Goal: Task Accomplishment & Management: Use online tool/utility

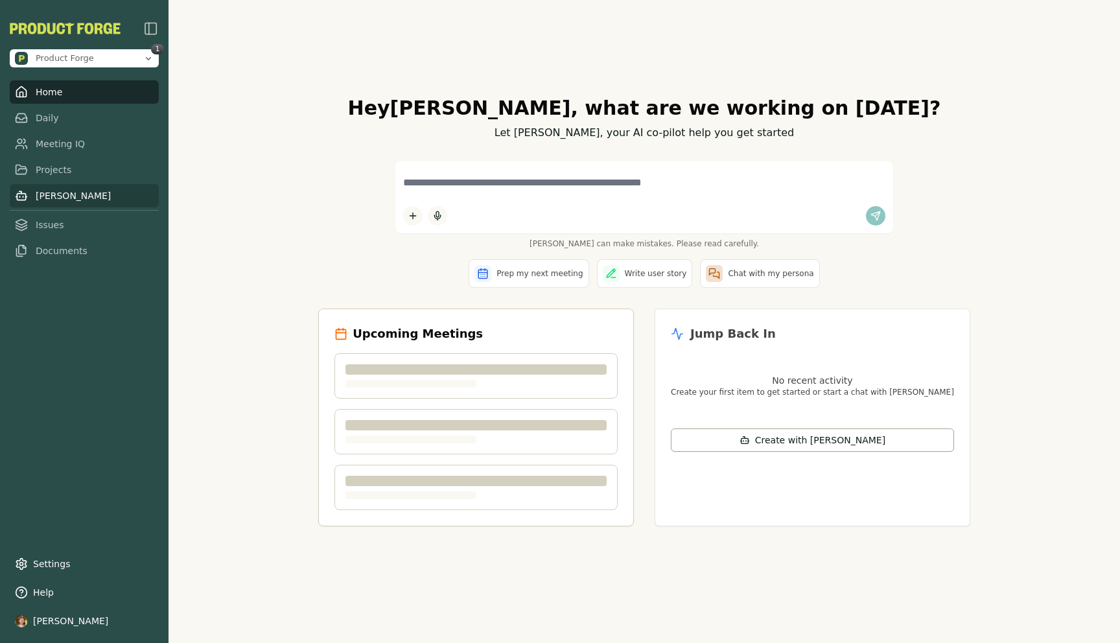
click at [62, 194] on link "[PERSON_NAME]" at bounding box center [84, 195] width 149 height 23
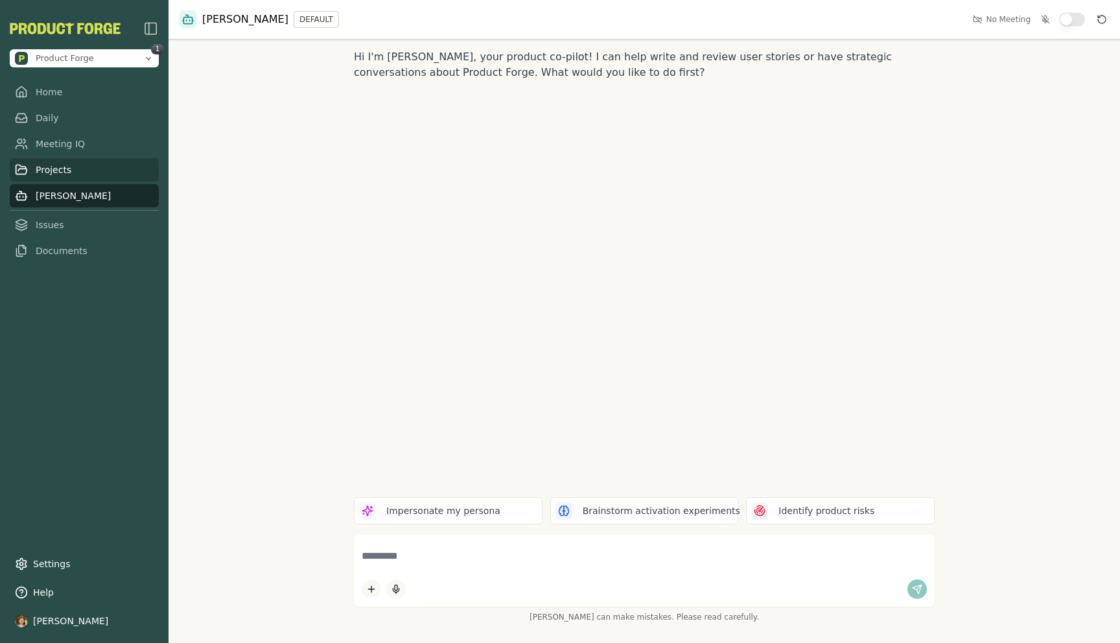
click at [39, 177] on link "Projects" at bounding box center [84, 169] width 149 height 23
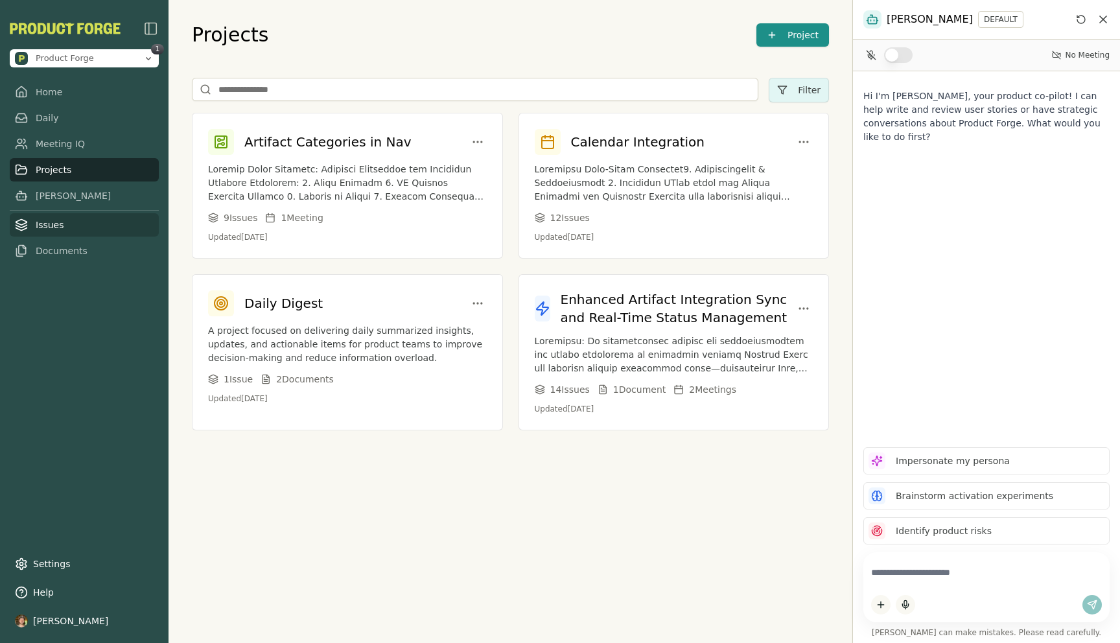
click at [48, 218] on link "Issues" at bounding box center [84, 224] width 149 height 23
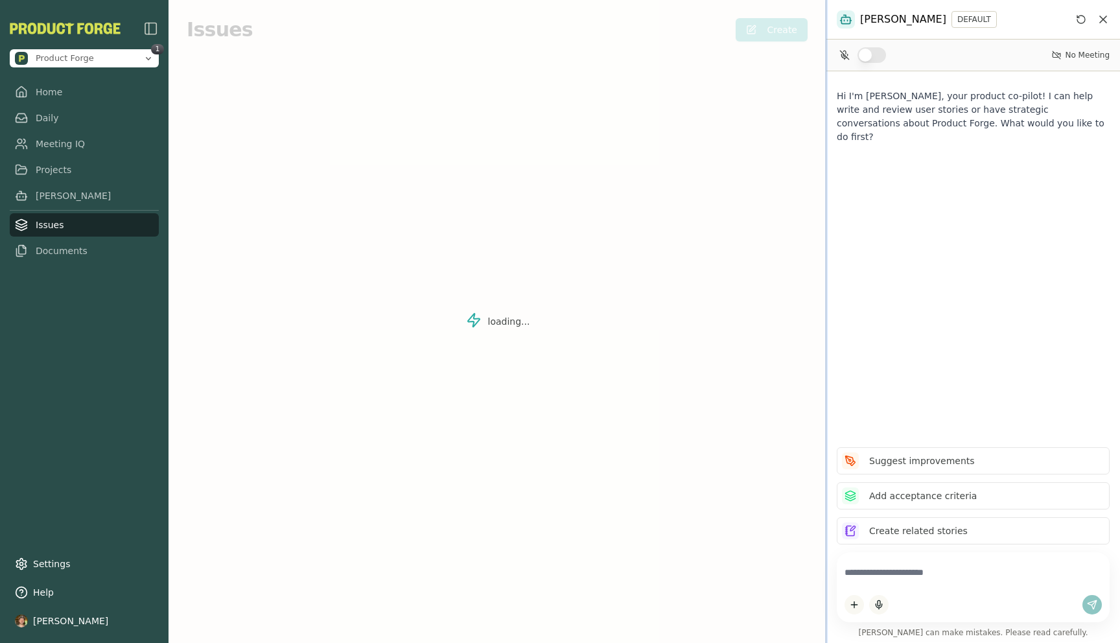
drag, startPoint x: 853, startPoint y: 278, endPoint x: 800, endPoint y: 279, distance: 53.1
click at [825, 279] on div at bounding box center [826, 321] width 3 height 643
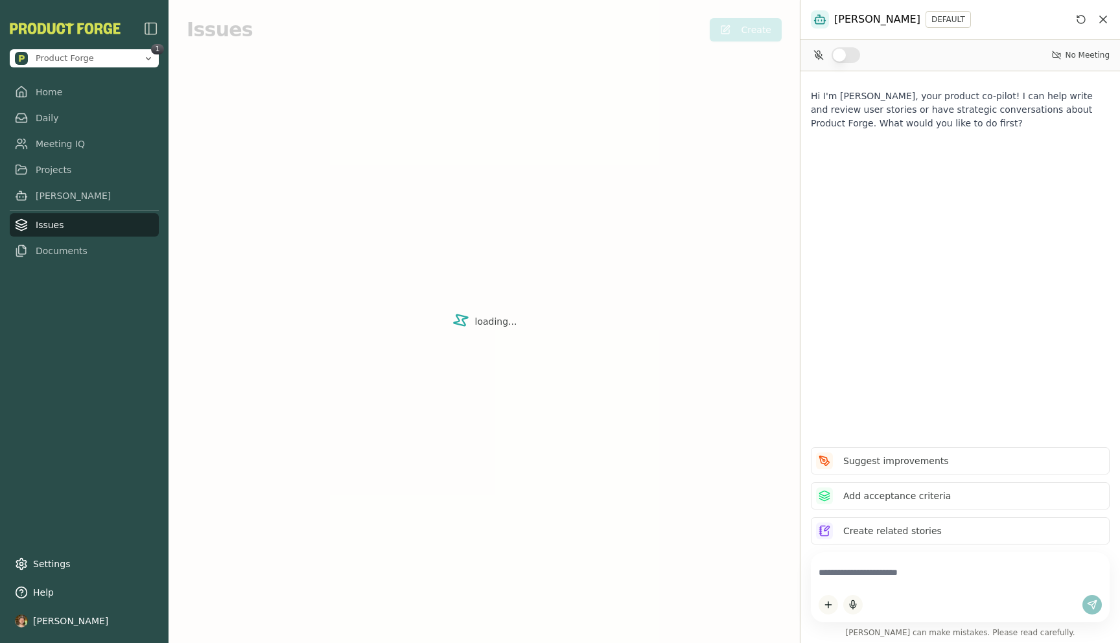
click at [555, 262] on div "loading..." at bounding box center [483, 321] width 631 height 643
click at [63, 89] on link "Home" at bounding box center [84, 91] width 149 height 23
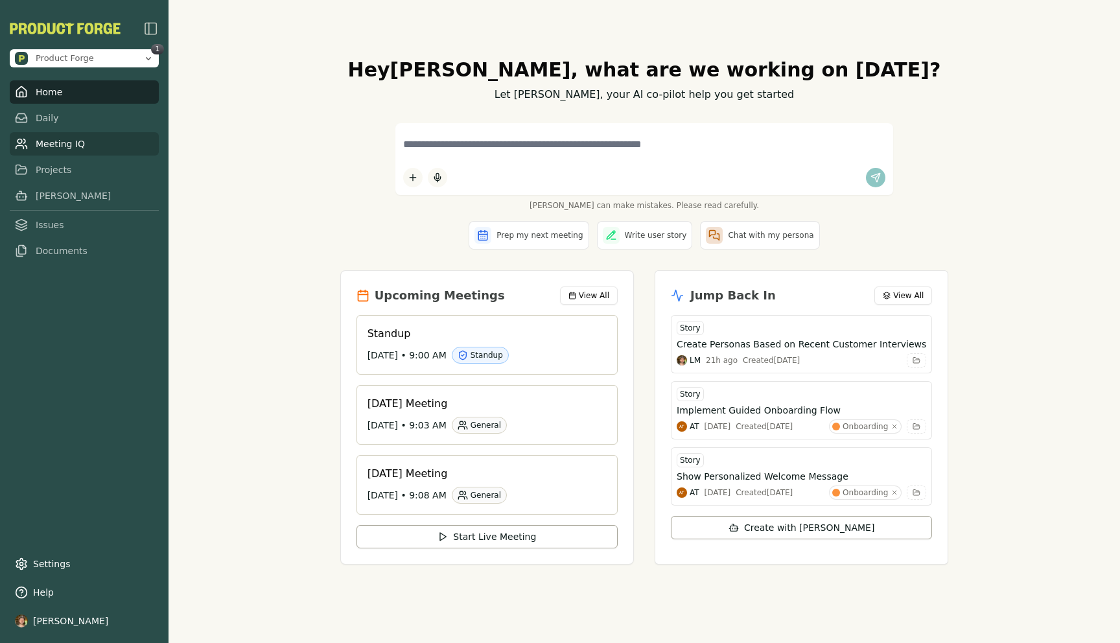
click at [54, 146] on link "Meeting IQ" at bounding box center [84, 143] width 149 height 23
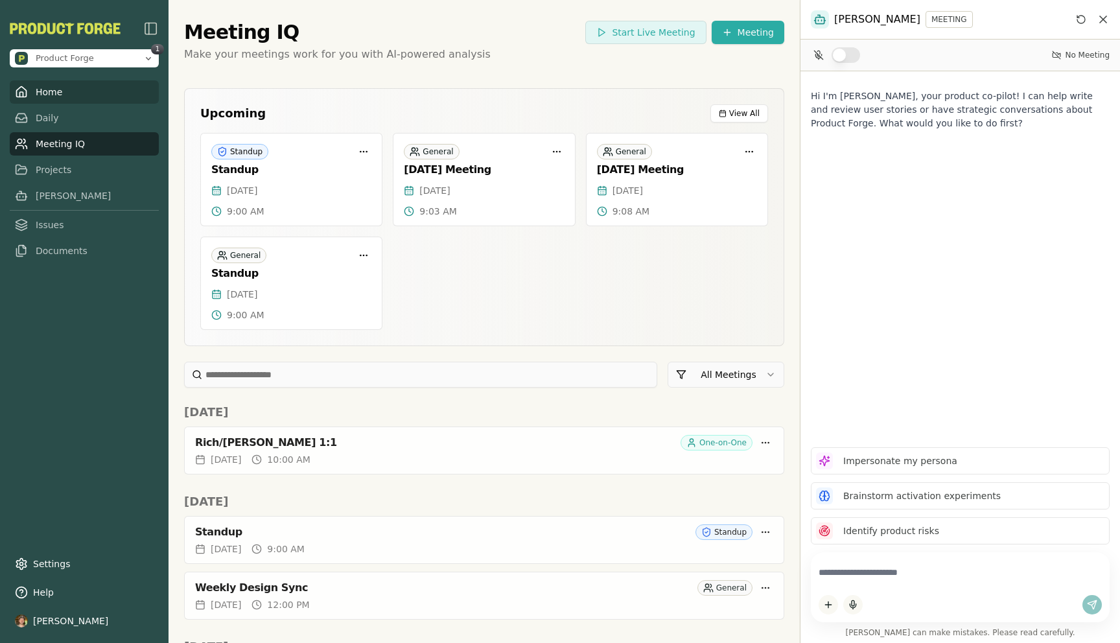
click at [49, 84] on link "Home" at bounding box center [84, 91] width 149 height 23
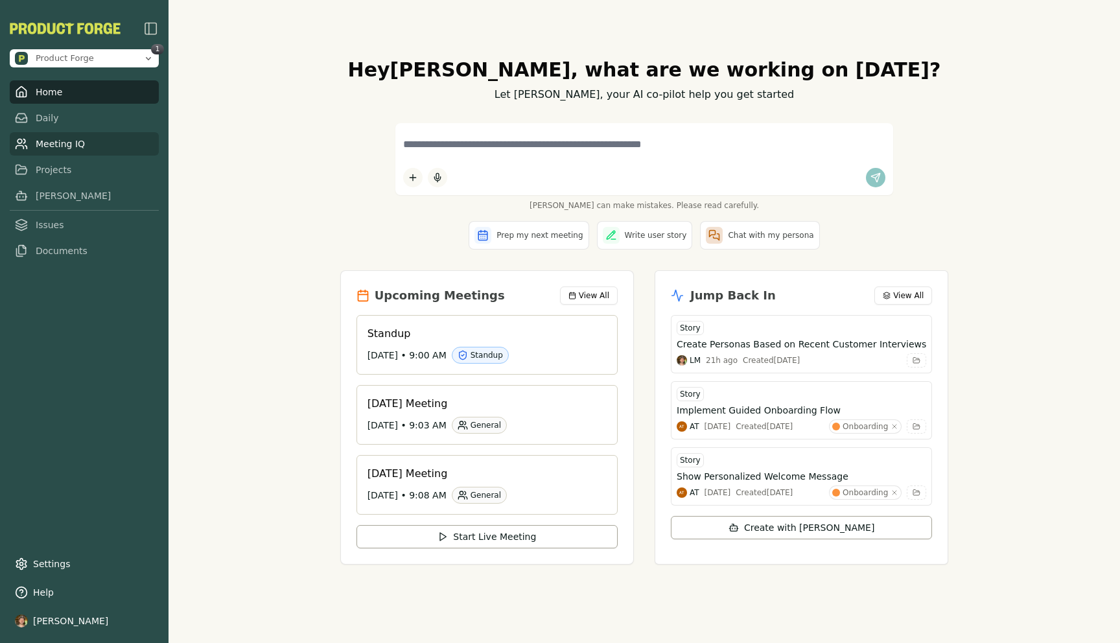
click at [80, 149] on link "Meeting IQ" at bounding box center [84, 143] width 149 height 23
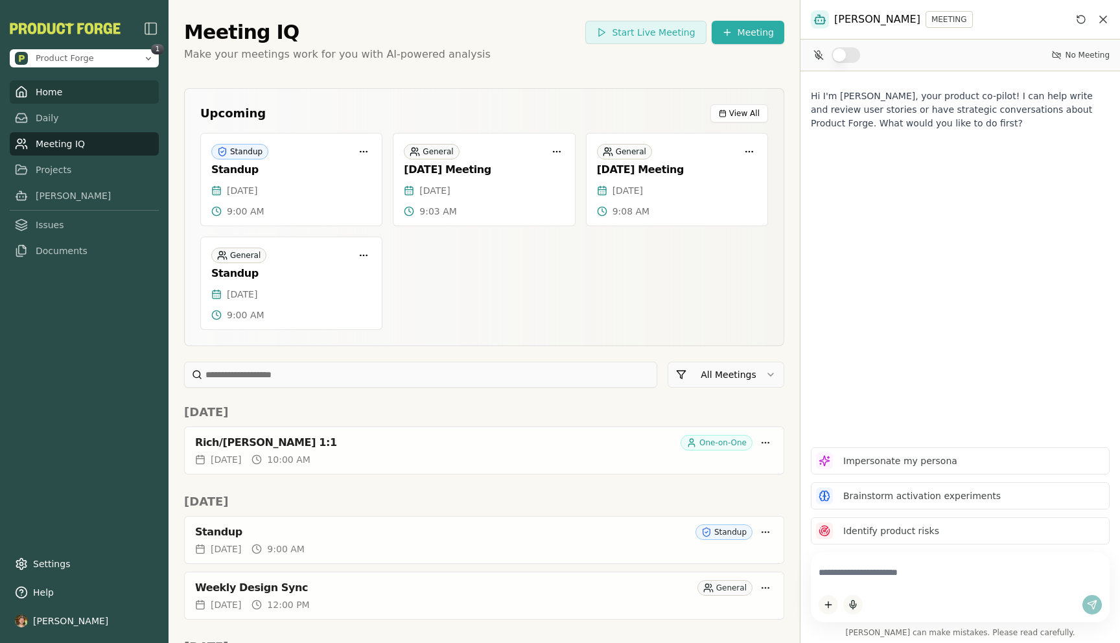
click at [45, 93] on link "Home" at bounding box center [84, 91] width 149 height 23
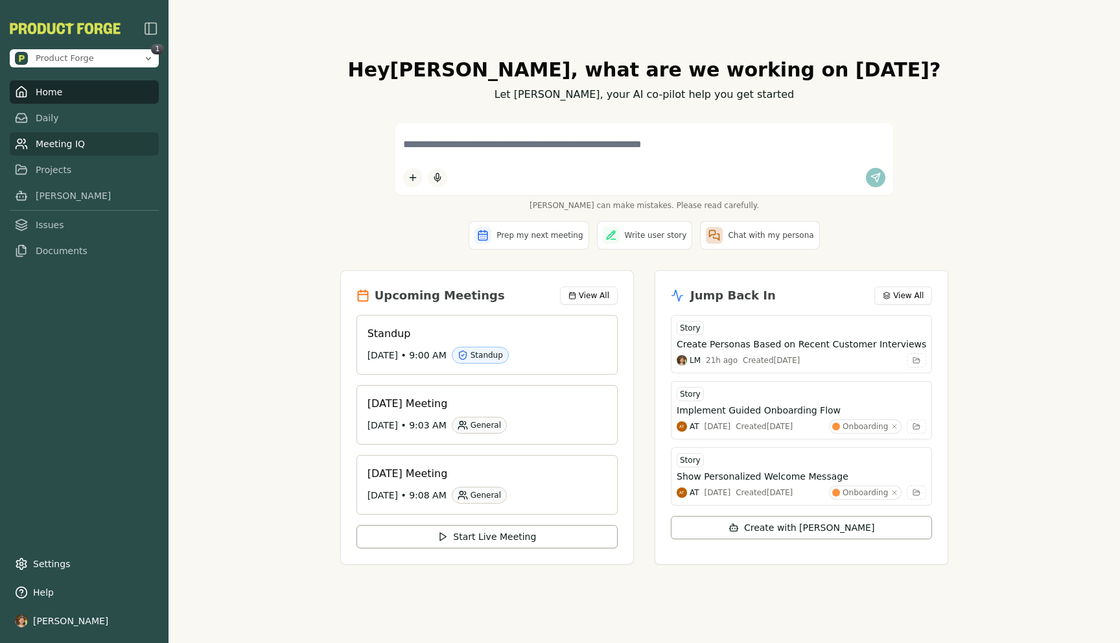
click at [86, 148] on link "Meeting IQ" at bounding box center [84, 143] width 149 height 23
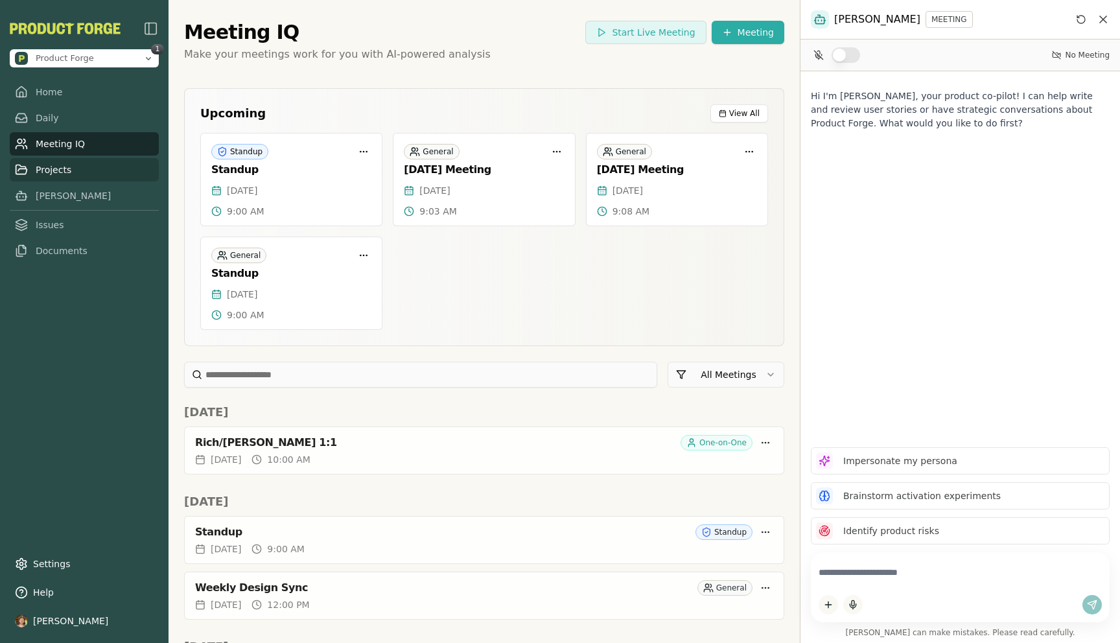
click at [38, 169] on link "Projects" at bounding box center [84, 169] width 149 height 23
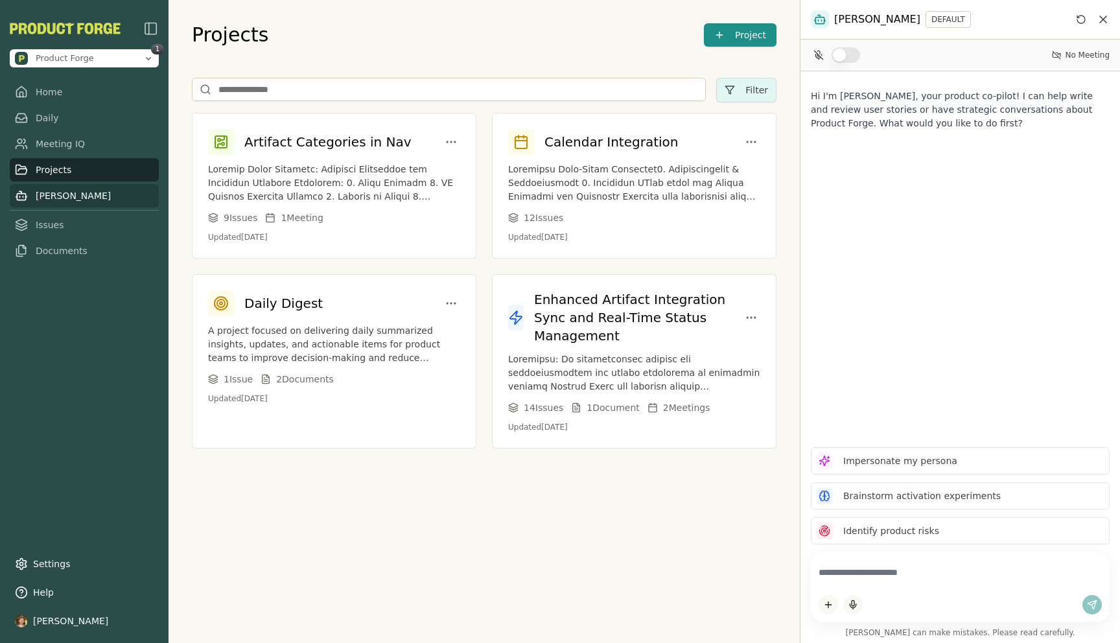
click at [54, 192] on link "[PERSON_NAME]" at bounding box center [84, 195] width 149 height 23
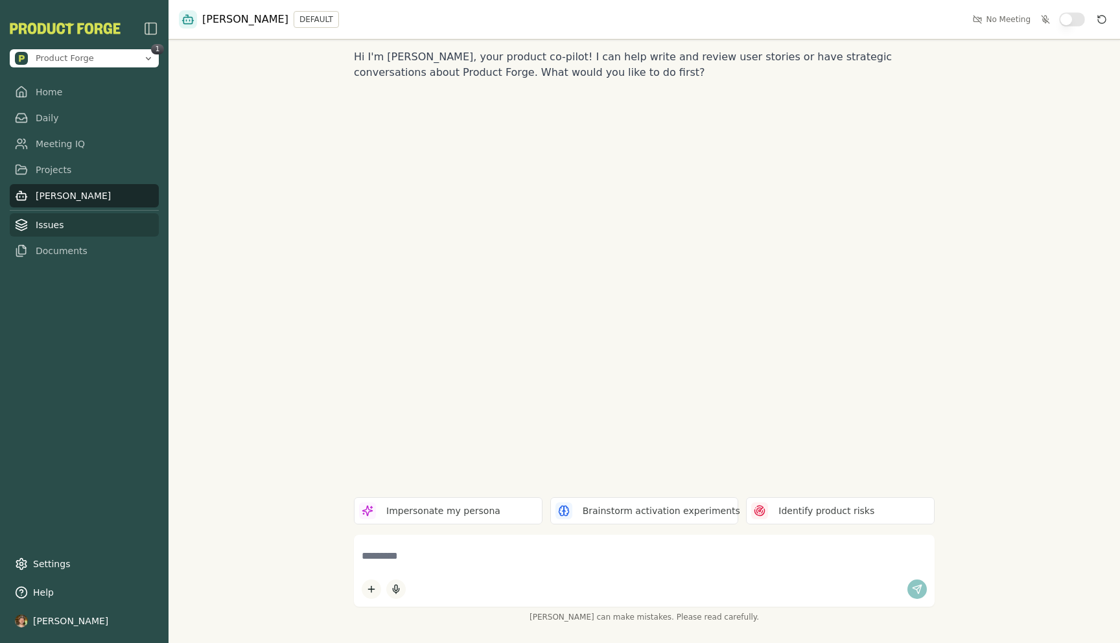
click at [52, 225] on link "Issues" at bounding box center [84, 224] width 149 height 23
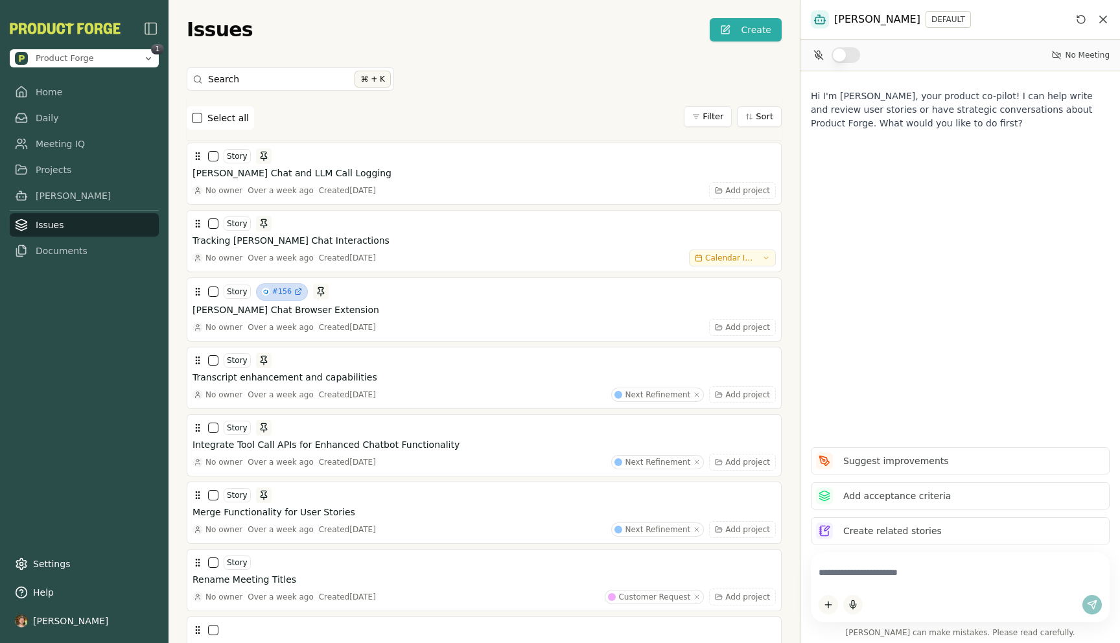
click at [1103, 16] on icon "Close chat" at bounding box center [1102, 19] width 13 height 13
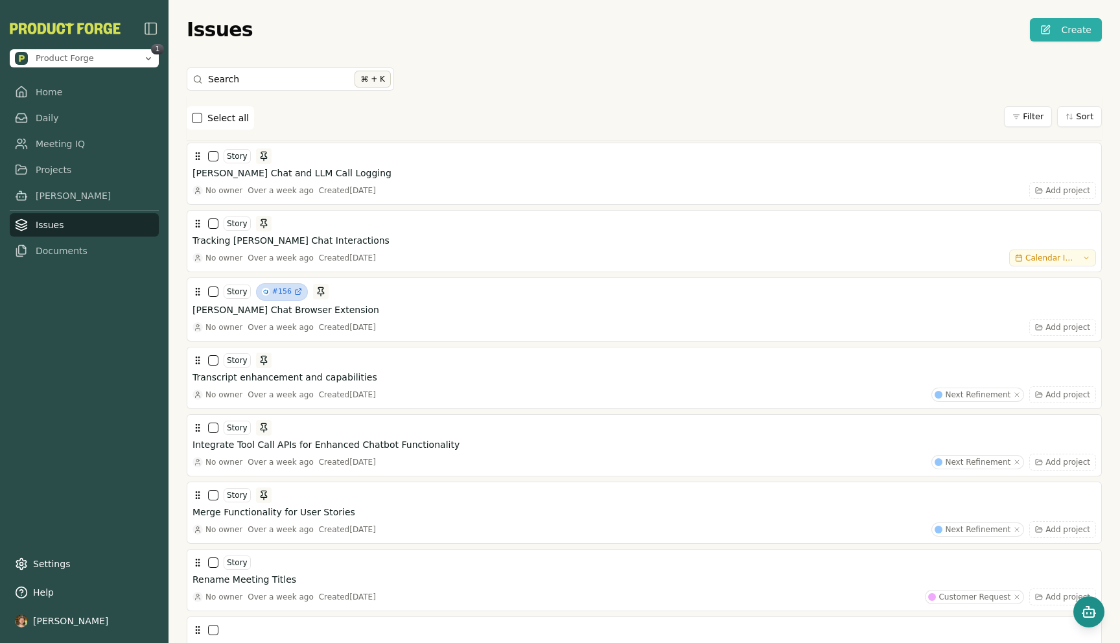
click at [1098, 614] on button "Open chat" at bounding box center [1088, 611] width 31 height 31
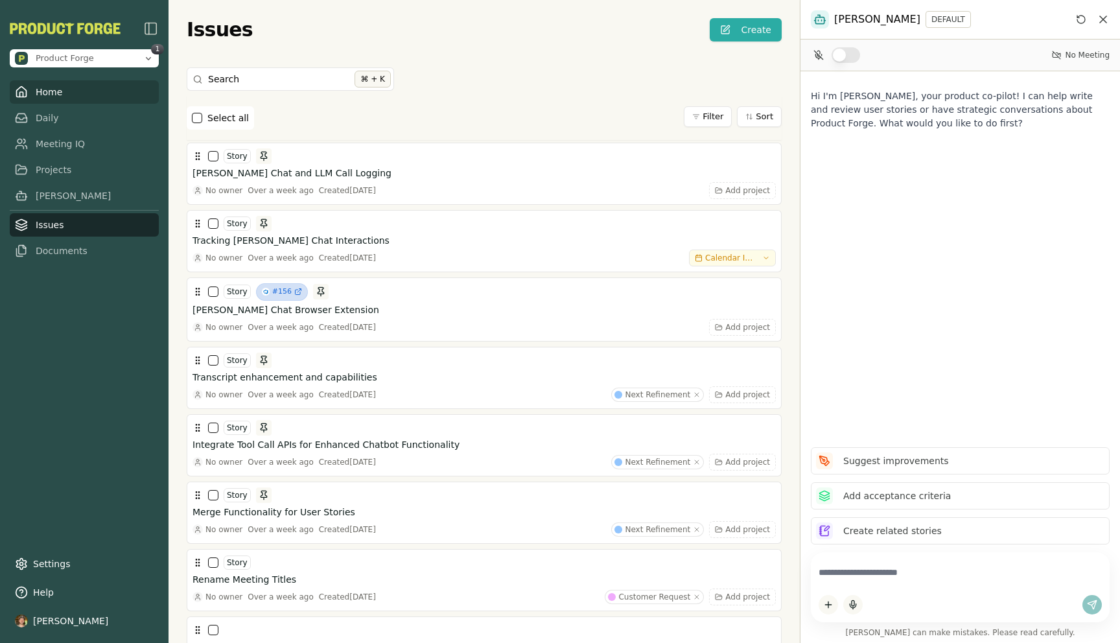
click at [51, 90] on link "Home" at bounding box center [84, 91] width 149 height 23
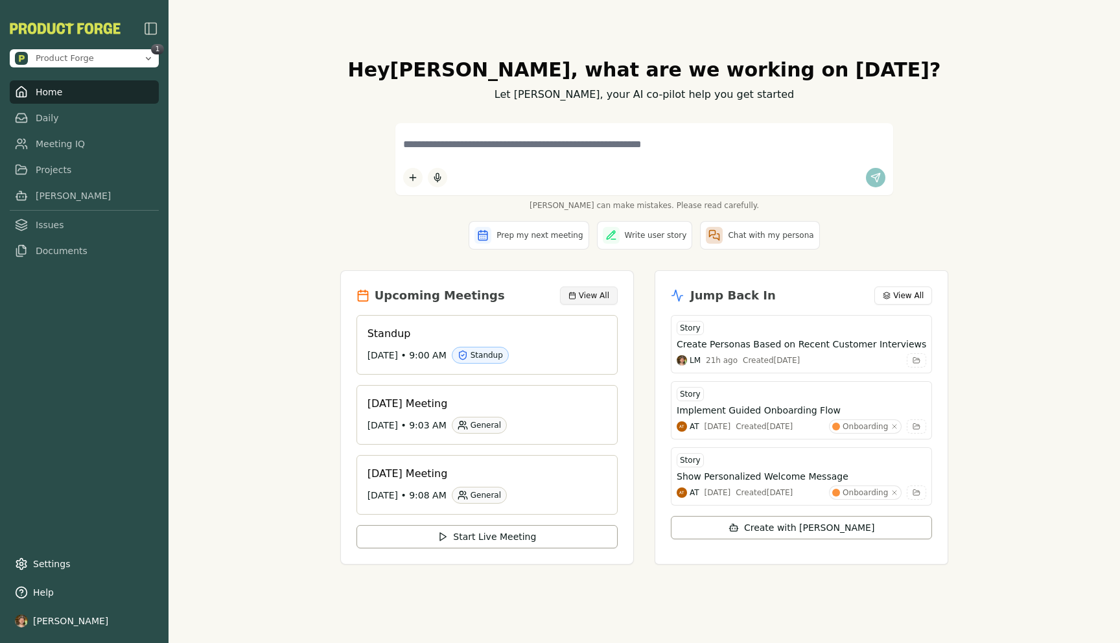
click at [566, 292] on button "View All" at bounding box center [589, 295] width 58 height 18
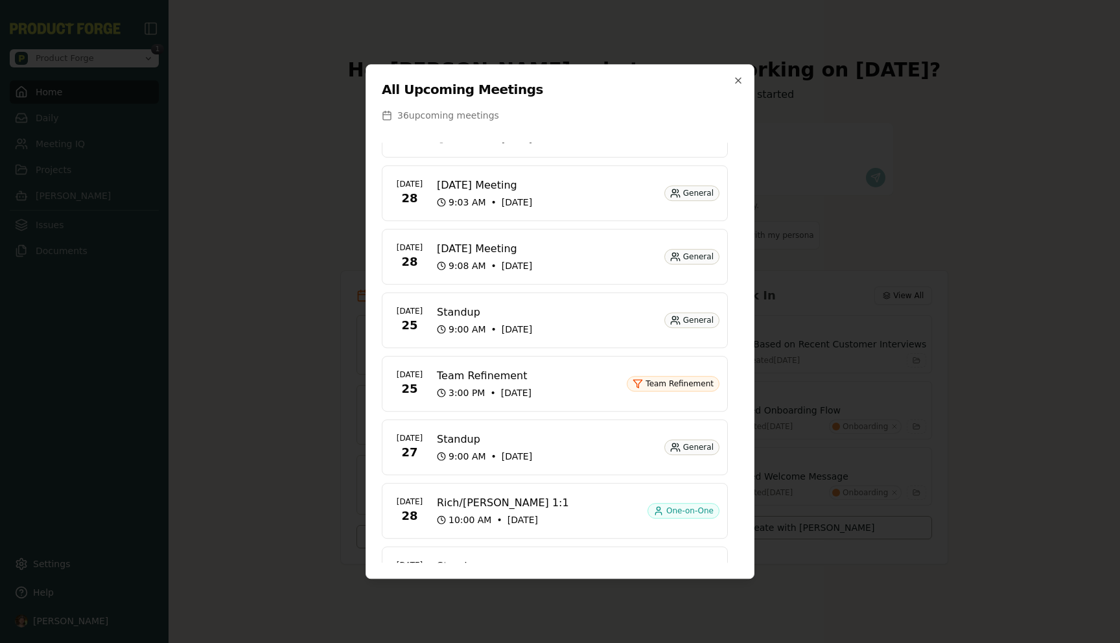
scroll to position [38, 0]
click at [254, 305] on div at bounding box center [560, 321] width 1120 height 643
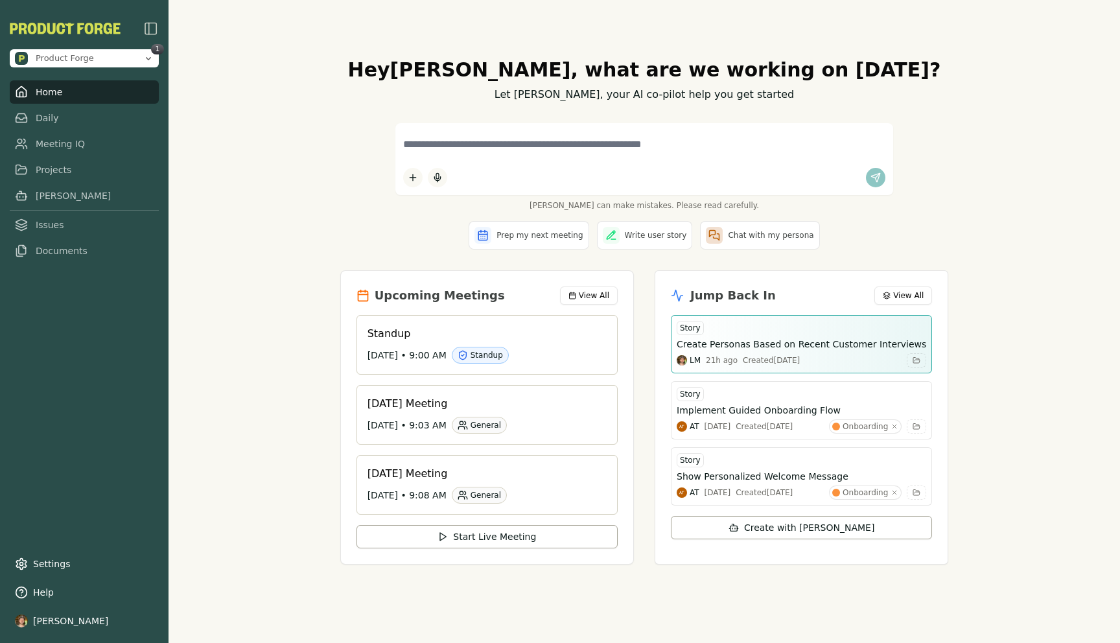
click at [739, 365] on div "LM 21h ago Created Thu, Aug 21, 2025" at bounding box center [800, 360] width 249 height 14
click at [765, 346] on h3 "Create Personas Based on Recent Customer Interviews" at bounding box center [800, 344] width 249 height 13
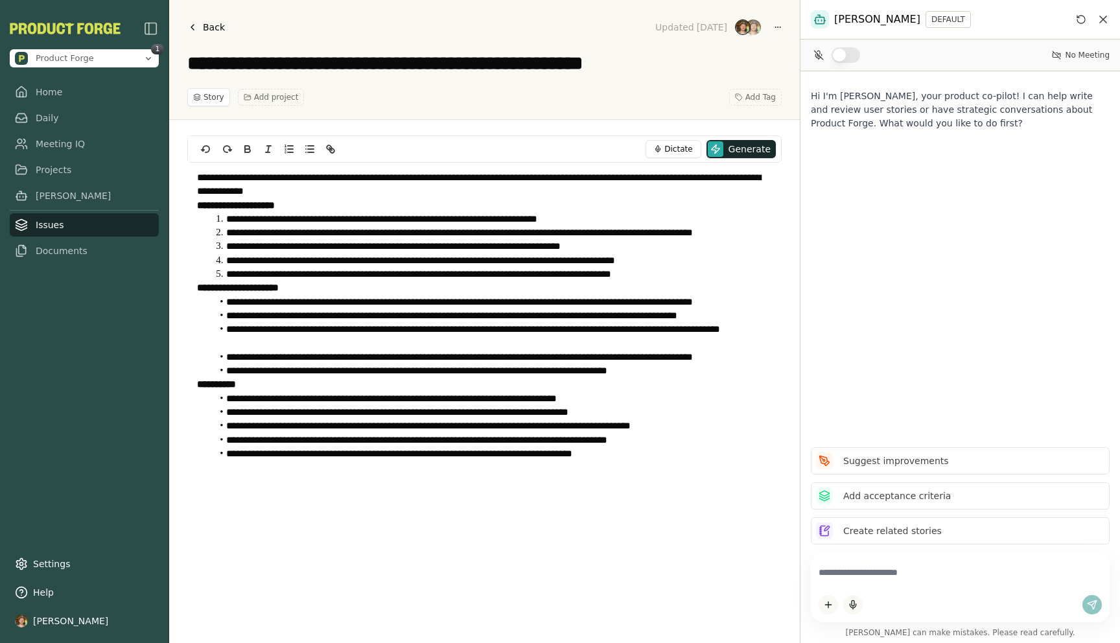
click at [190, 29] on icon at bounding box center [192, 27] width 10 height 10
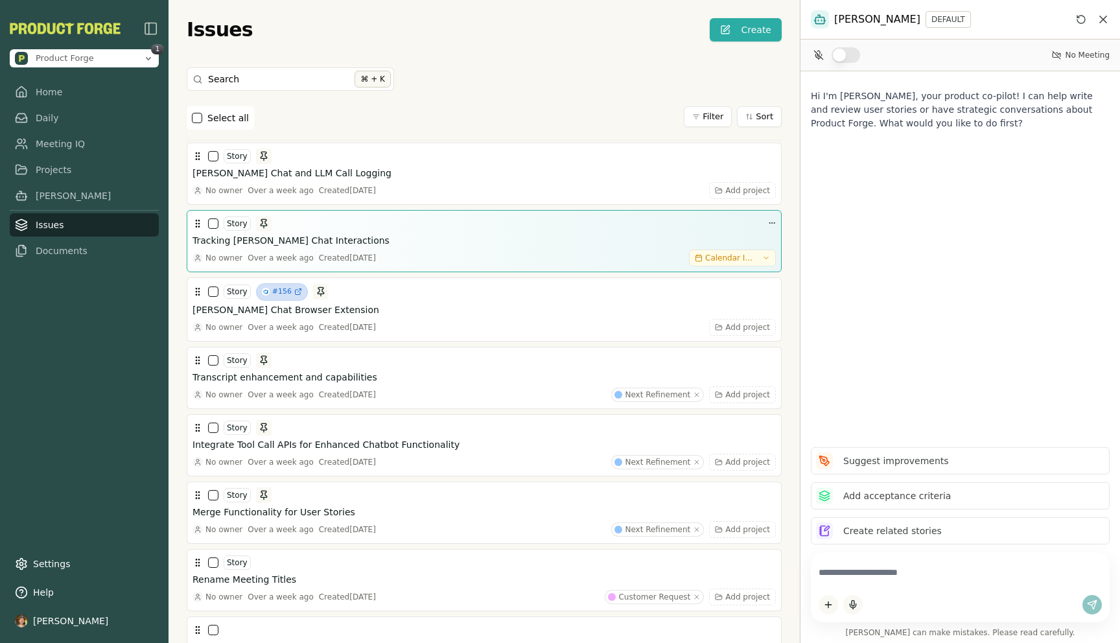
click at [425, 242] on div "Tracking Smith Chat Interactions" at bounding box center [483, 240] width 583 height 13
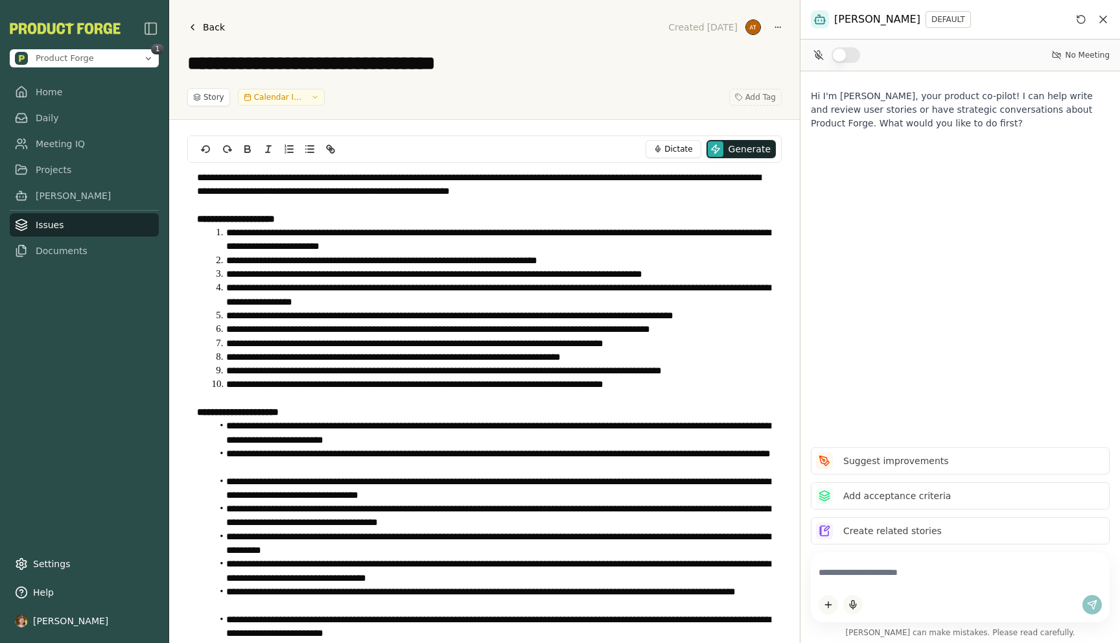
click at [45, 228] on link "Issues" at bounding box center [84, 224] width 149 height 23
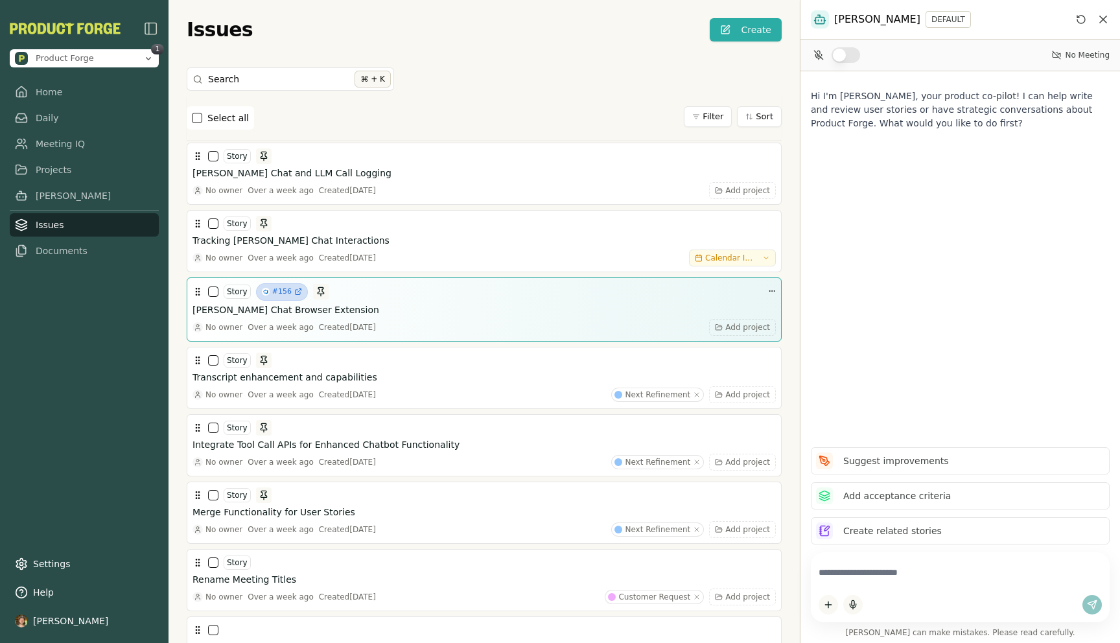
click at [402, 299] on div "Story #156" at bounding box center [483, 291] width 583 height 17
click at [297, 314] on h3 "Smith Chat Browser Extension" at bounding box center [285, 309] width 187 height 13
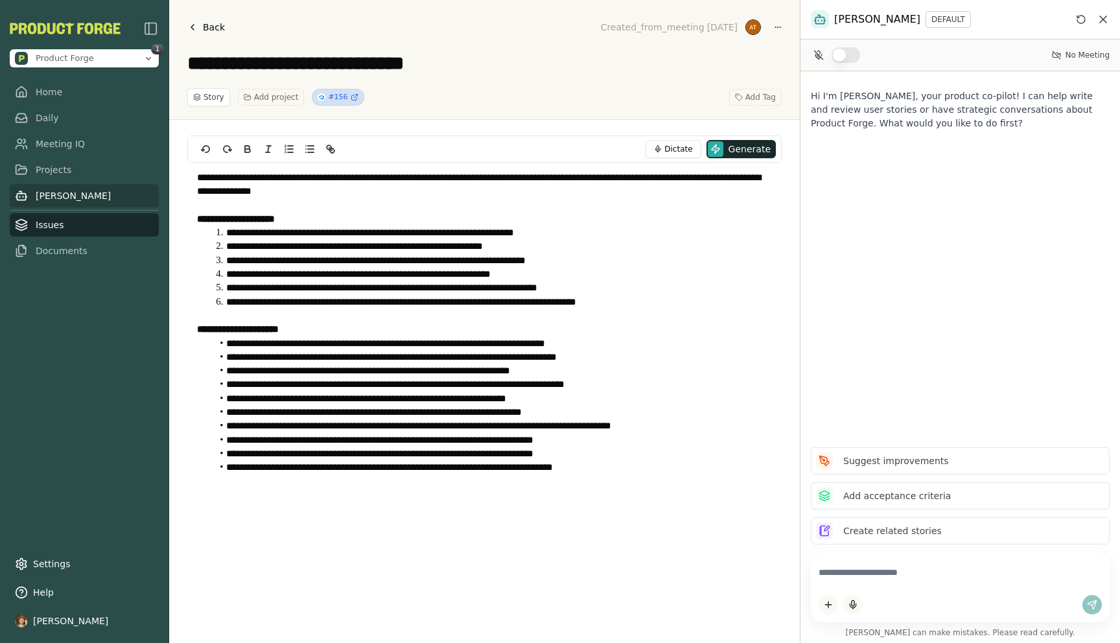
click at [55, 192] on link "[PERSON_NAME]" at bounding box center [84, 195] width 149 height 23
click at [267, 101] on span "Add project" at bounding box center [276, 97] width 45 height 10
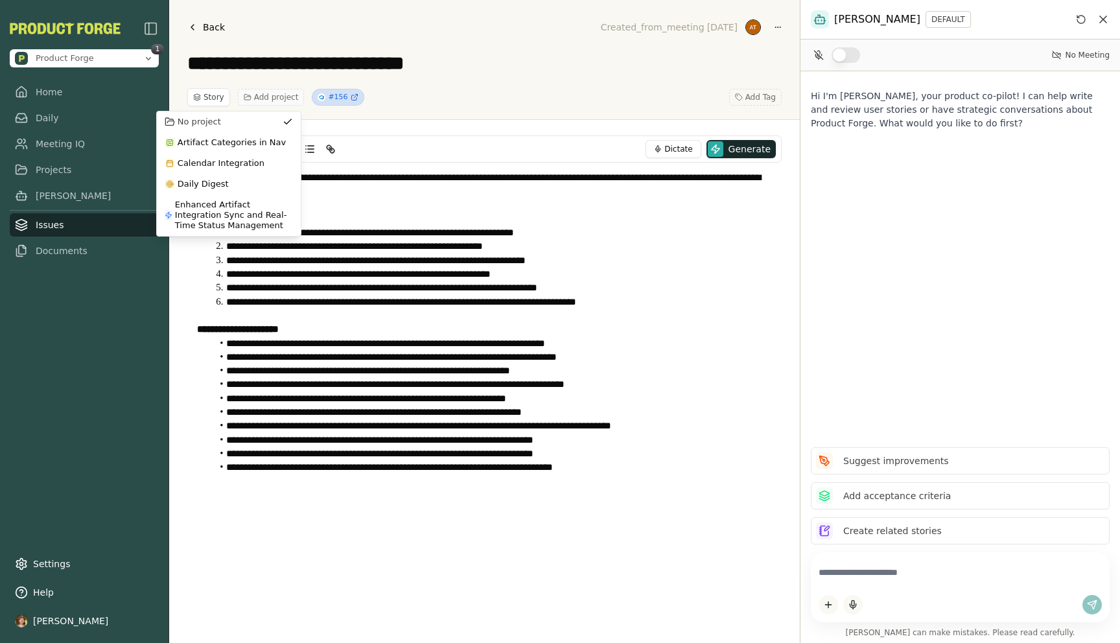
click at [268, 97] on span "Add project" at bounding box center [276, 97] width 45 height 10
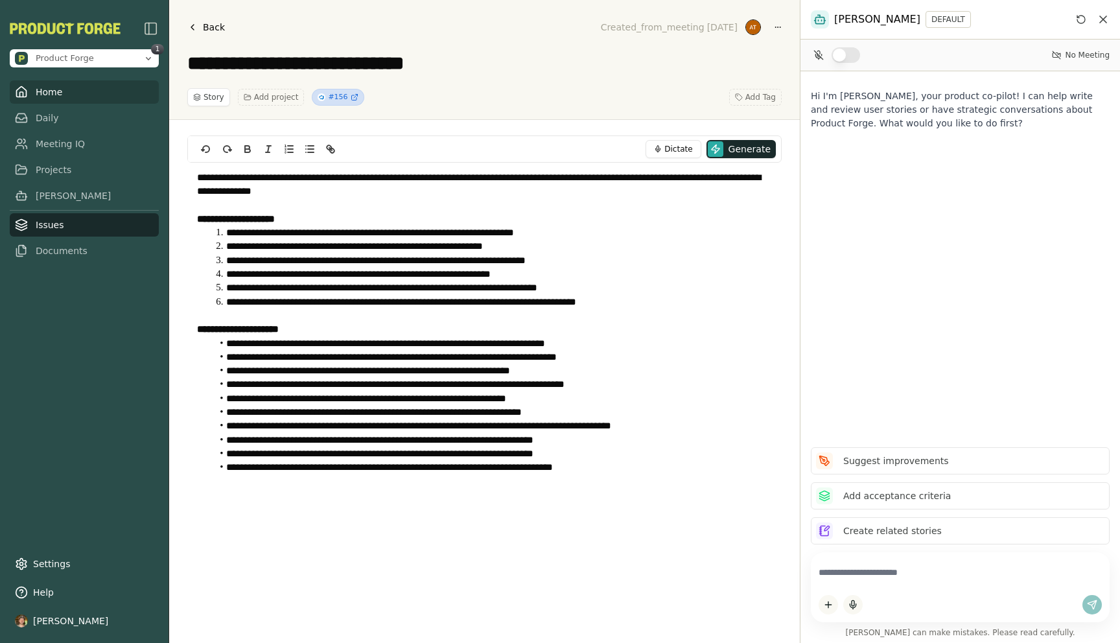
click at [55, 96] on link "Home" at bounding box center [84, 91] width 149 height 23
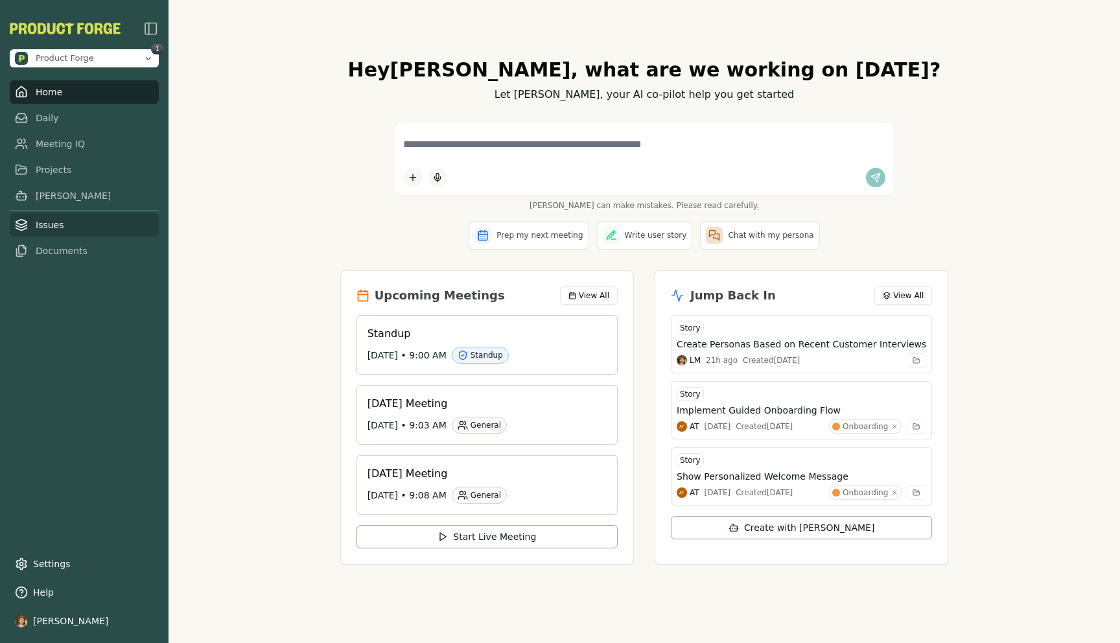
click at [64, 227] on link "Issues" at bounding box center [84, 224] width 149 height 23
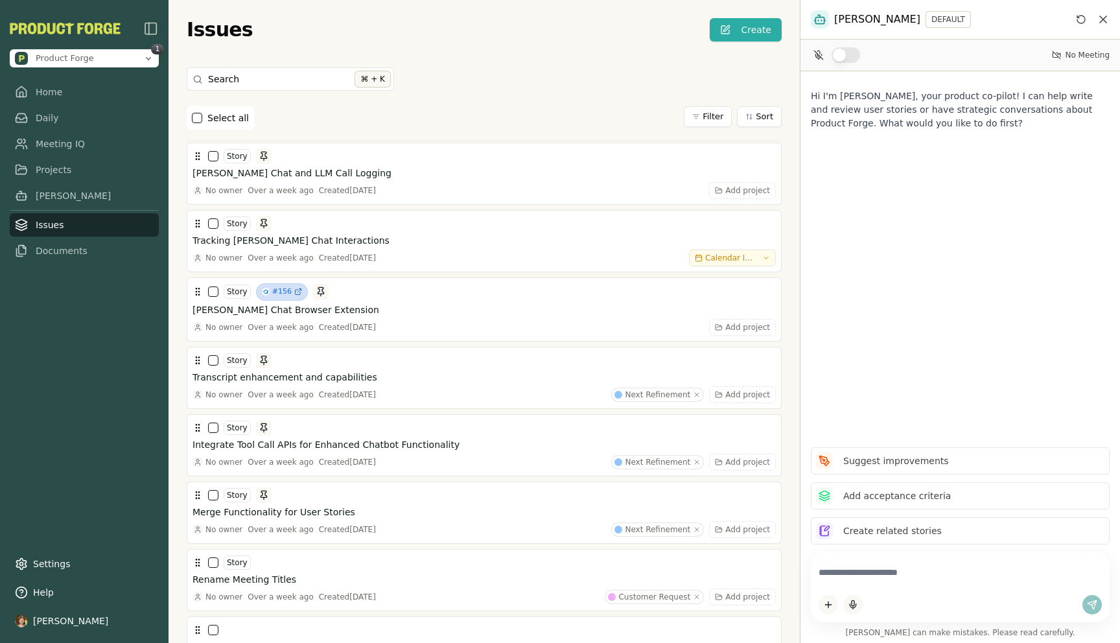
click at [508, 106] on div "Select all Filter Sort" at bounding box center [484, 117] width 595 height 23
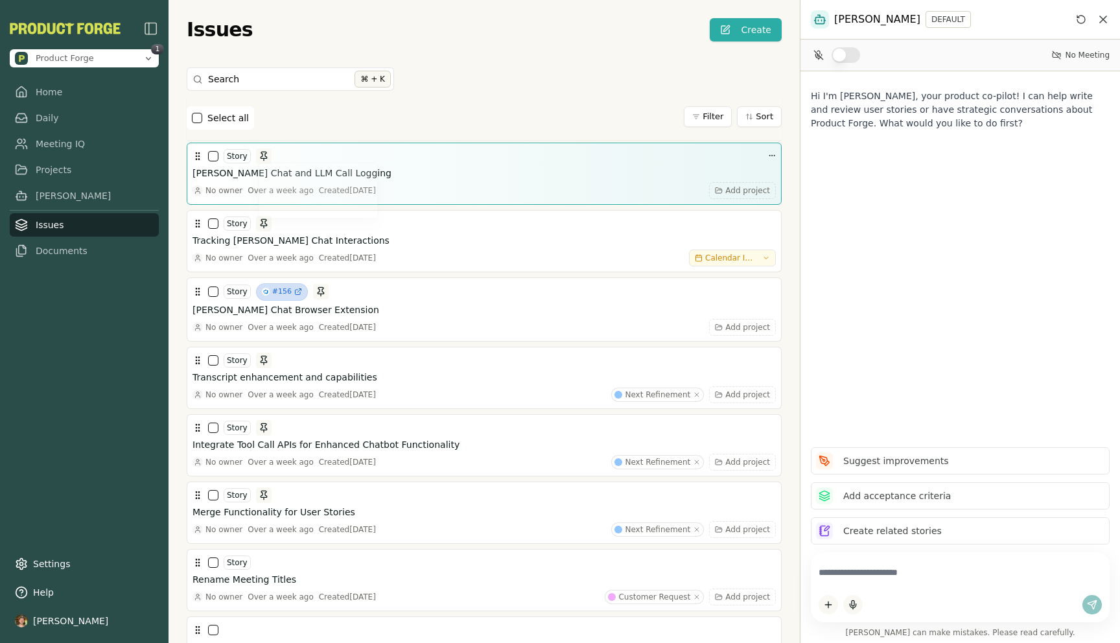
click at [327, 159] on div "Story Team Refinement Mon, Jun 16, 2025 7:00 PM Team Refinement Mon, Jun 30, 20…" at bounding box center [483, 156] width 583 height 16
click at [314, 179] on h3 "Smith Chat and LLM Call Logging" at bounding box center [291, 173] width 199 height 13
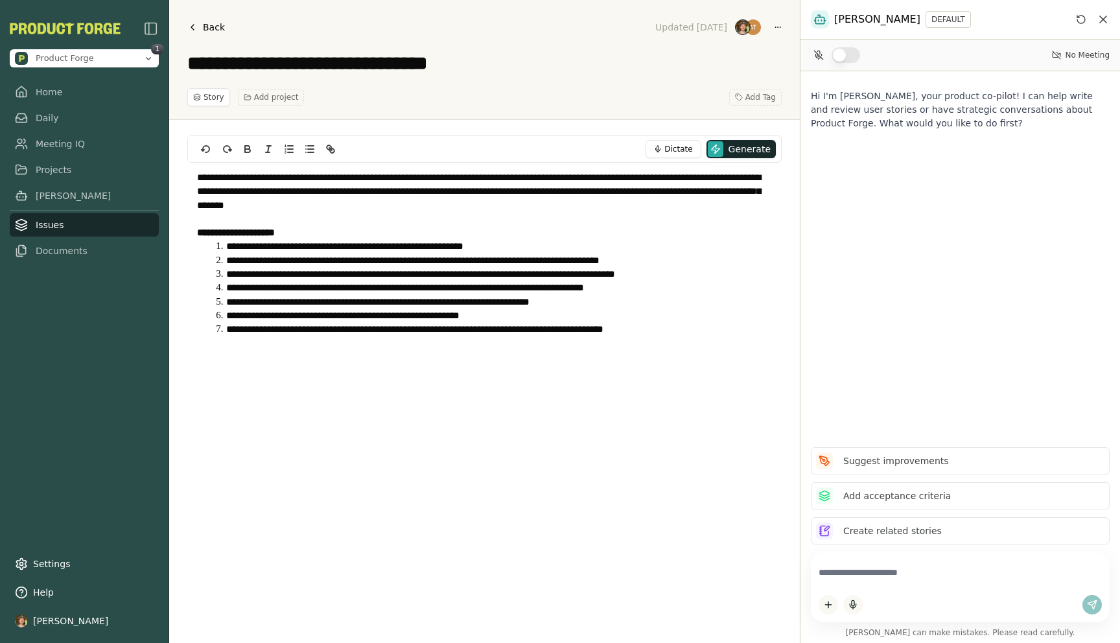
click at [210, 29] on span "Back" at bounding box center [214, 27] width 22 height 13
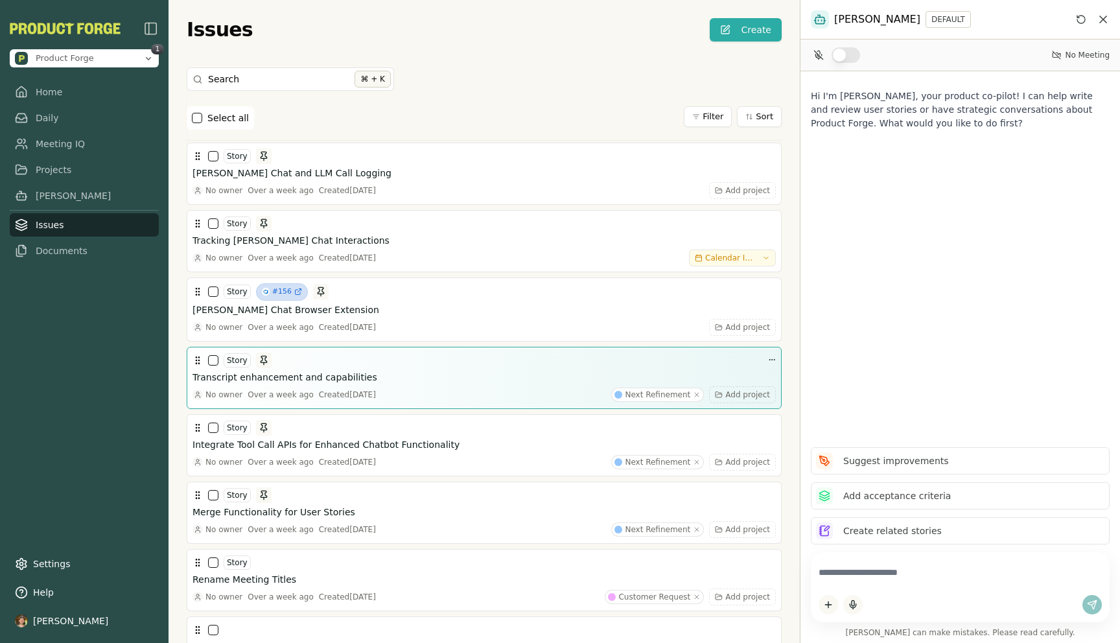
click at [314, 382] on h3 "Transcript enhancement and capabilities" at bounding box center [284, 377] width 185 height 13
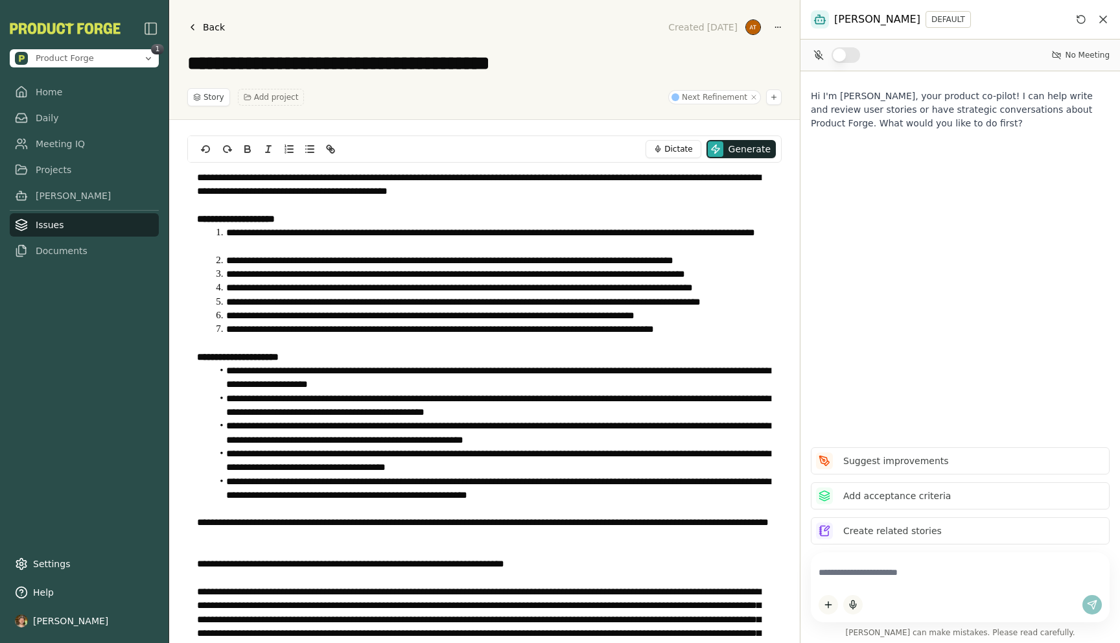
click at [205, 40] on div "**********" at bounding box center [484, 60] width 630 height 120
click at [205, 28] on span "Back" at bounding box center [214, 27] width 22 height 13
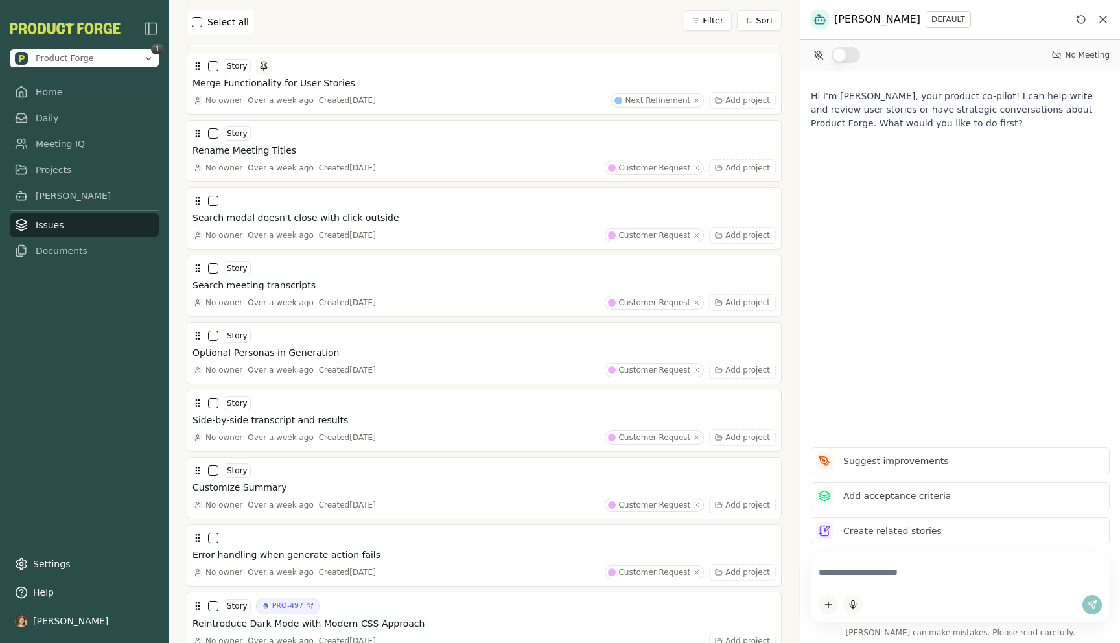
scroll to position [440, 0]
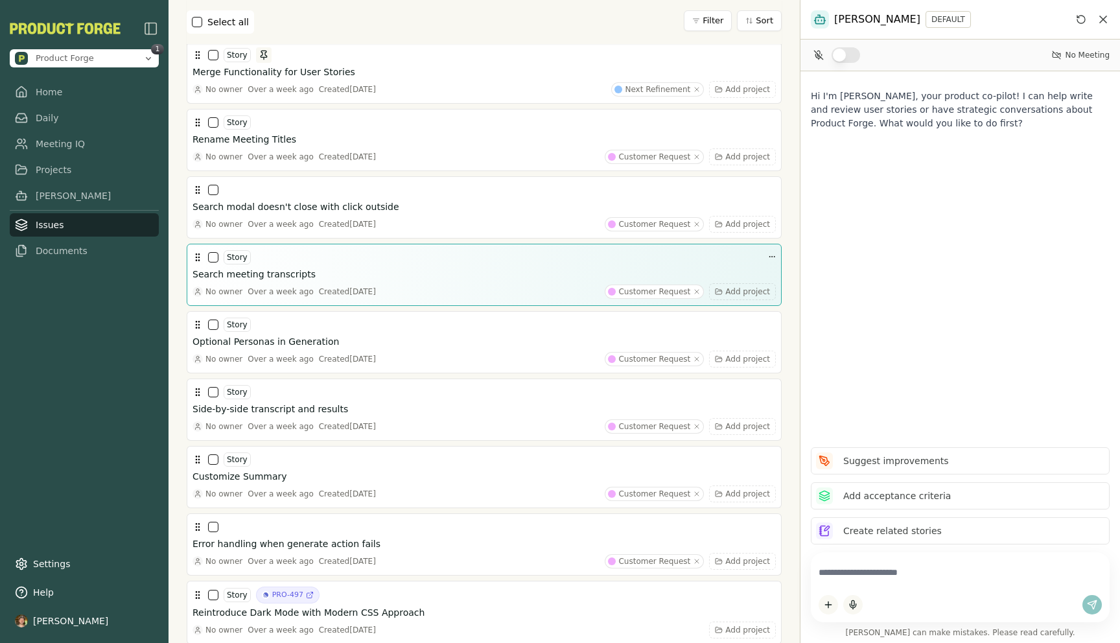
click at [300, 288] on div "Over a week ago" at bounding box center [281, 291] width 66 height 10
click at [282, 277] on h3 "Search meeting transcripts" at bounding box center [253, 274] width 123 height 13
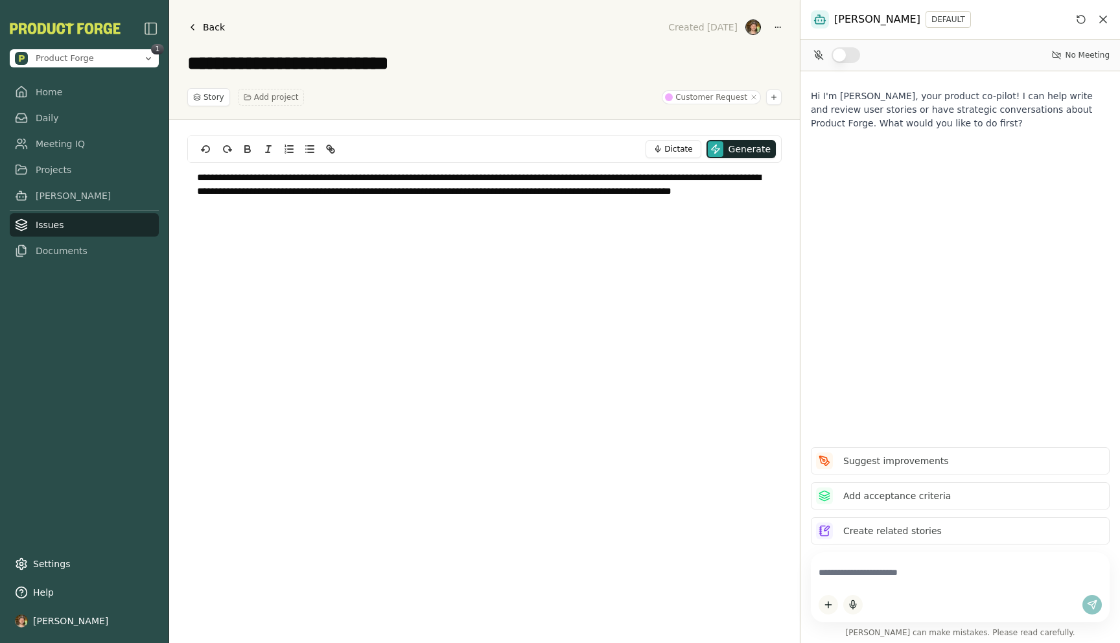
click at [502, 178] on p "**********" at bounding box center [484, 184] width 575 height 28
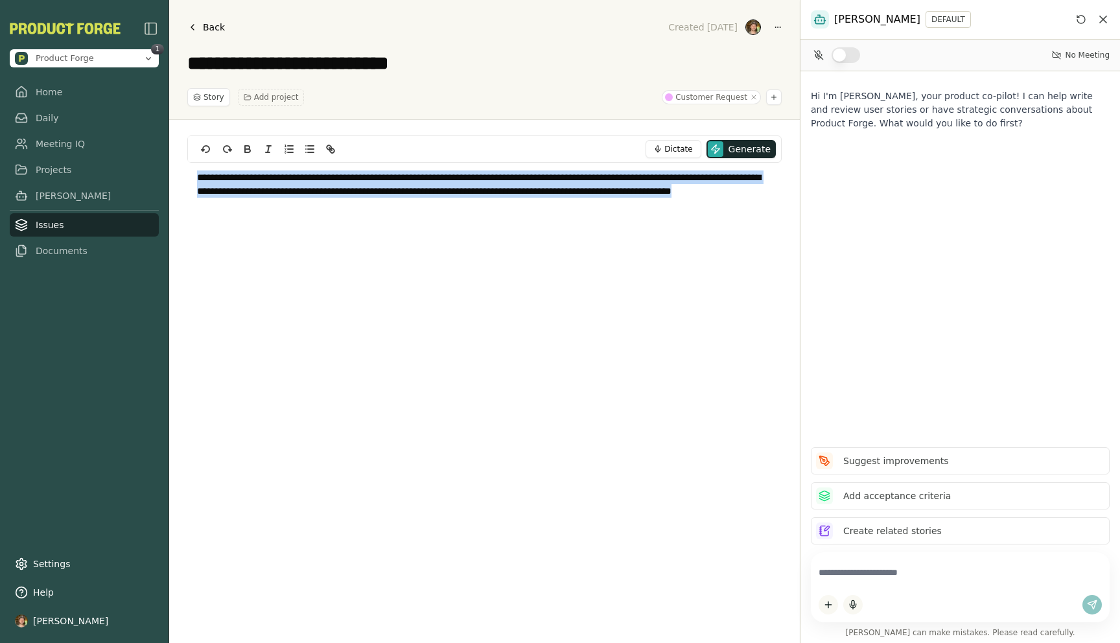
click at [502, 178] on p "**********" at bounding box center [484, 184] width 575 height 28
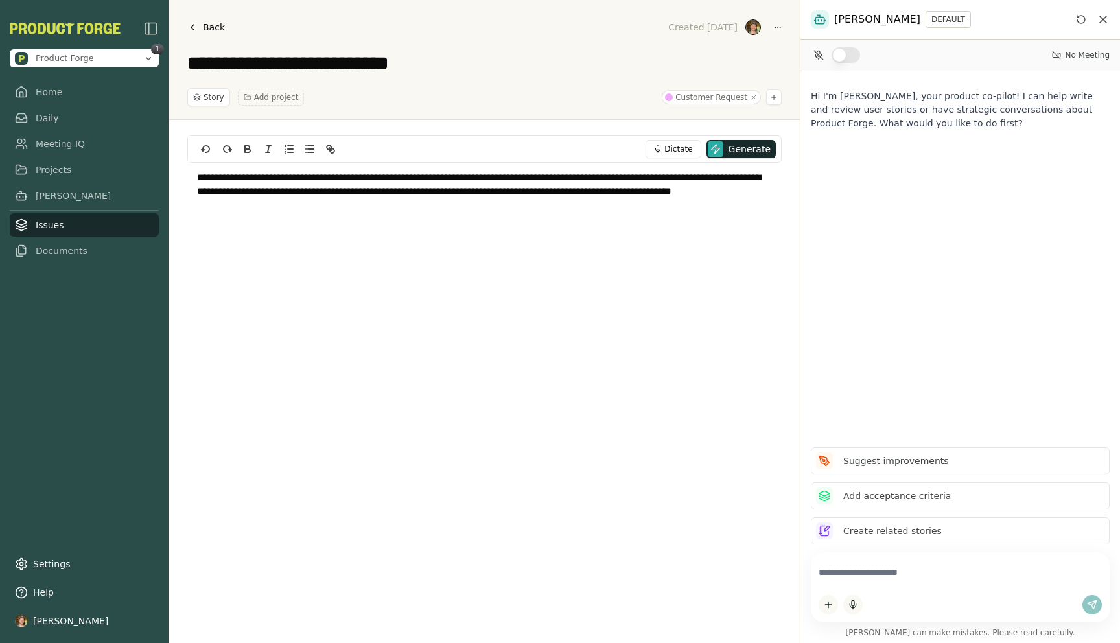
click at [501, 96] on div "Story Add project Customer Request" at bounding box center [484, 97] width 594 height 18
click at [266, 100] on span "Add project" at bounding box center [276, 97] width 45 height 10
click at [466, 90] on div "Story Add project Customer Request" at bounding box center [484, 97] width 594 height 18
click at [208, 20] on link "Back" at bounding box center [206, 27] width 38 height 18
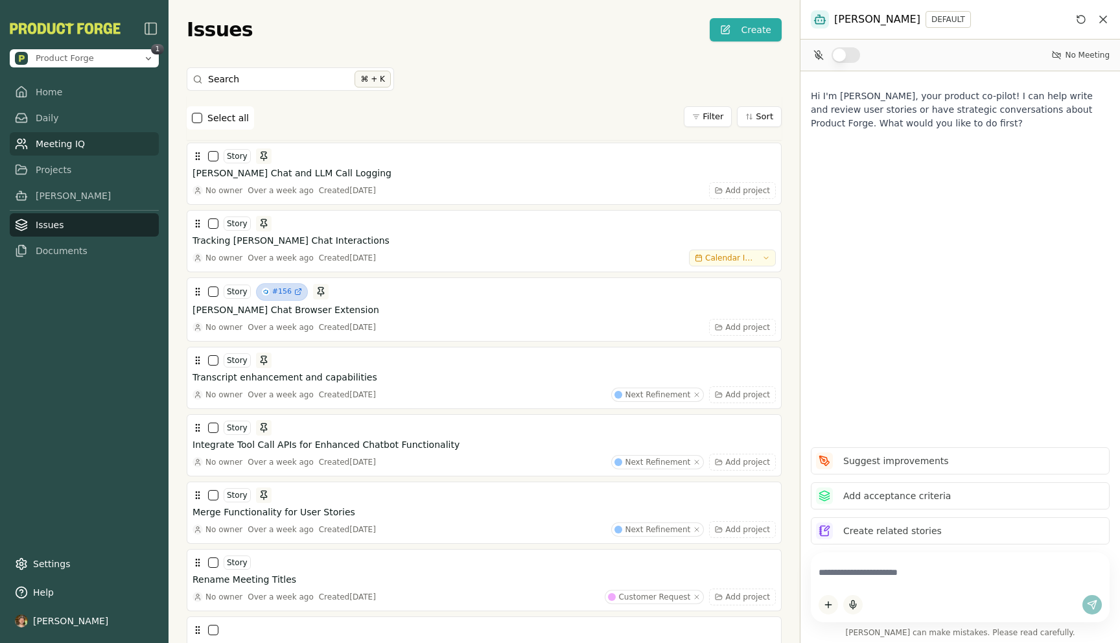
click at [58, 148] on link "Meeting IQ" at bounding box center [84, 143] width 149 height 23
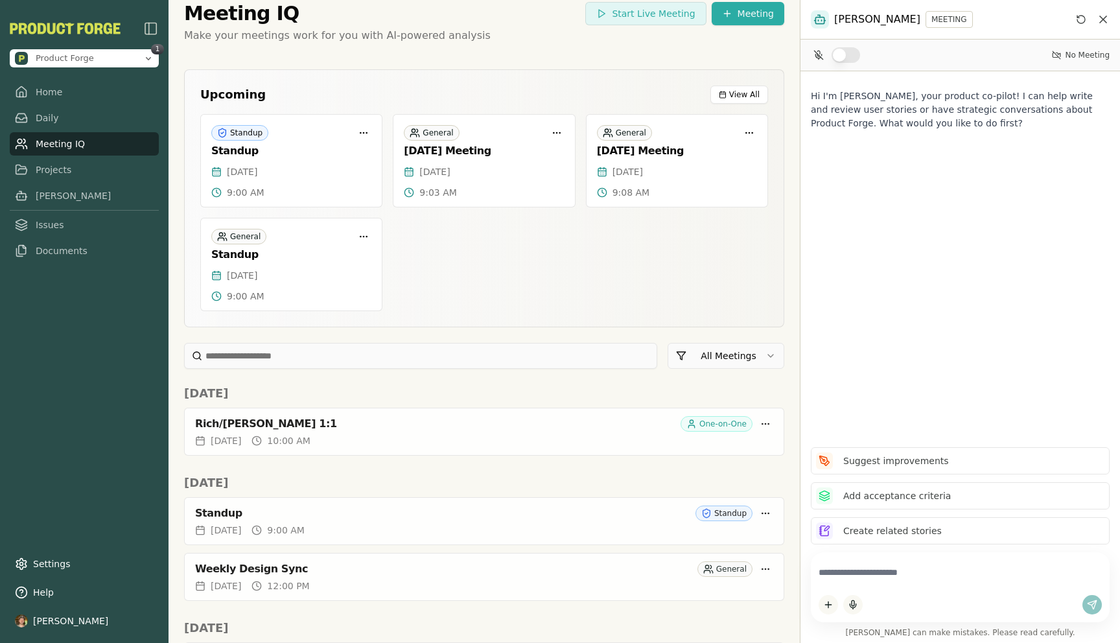
scroll to position [12, 0]
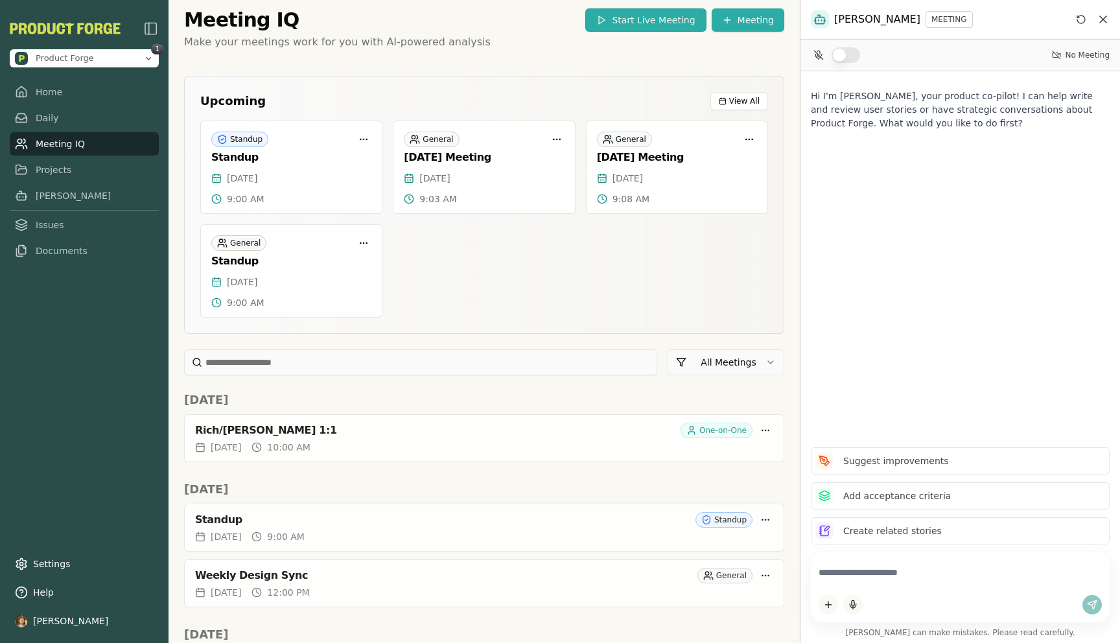
click at [665, 27] on button "Start Live Meeting" at bounding box center [645, 19] width 121 height 23
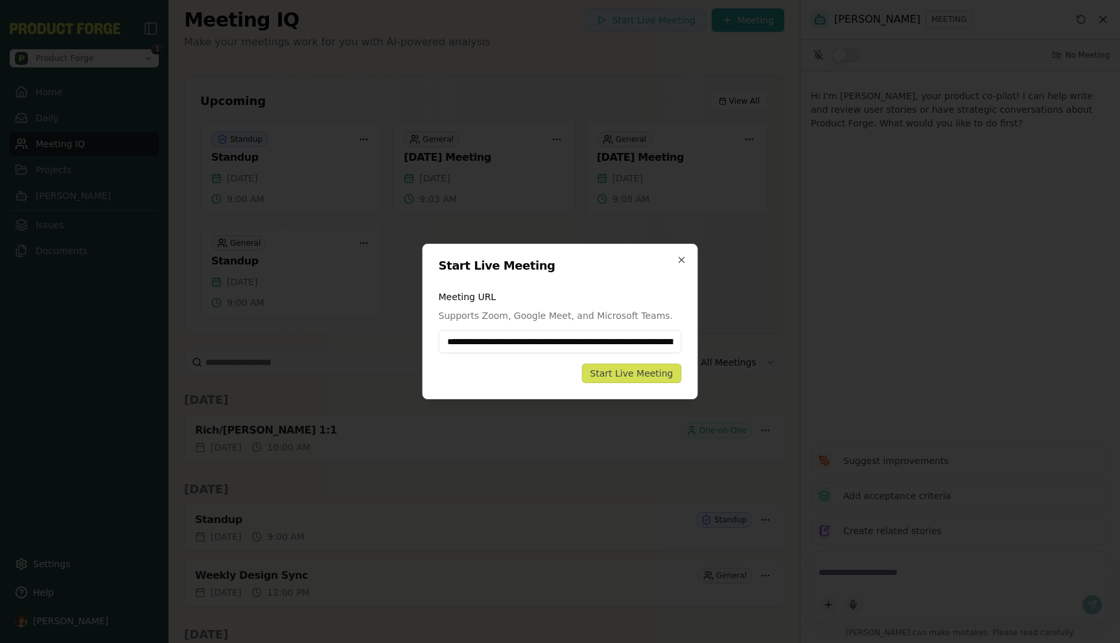
scroll to position [0, 128]
type input "**********"
click at [612, 384] on div "**********" at bounding box center [559, 322] width 275 height 156
click at [617, 380] on button "Start Live Meeting" at bounding box center [631, 372] width 100 height 19
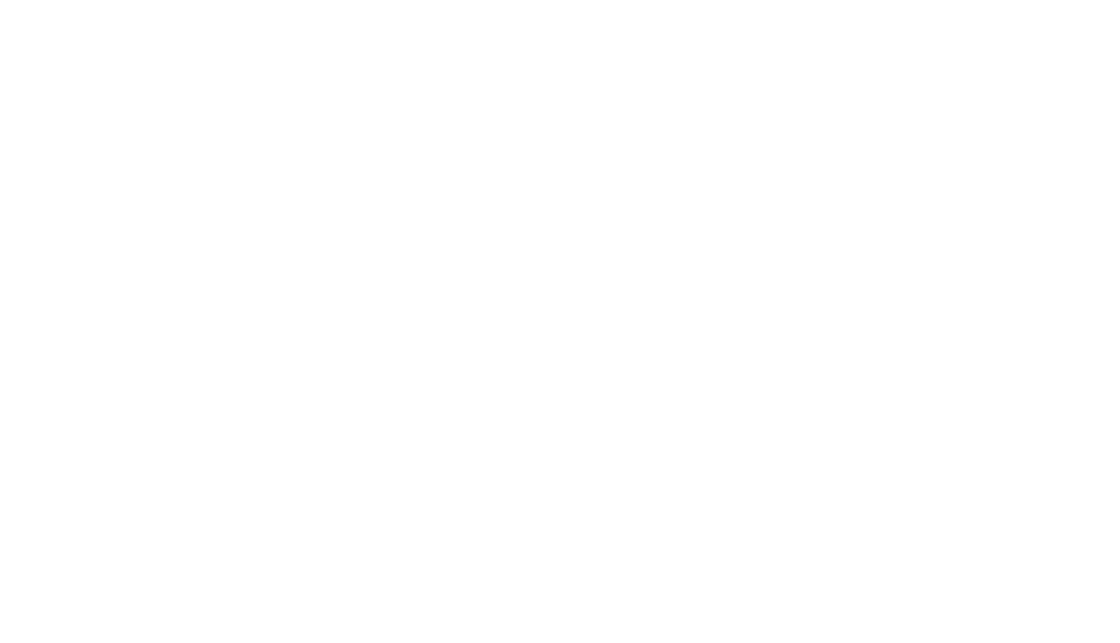
click at [398, 0] on html at bounding box center [560, 0] width 1120 height 0
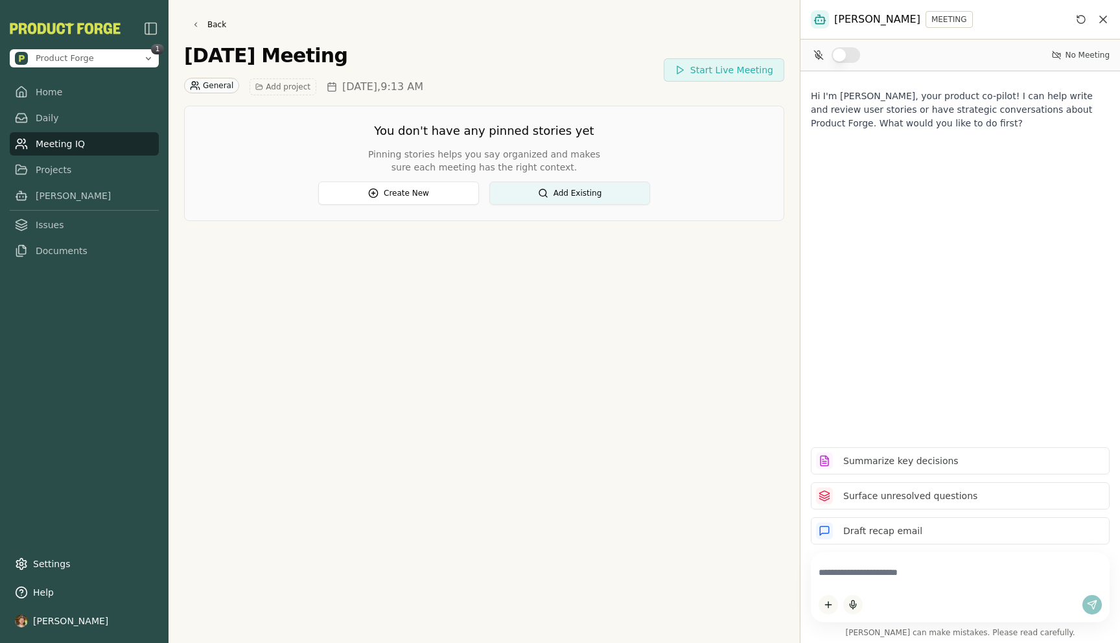
click at [56, 144] on link "Meeting IQ" at bounding box center [84, 143] width 149 height 23
click at [51, 143] on link "Meeting IQ" at bounding box center [84, 143] width 149 height 23
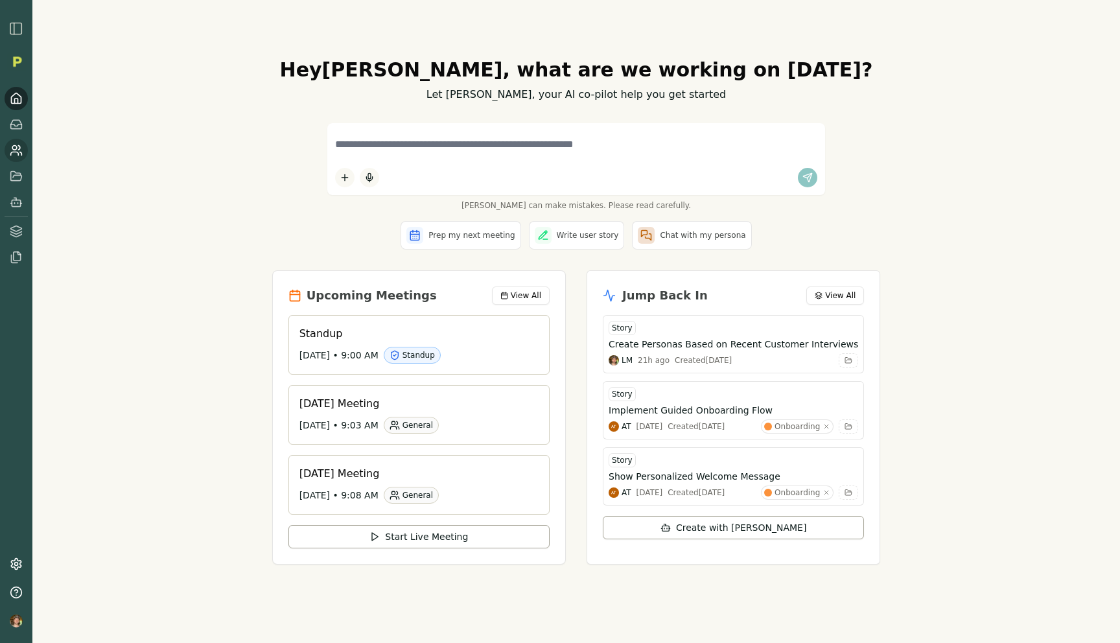
click at [18, 152] on icon at bounding box center [16, 150] width 13 height 13
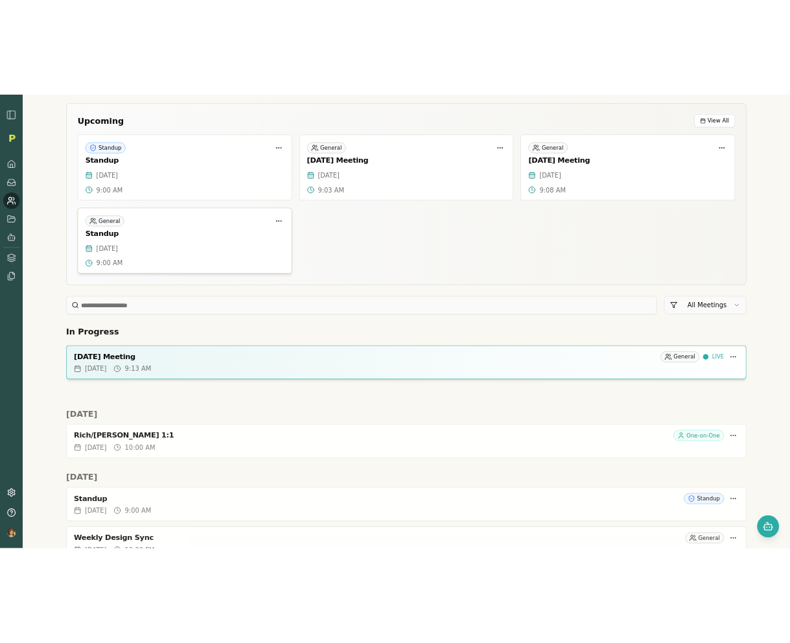
scroll to position [219, 0]
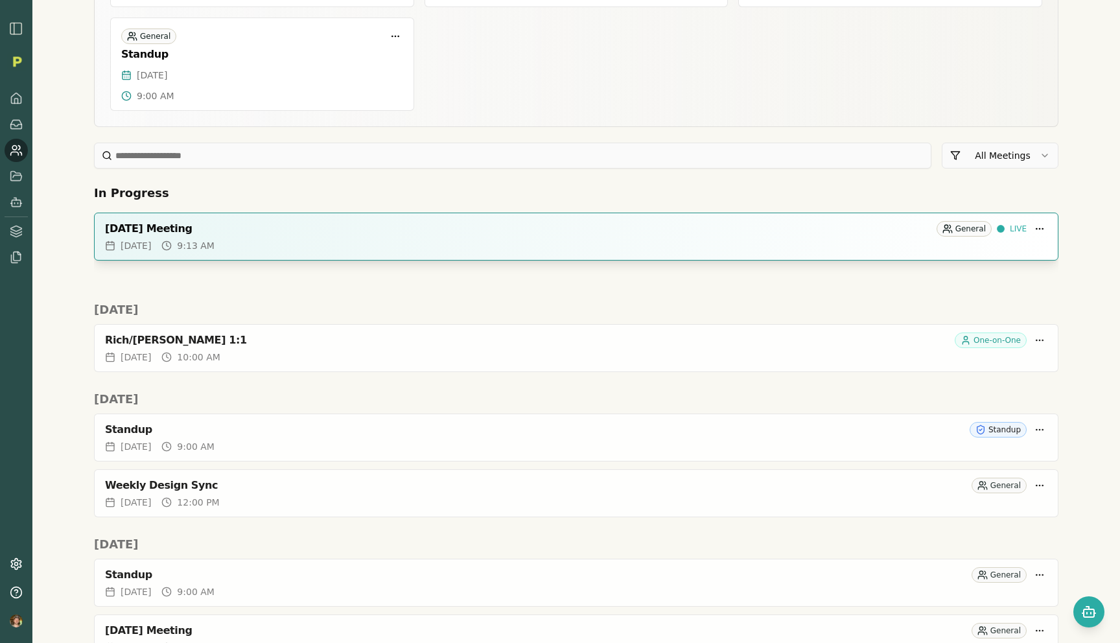
click at [326, 246] on div "Fri, Aug 22, 2025 9:13 AM" at bounding box center [576, 245] width 942 height 13
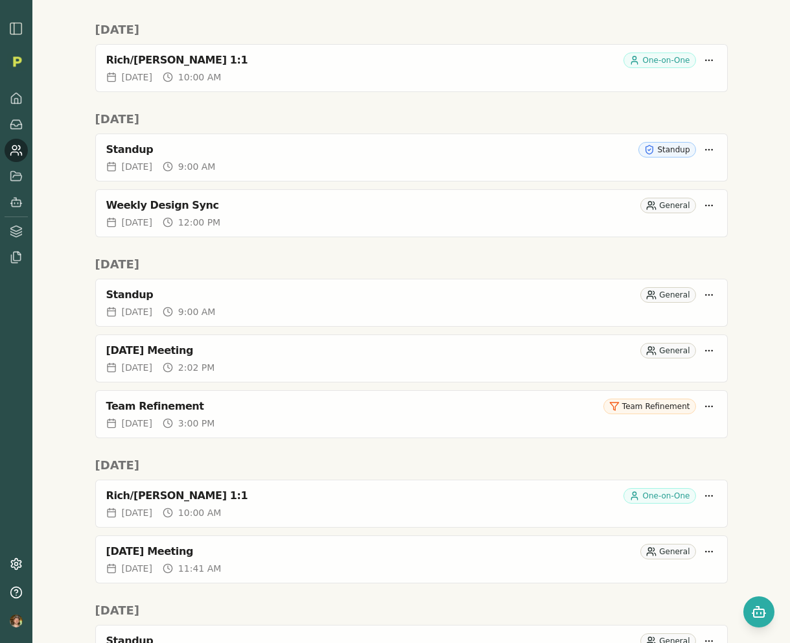
scroll to position [276, 0]
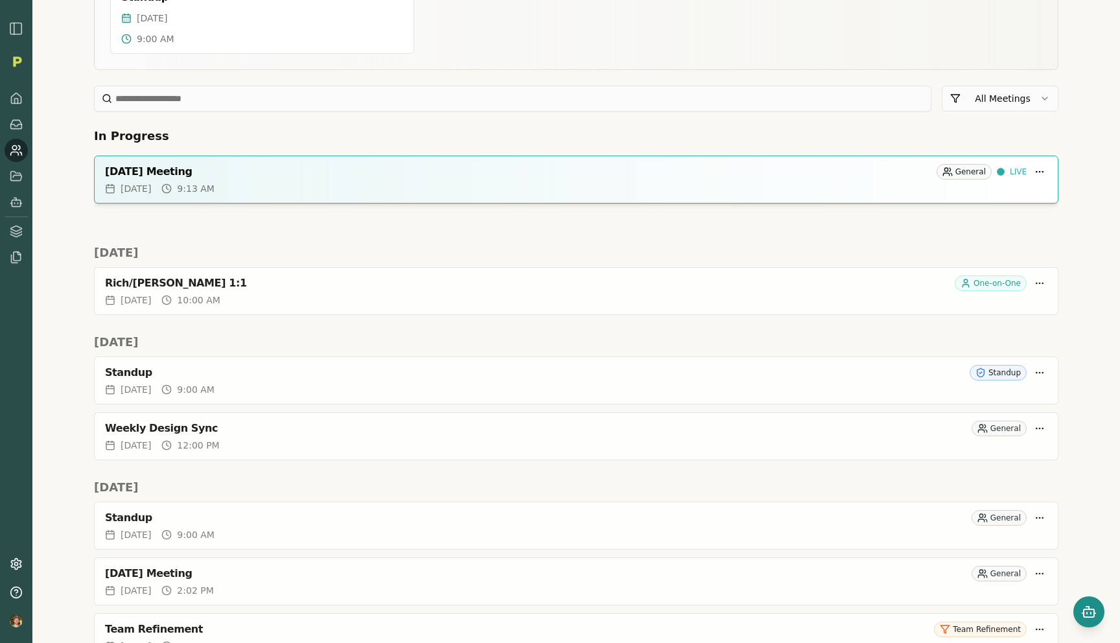
click at [1089, 612] on icon "Open chat" at bounding box center [1089, 612] width 16 height 16
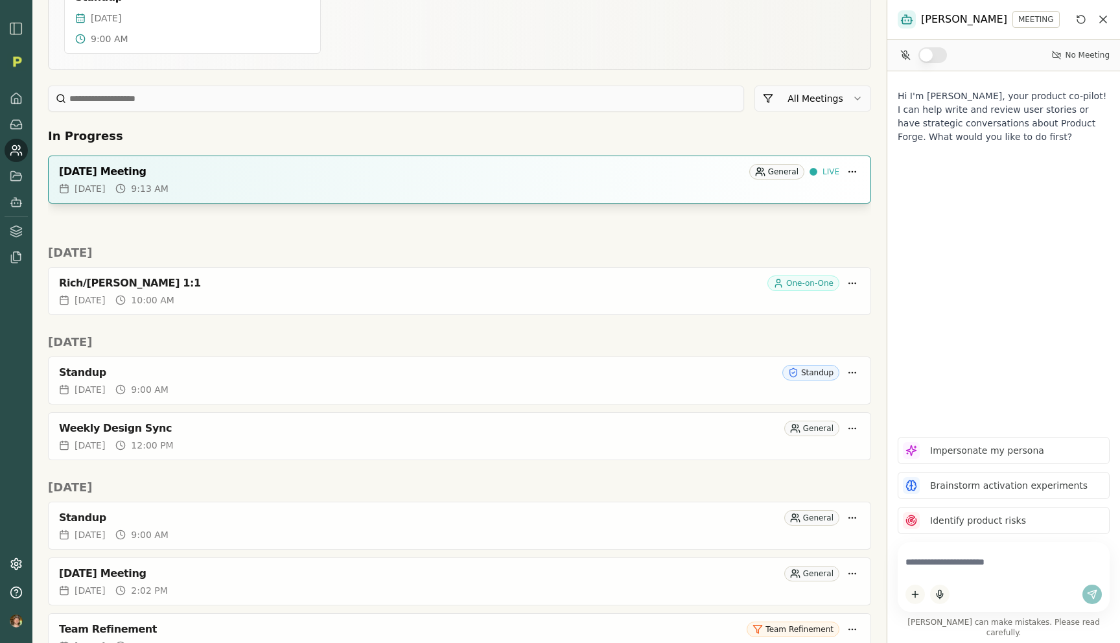
click at [638, 176] on div "August 22, 2025 Meeting" at bounding box center [401, 171] width 685 height 13
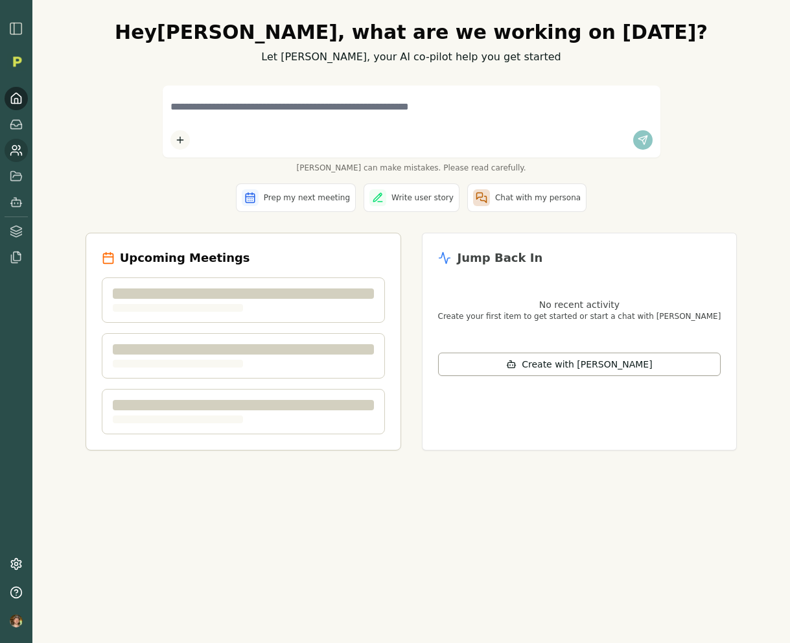
click at [10, 145] on icon at bounding box center [16, 150] width 13 height 13
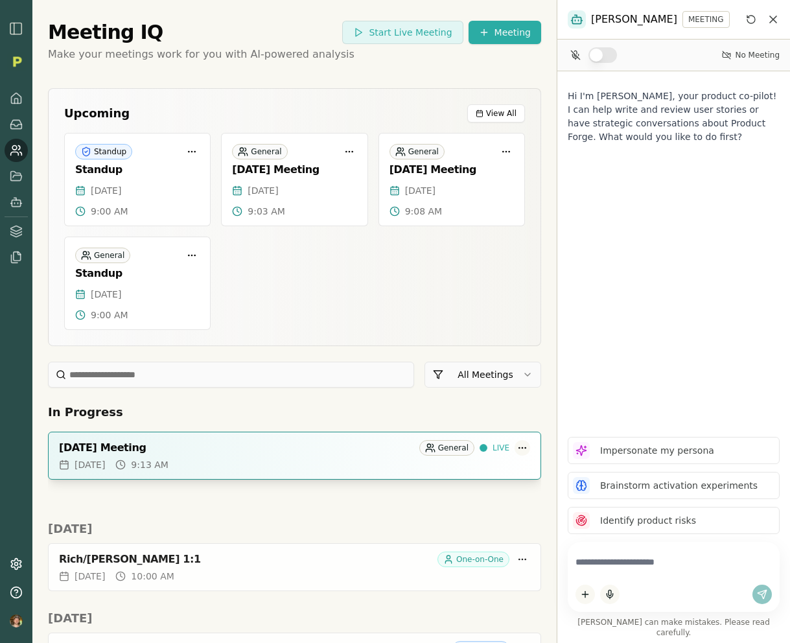
click at [525, 447] on html "Meeting IQ Start Live Meeting Meeting Make your meetings work for you with AI-p…" at bounding box center [395, 321] width 790 height 643
click at [151, 451] on div "[DATE] Meeting" at bounding box center [236, 447] width 355 height 13
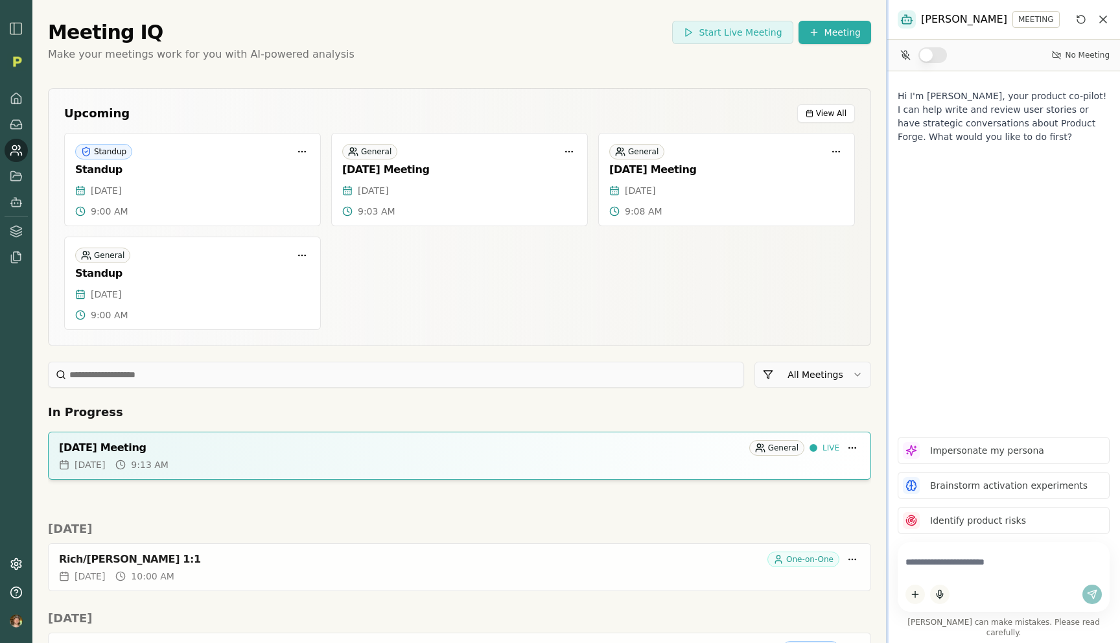
drag, startPoint x: 886, startPoint y: 264, endPoint x: 770, endPoint y: 271, distance: 116.2
click at [770, 271] on div "Meeting IQ Start Live Meeting Meeting Make your meetings work for you with AI-p…" at bounding box center [560, 321] width 1120 height 643
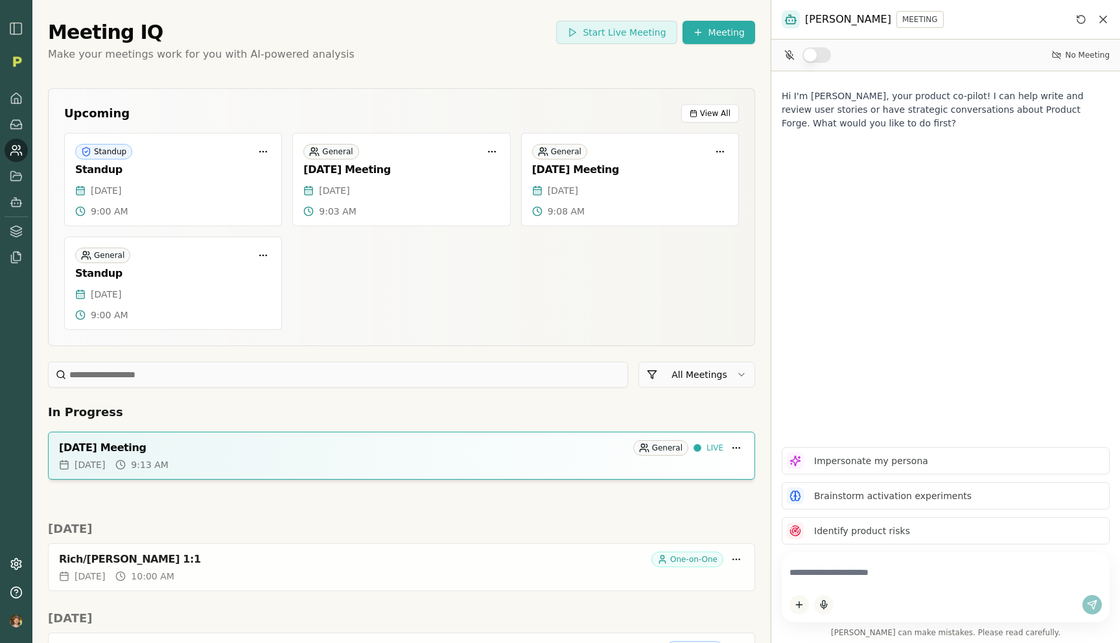
click at [789, 270] on div "Hi I'm [PERSON_NAME], your product co-pilot! I can help write and review user s…" at bounding box center [945, 253] width 349 height 365
click at [789, 51] on span "No Meeting" at bounding box center [1087, 55] width 45 height 10
click at [789, 57] on span "No Meeting" at bounding box center [1087, 55] width 45 height 10
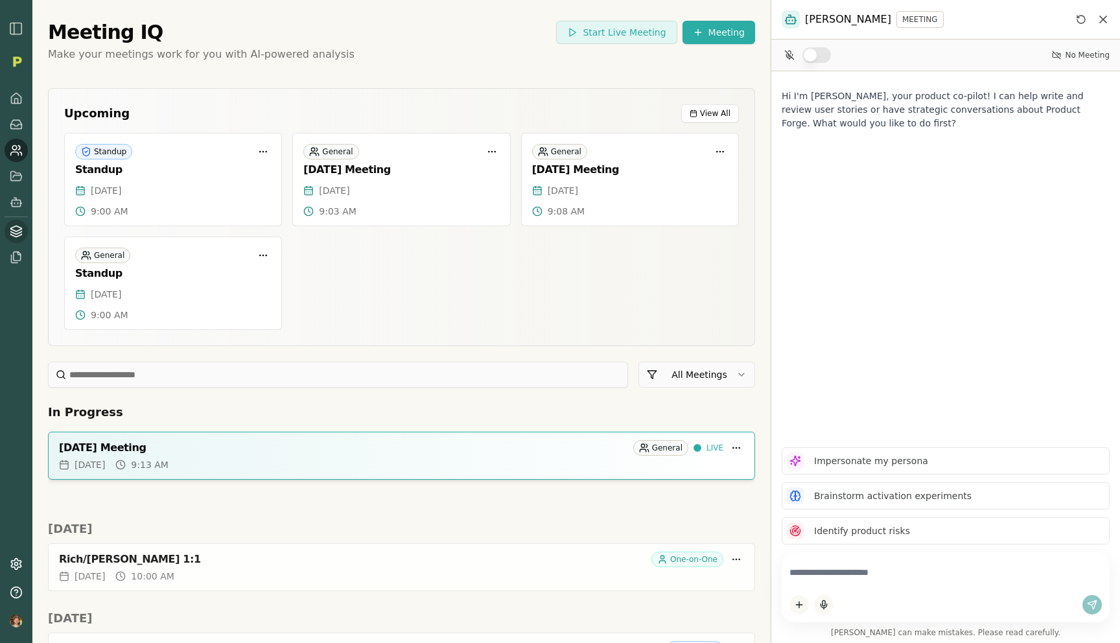
click at [13, 235] on icon at bounding box center [16, 235] width 11 height 3
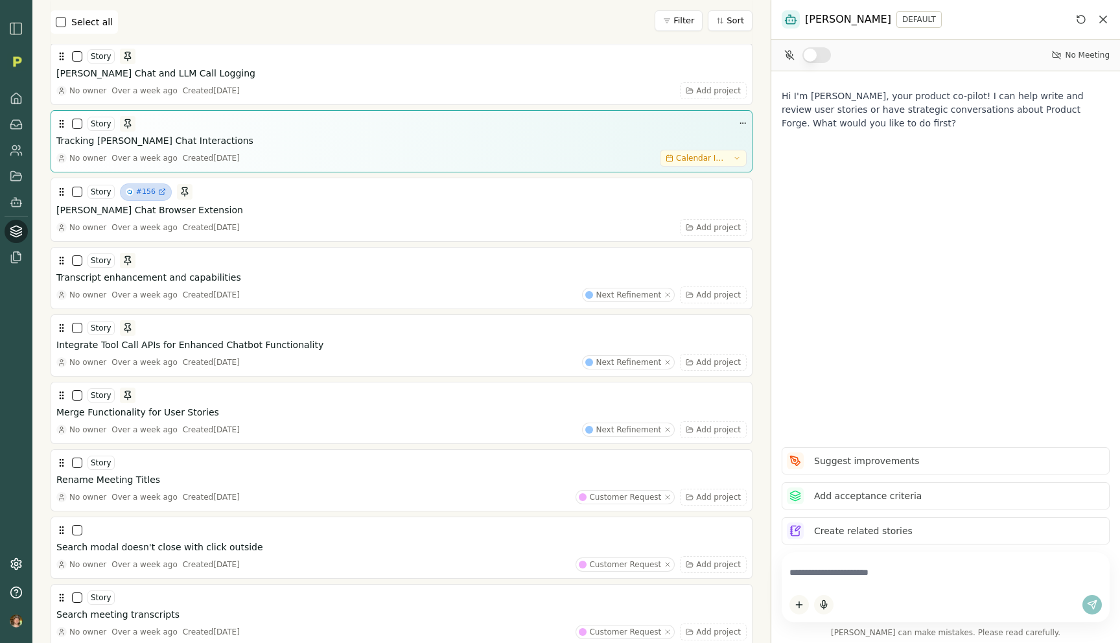
scroll to position [103, 0]
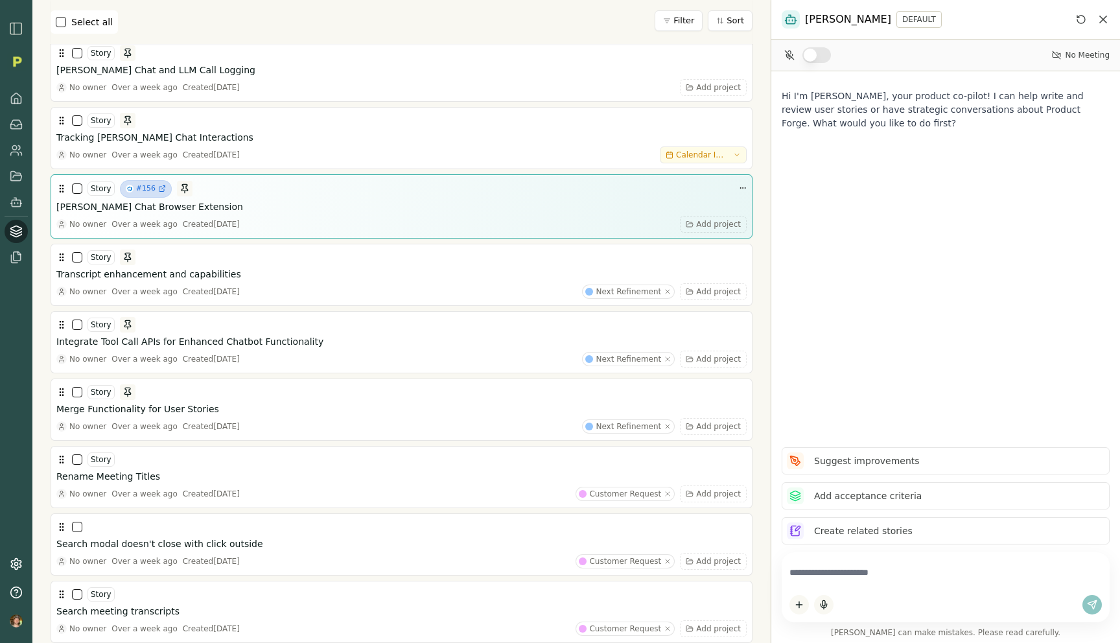
click at [168, 207] on h3 "[PERSON_NAME] Chat Browser Extension" at bounding box center [149, 206] width 187 height 13
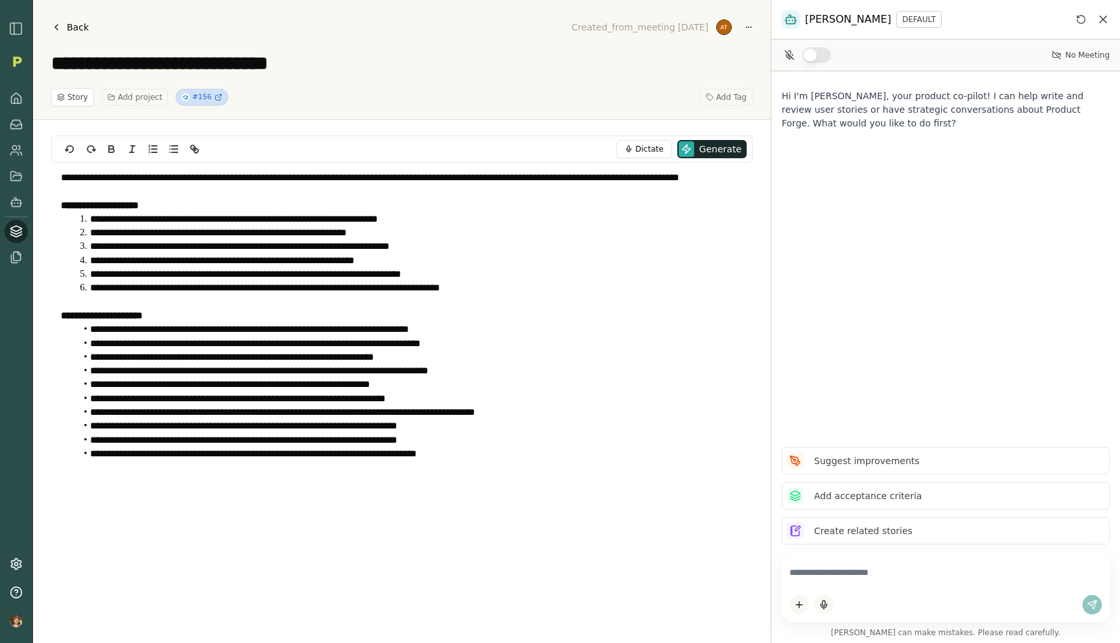
click at [789, 54] on button "button" at bounding box center [816, 55] width 29 height 16
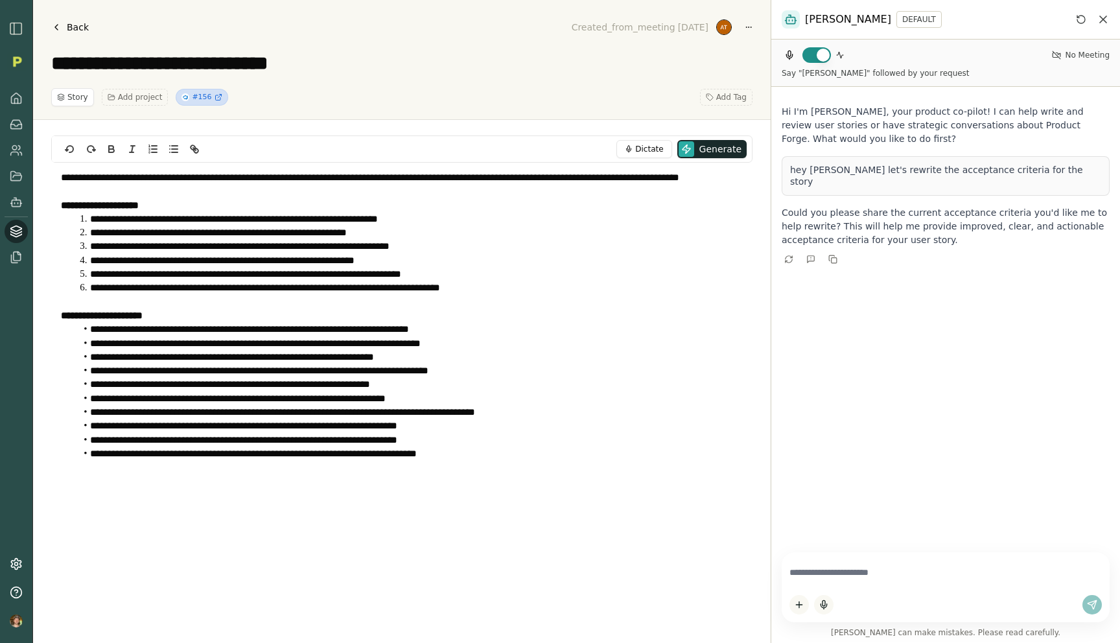
click at [789, 29] on div "Smith DEFAULT" at bounding box center [945, 20] width 349 height 40
click at [789, 20] on icon "Reset conversation" at bounding box center [1081, 19] width 10 height 10
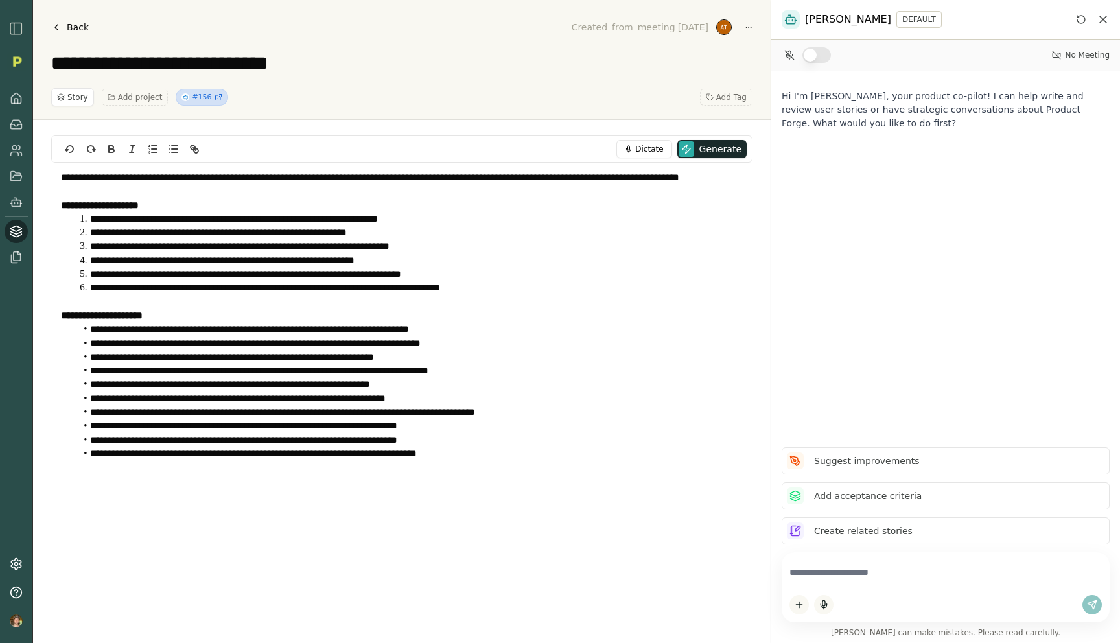
click at [814, 56] on button "button" at bounding box center [816, 55] width 29 height 16
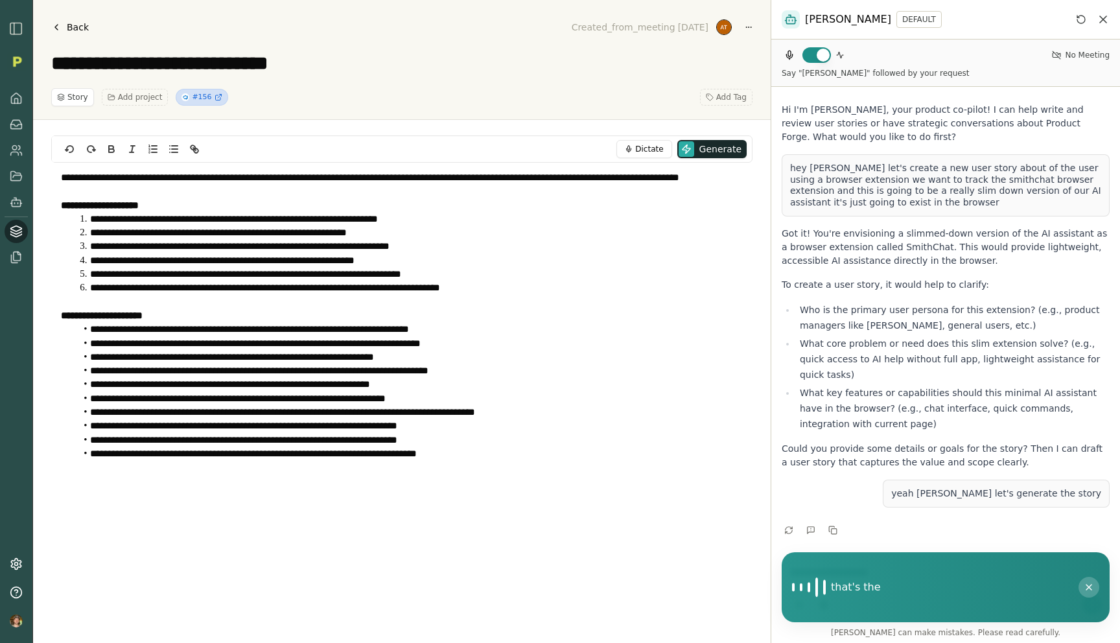
scroll to position [2, 0]
click at [1088, 592] on button at bounding box center [1088, 587] width 21 height 21
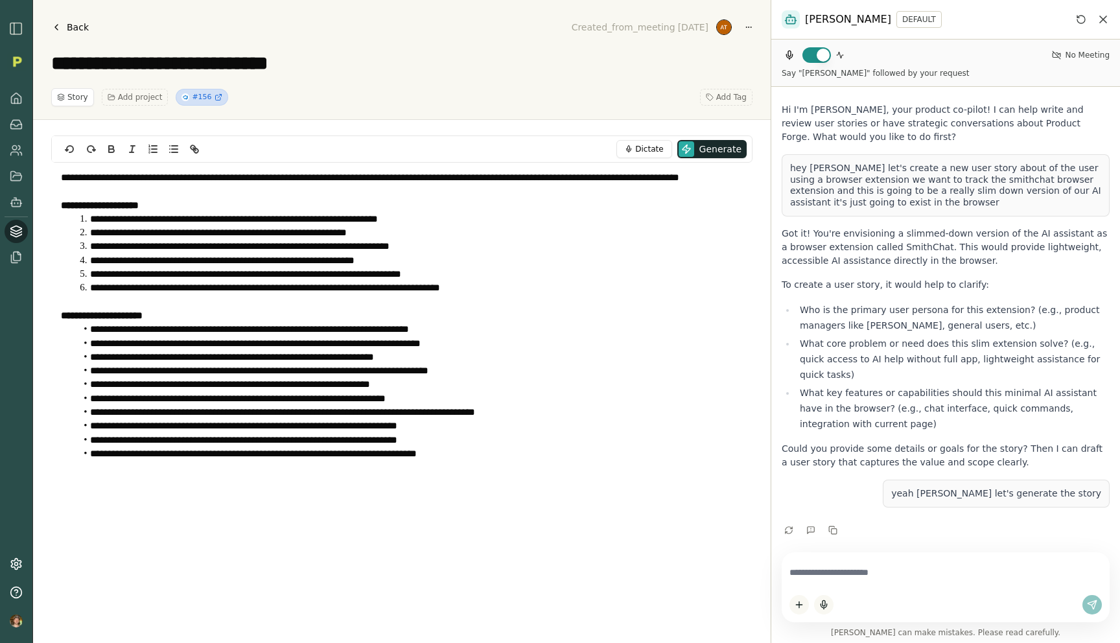
click at [817, 65] on div "No Meeting Say "[PERSON_NAME]" followed by your request" at bounding box center [945, 63] width 349 height 47
click at [816, 57] on button "button" at bounding box center [816, 55] width 29 height 16
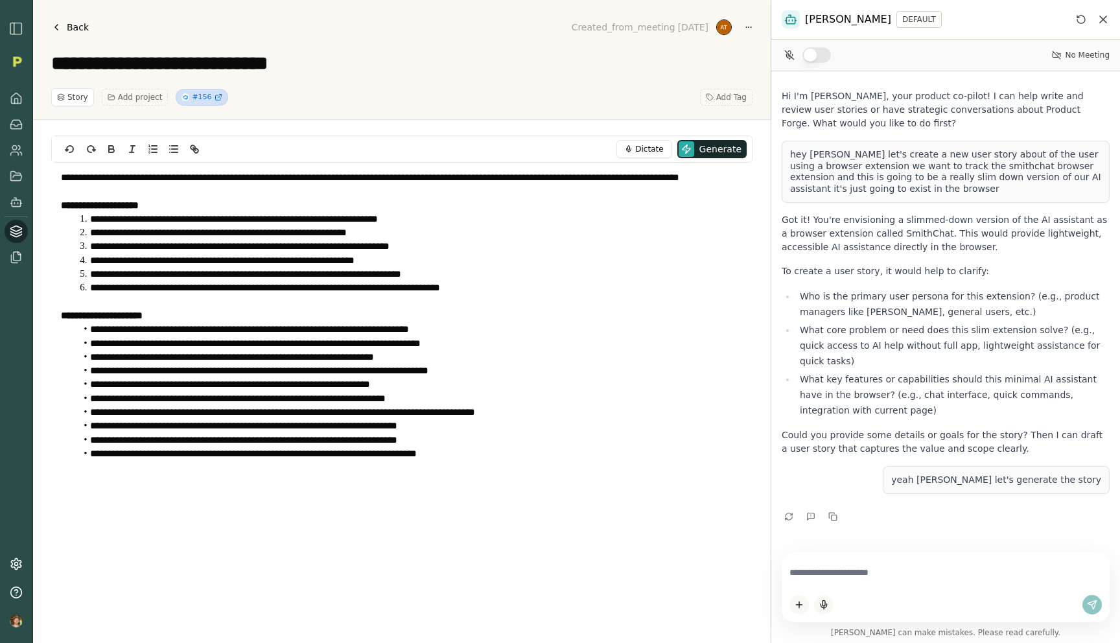
click at [816, 56] on button "button" at bounding box center [816, 55] width 29 height 16
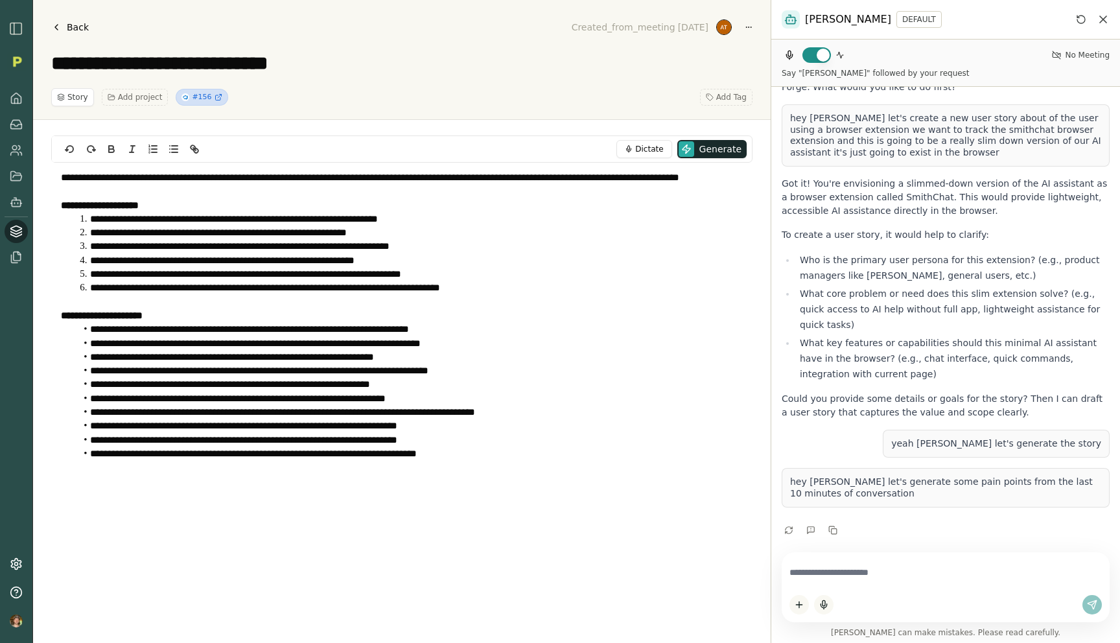
scroll to position [152, 0]
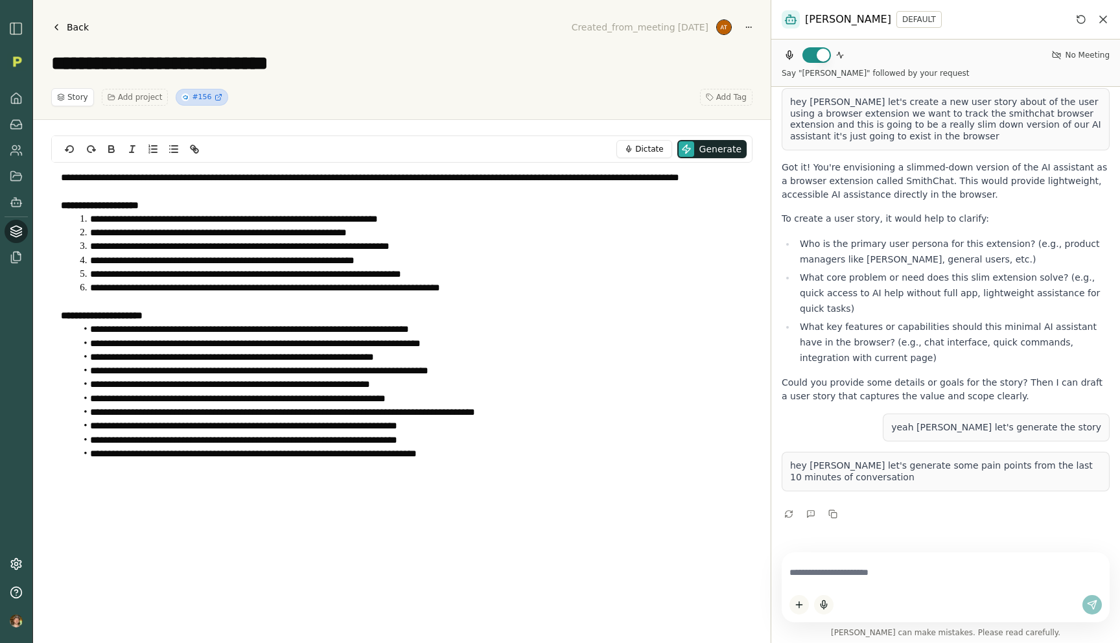
click at [1088, 586] on button at bounding box center [1088, 587] width 21 height 21
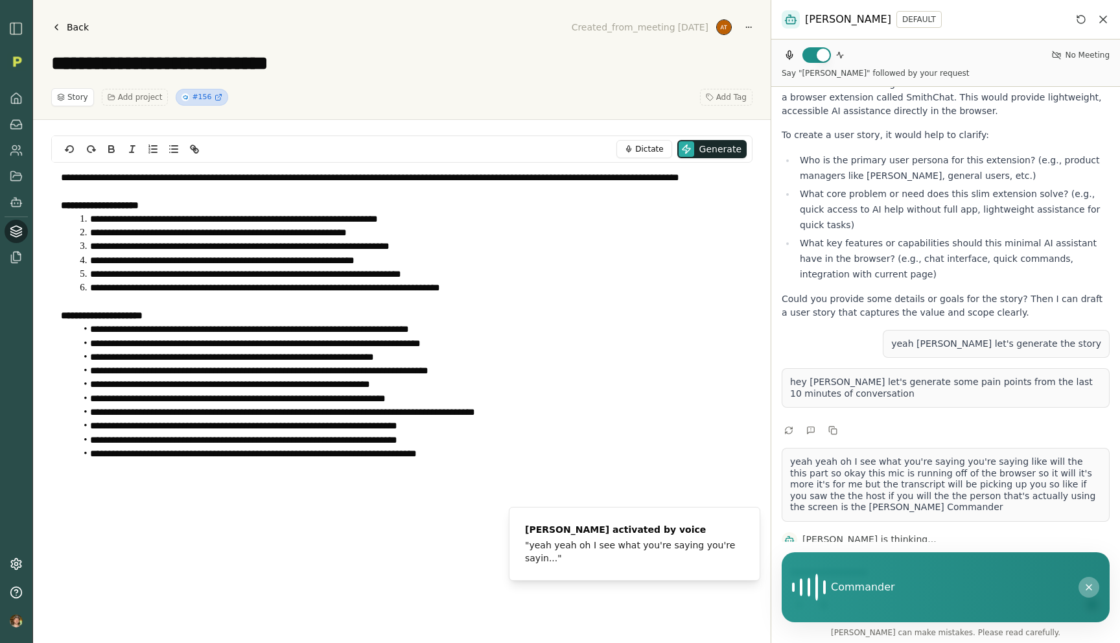
click at [1086, 592] on icon at bounding box center [1088, 587] width 10 height 10
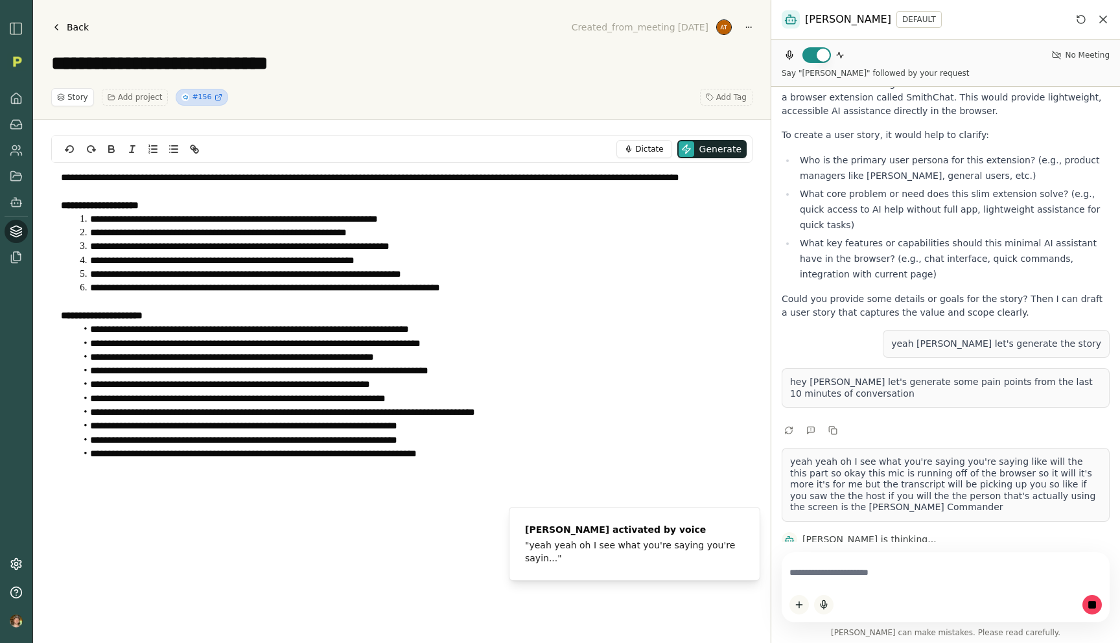
click at [1090, 601] on rect "button" at bounding box center [1092, 604] width 7 height 7
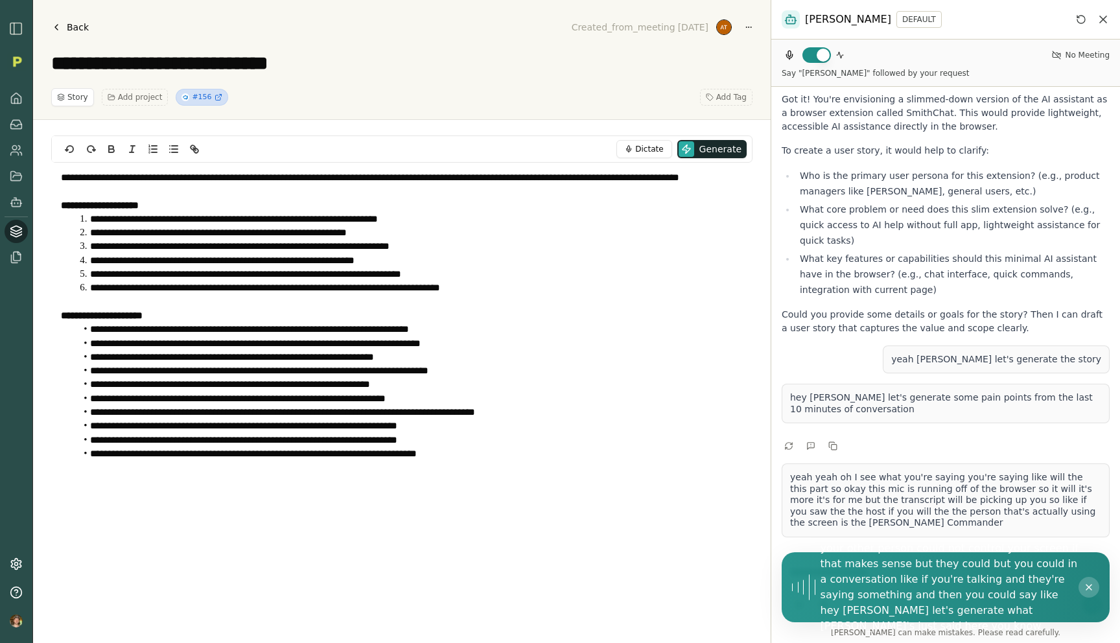
click at [1046, 536] on div "Hi I'm Smith, your product co-pilot! I can help write and review user stories o…" at bounding box center [945, 314] width 349 height 455
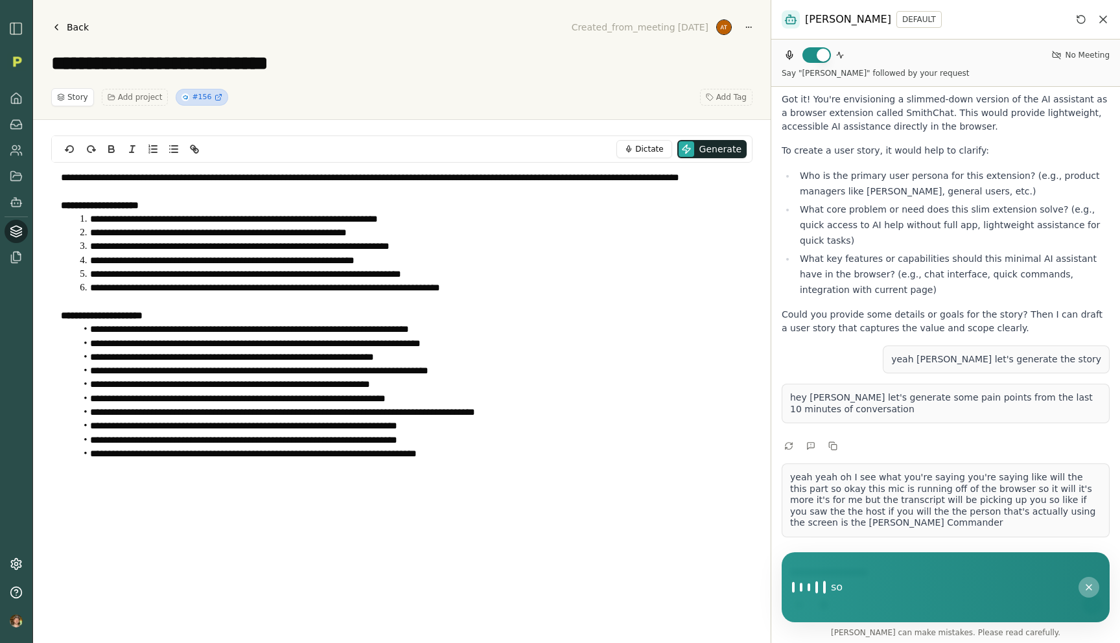
click at [1087, 590] on icon at bounding box center [1088, 587] width 10 height 10
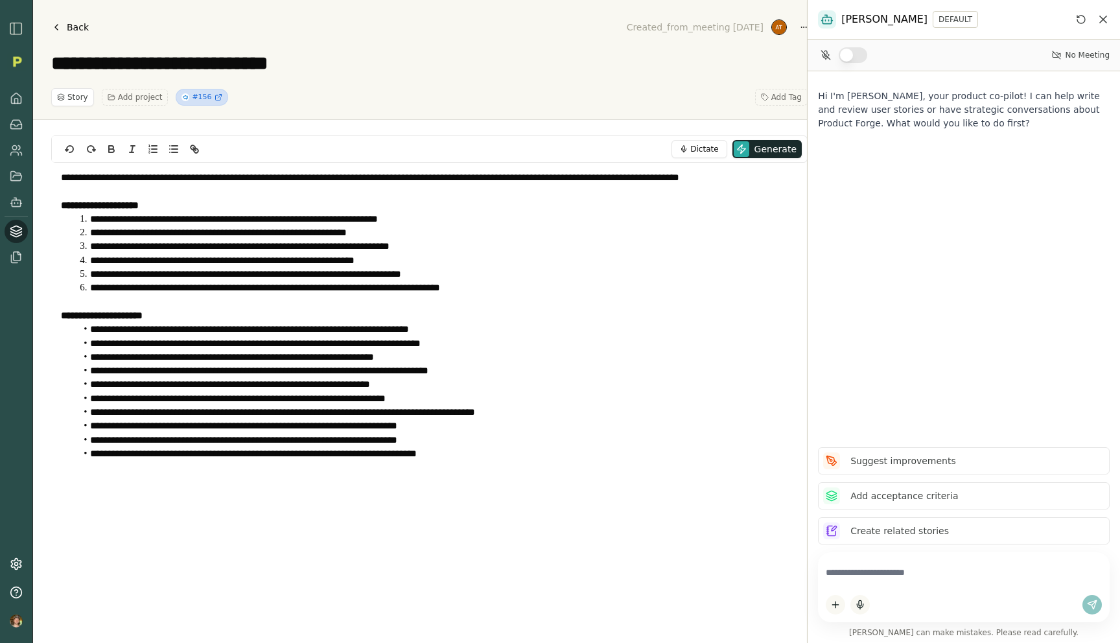
drag, startPoint x: 770, startPoint y: 111, endPoint x: 825, endPoint y: 111, distance: 55.1
click at [825, 111] on div "[PERSON_NAME] DEFAULT No Meeting Hi I'm [PERSON_NAME], your product co-pilot! I…" at bounding box center [963, 321] width 313 height 643
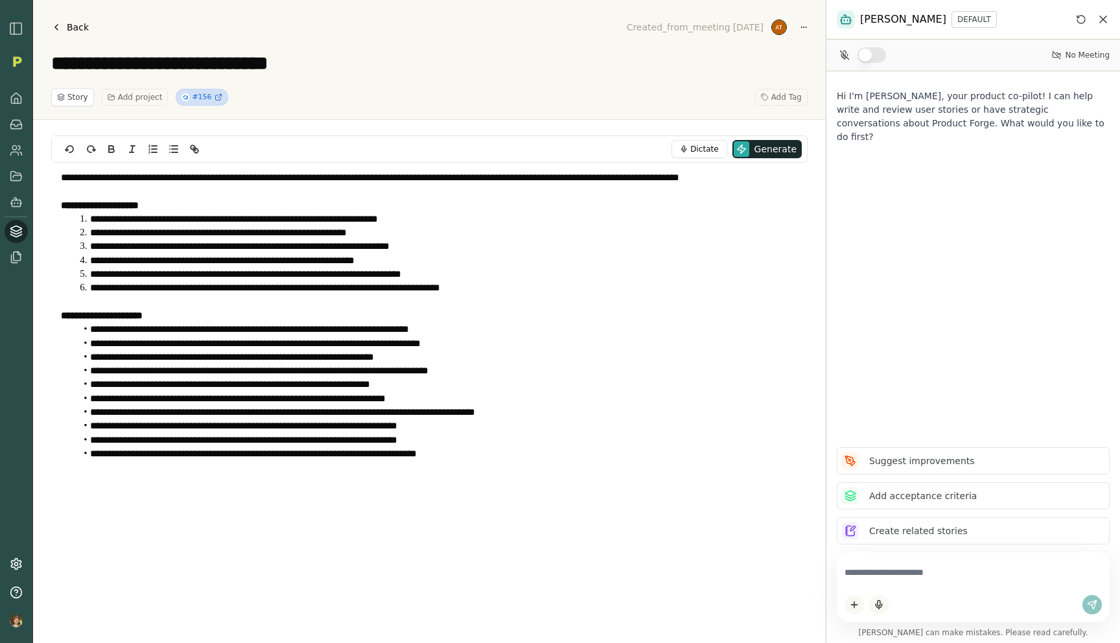
click at [882, 571] on textarea at bounding box center [972, 572] width 257 height 25
type textarea "*********"
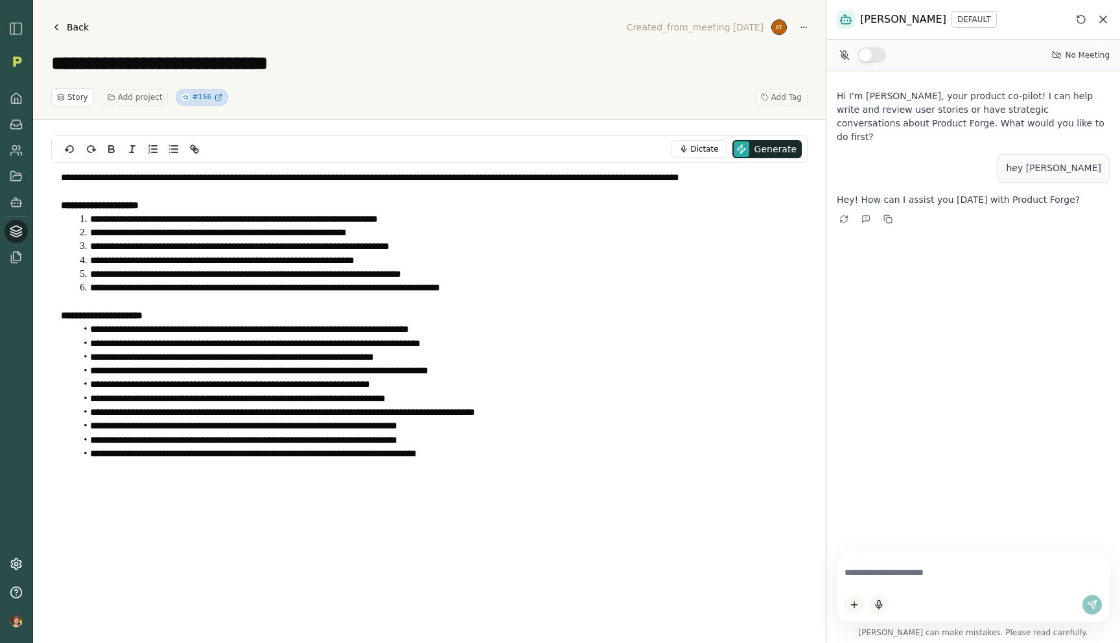
click at [895, 568] on textarea at bounding box center [972, 572] width 257 height 25
click at [12, 570] on link at bounding box center [16, 563] width 23 height 23
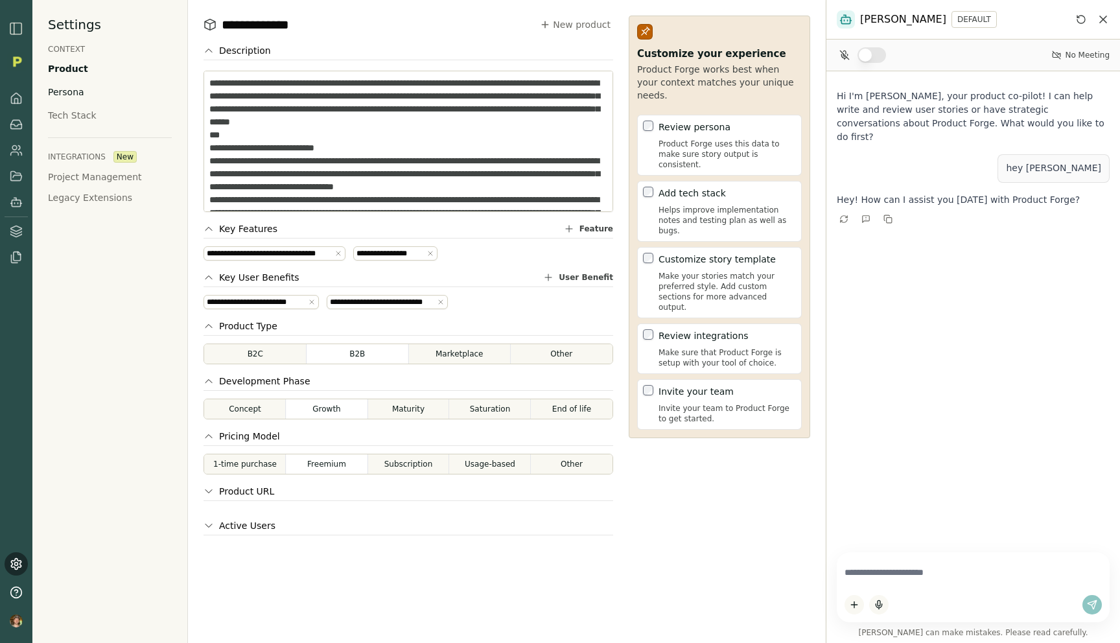
click at [63, 89] on div "Persona" at bounding box center [66, 92] width 36 height 13
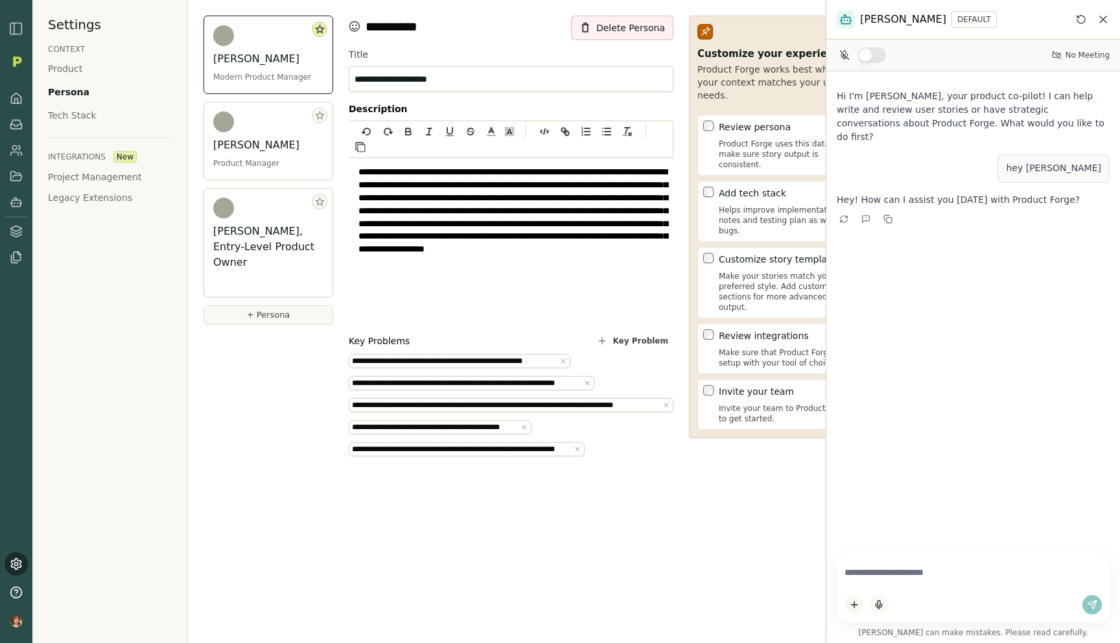
click at [939, 271] on div "Hi I'm Smith, your product co-pilot! I can help write and review user stories o…" at bounding box center [973, 306] width 294 height 470
click at [906, 579] on textarea at bounding box center [972, 572] width 257 height 25
type textarea "**********"
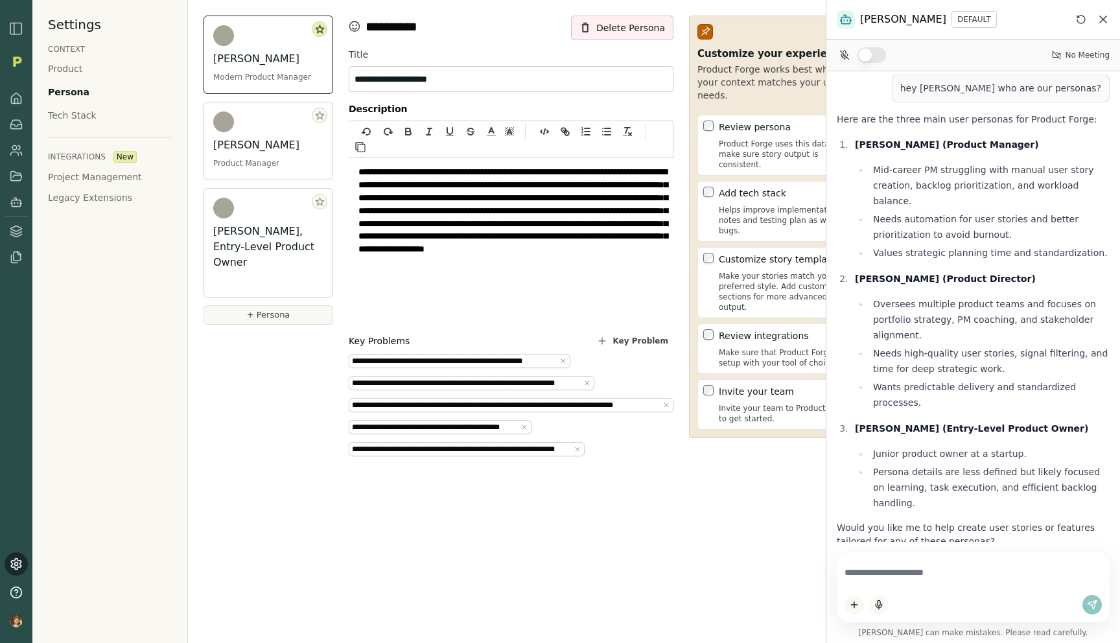
scroll to position [127, 0]
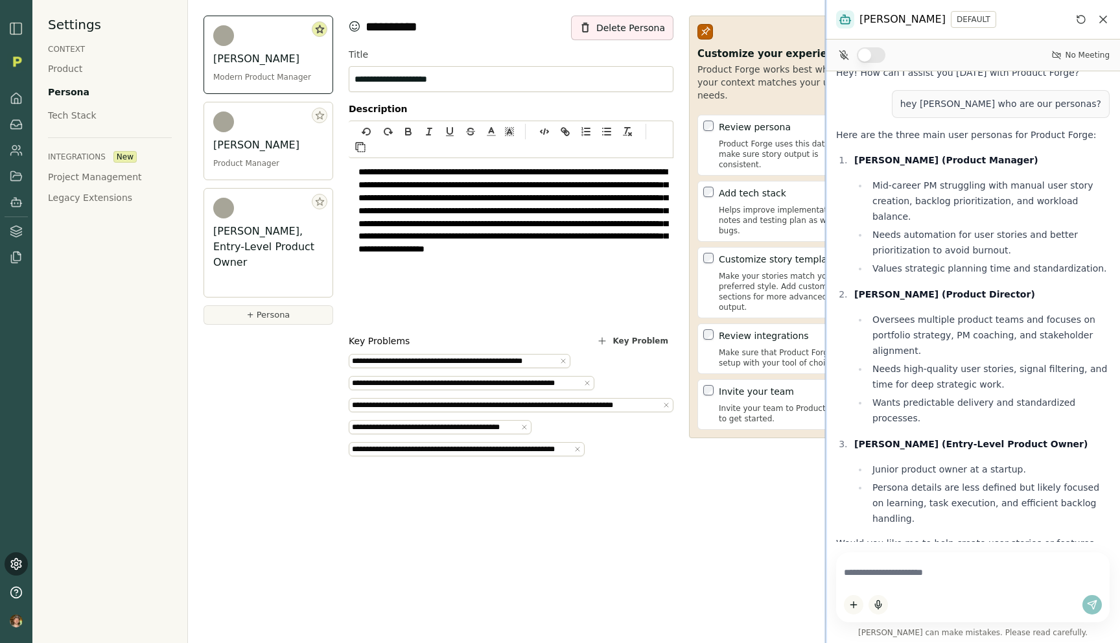
click at [825, 277] on div at bounding box center [825, 321] width 3 height 643
click at [889, 592] on div at bounding box center [972, 587] width 273 height 70
click at [889, 570] on textarea at bounding box center [973, 572] width 258 height 25
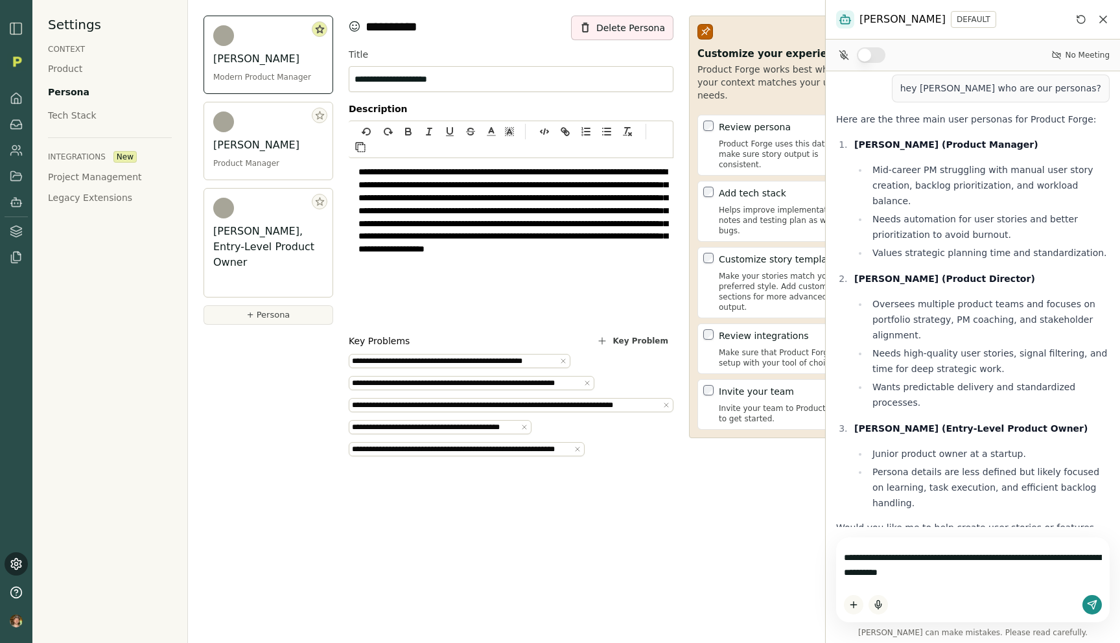
type textarea "**********"
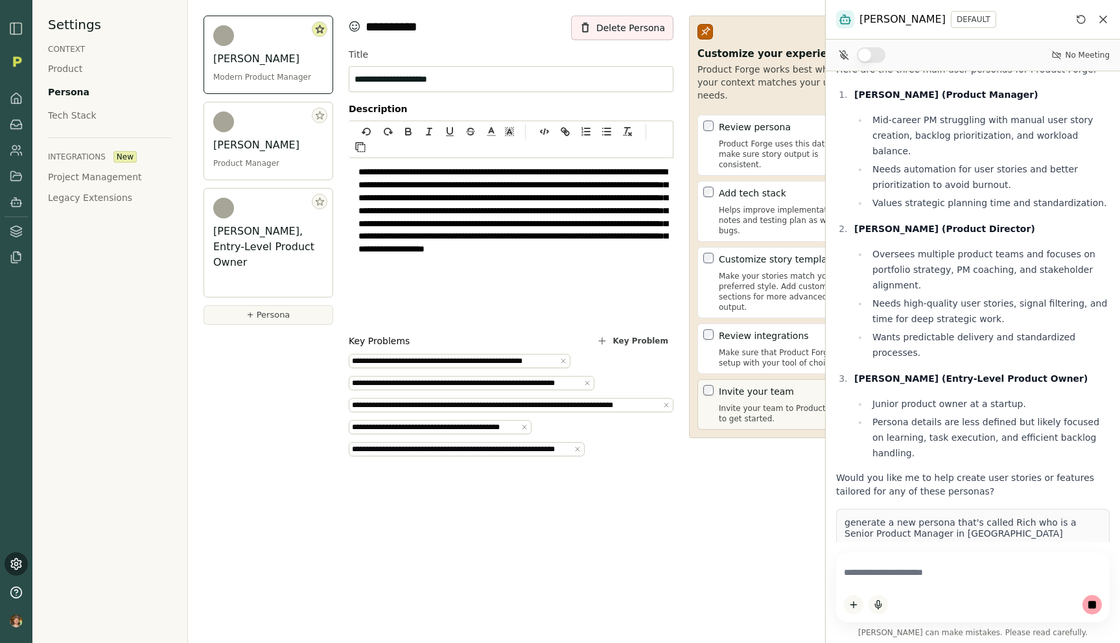
scroll to position [203, 0]
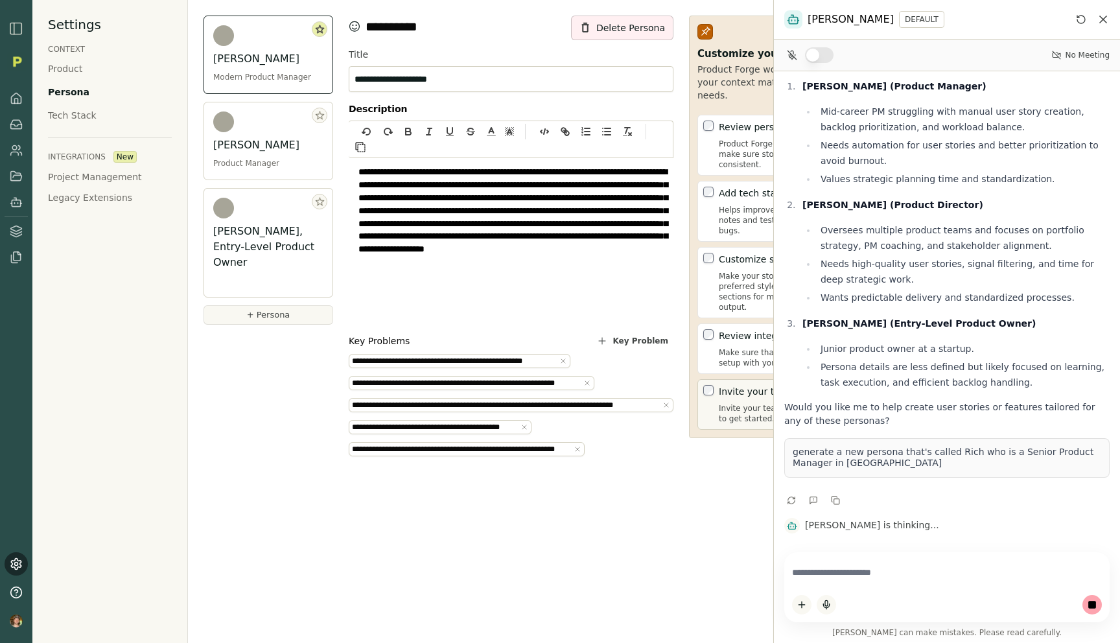
drag, startPoint x: 825, startPoint y: 354, endPoint x: 754, endPoint y: 350, distance: 72.0
click at [772, 350] on div at bounding box center [773, 321] width 3 height 643
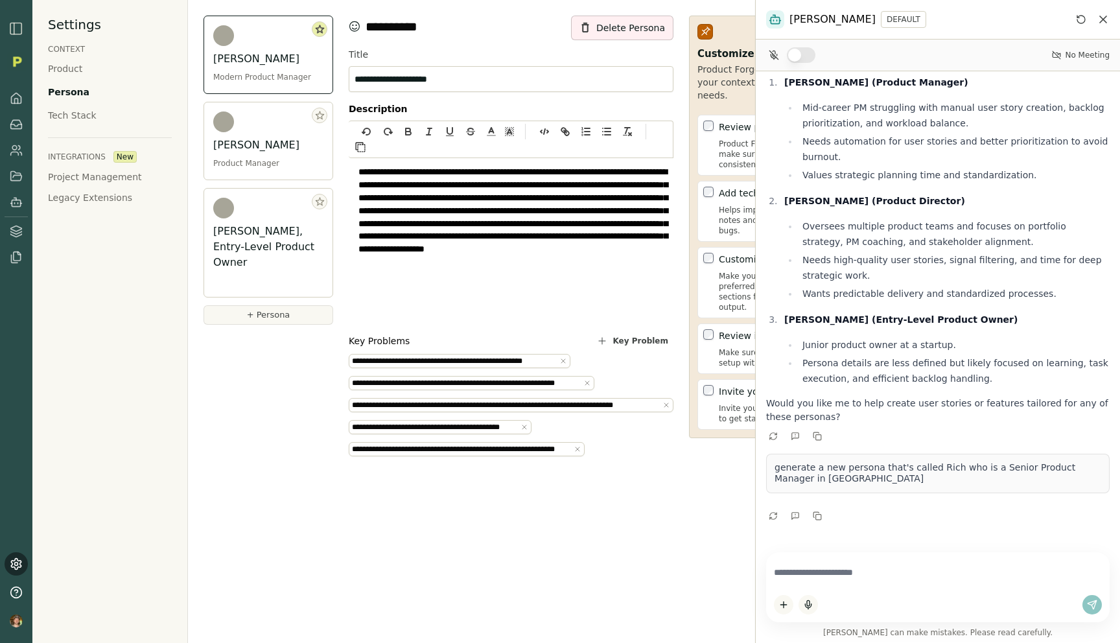
scroll to position [0, 0]
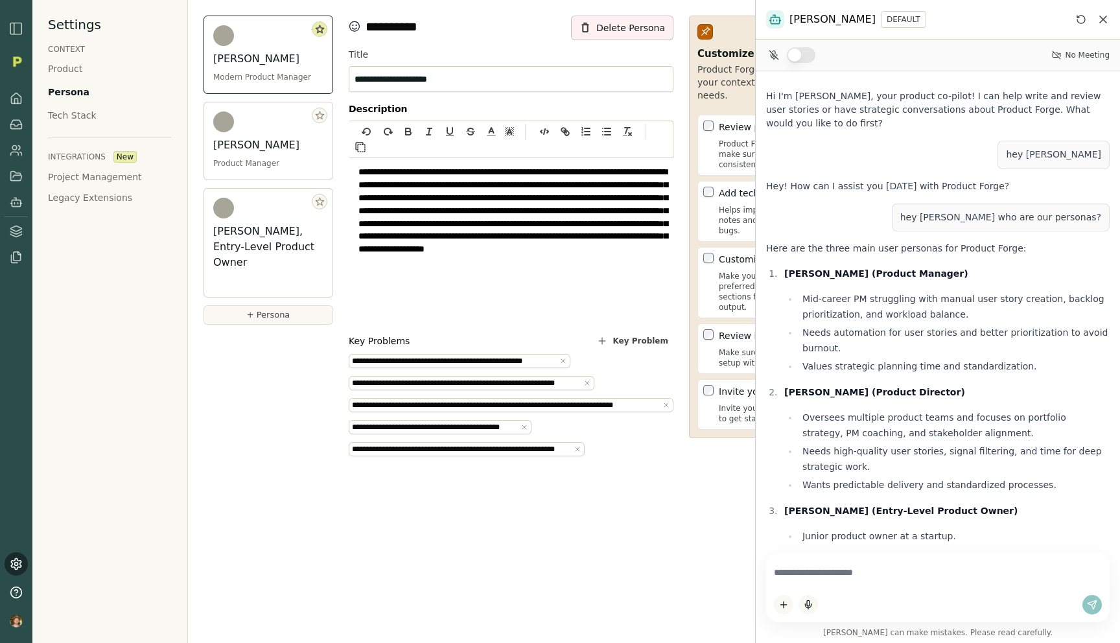
click at [1103, 16] on icon "Close chat" at bounding box center [1102, 19] width 13 height 13
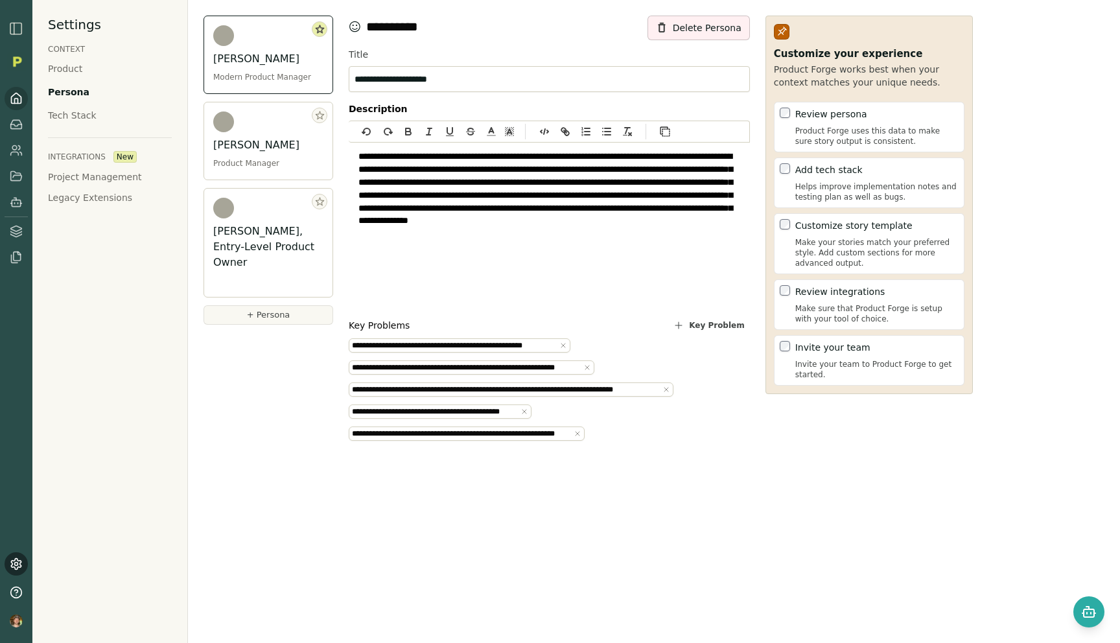
click at [25, 97] on link at bounding box center [16, 98] width 23 height 23
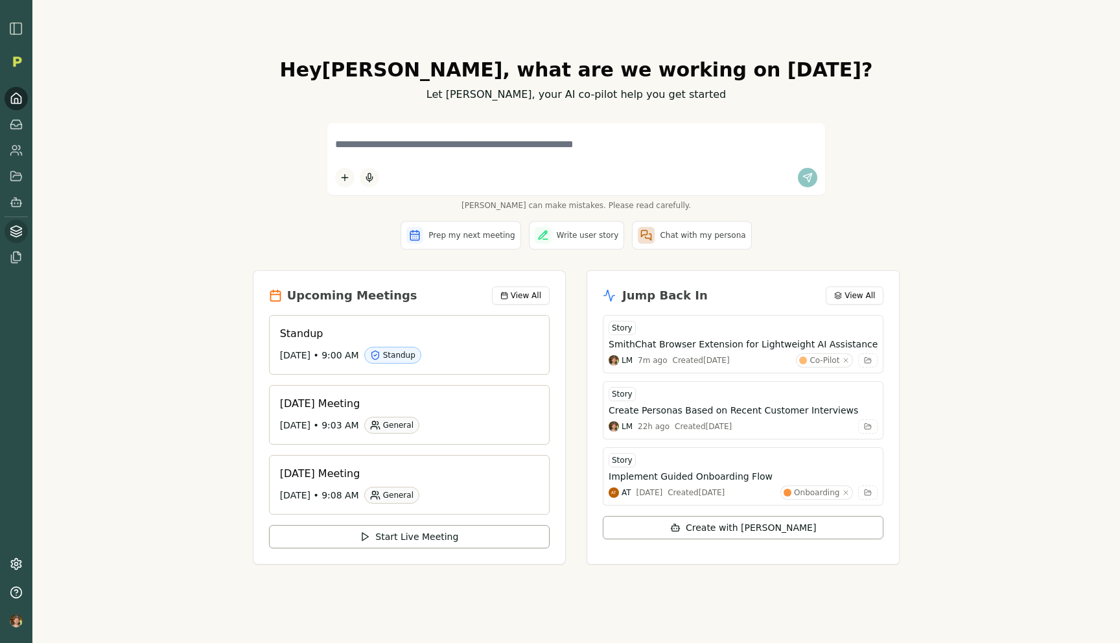
click at [12, 240] on link at bounding box center [16, 231] width 23 height 23
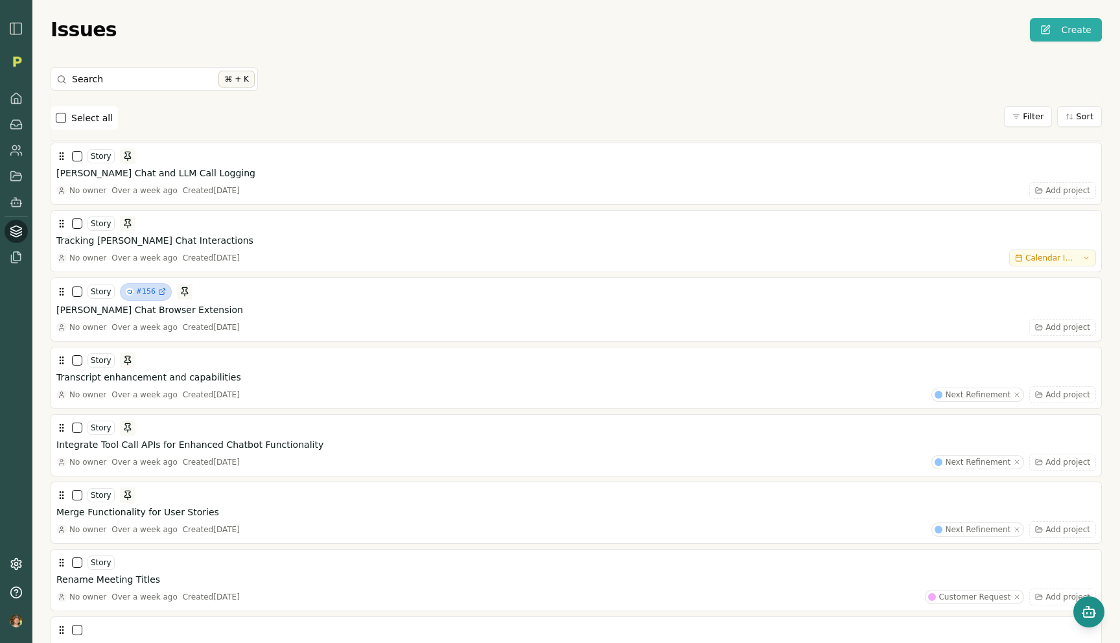
click at [1086, 606] on icon "Open chat" at bounding box center [1087, 607] width 3 height 3
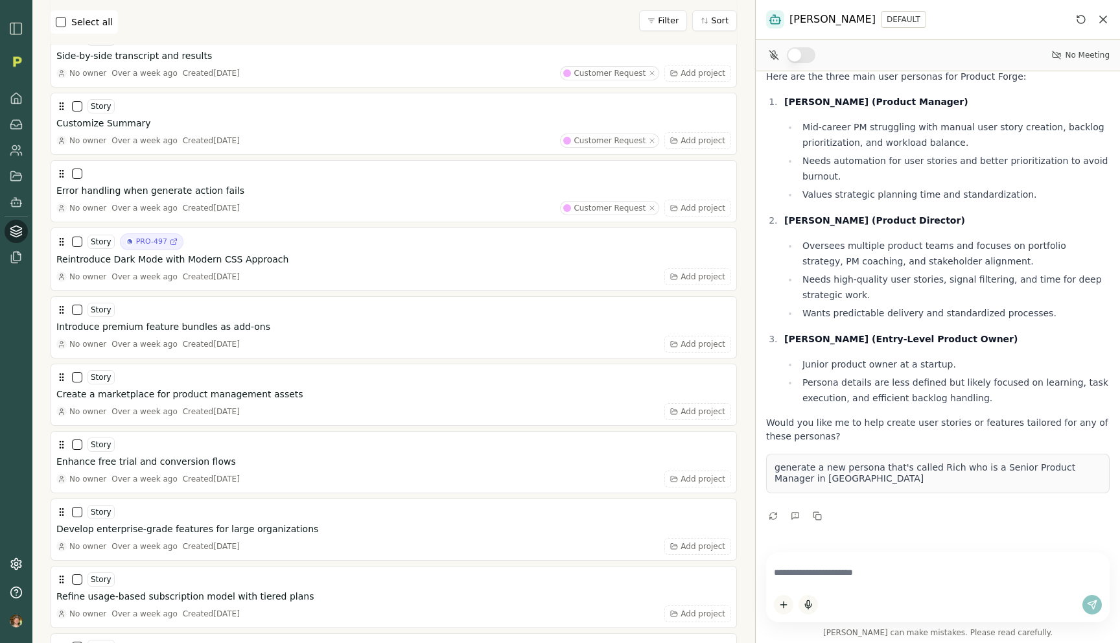
scroll to position [682, 0]
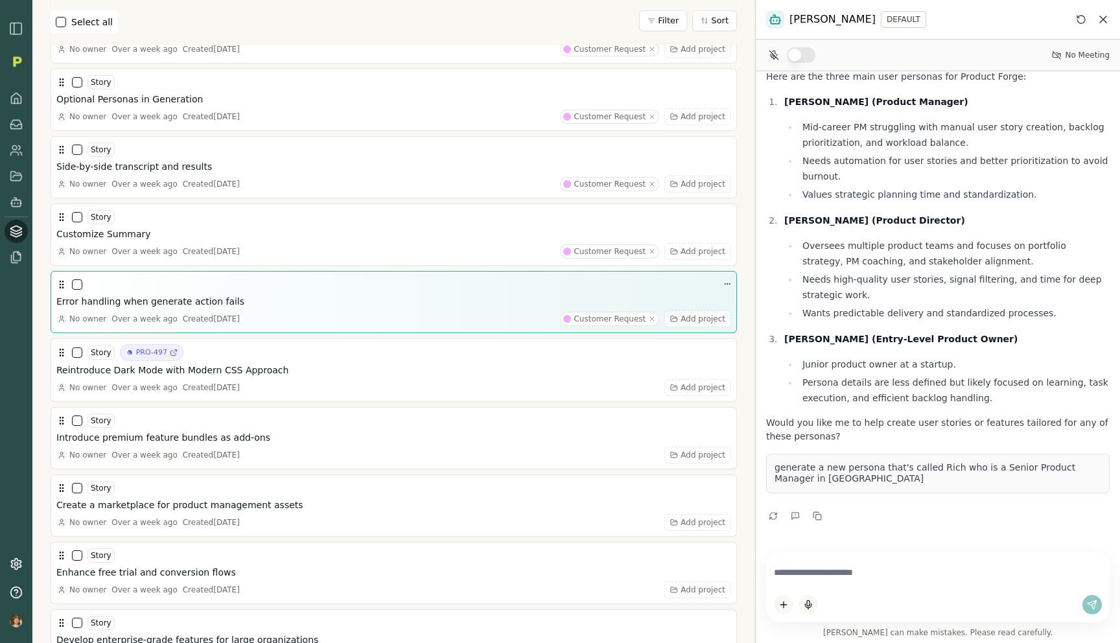
click at [706, 321] on span "Add project" at bounding box center [702, 319] width 45 height 10
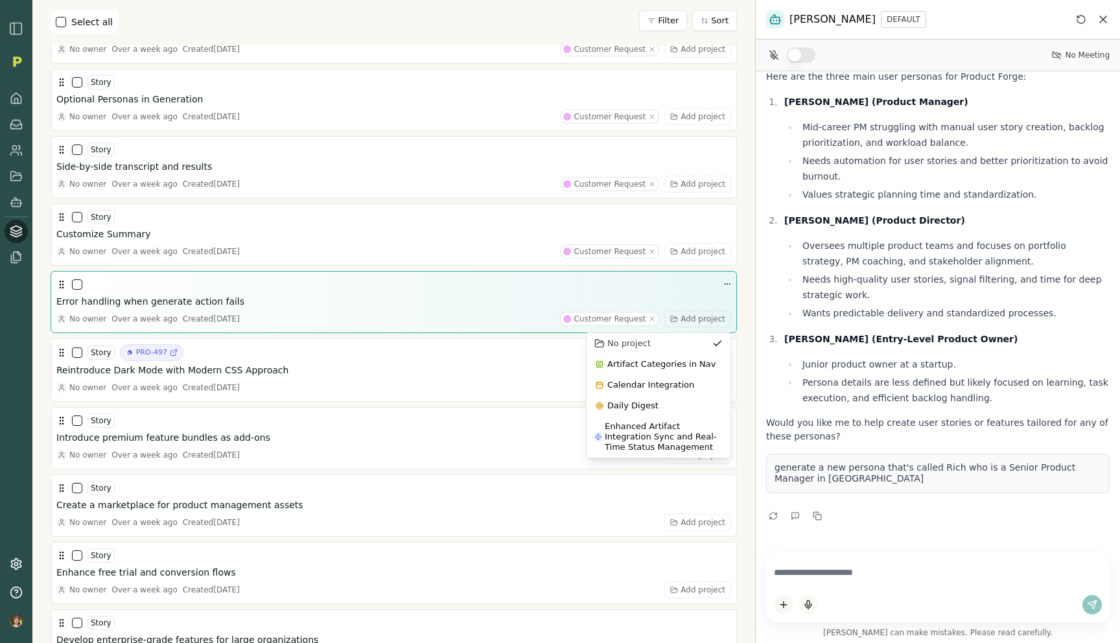
click at [680, 286] on div at bounding box center [393, 285] width 674 height 16
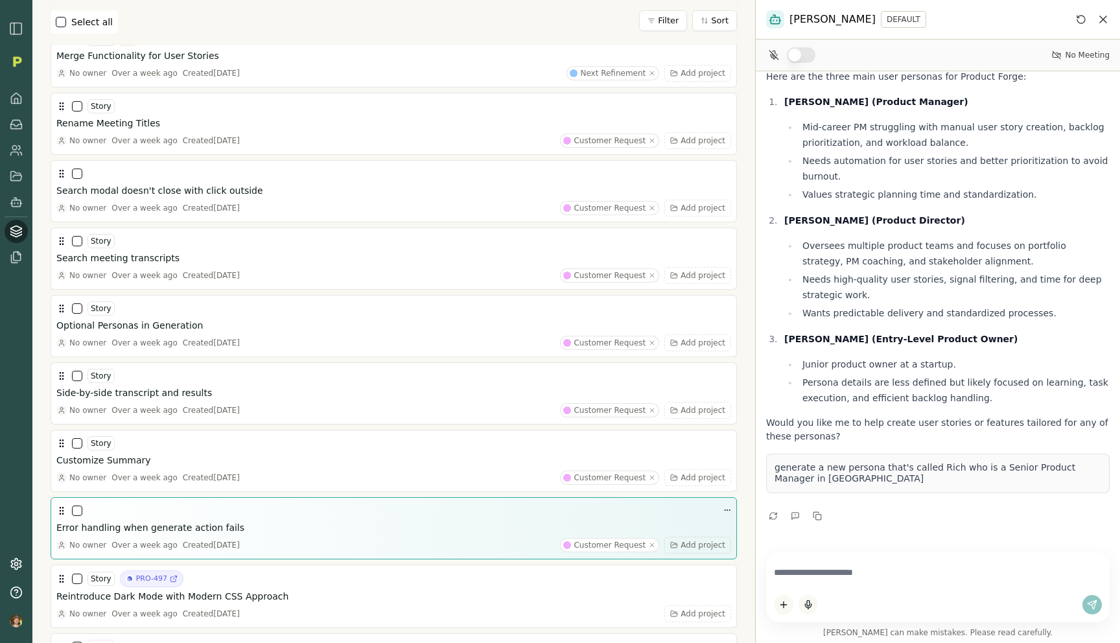
scroll to position [0, 0]
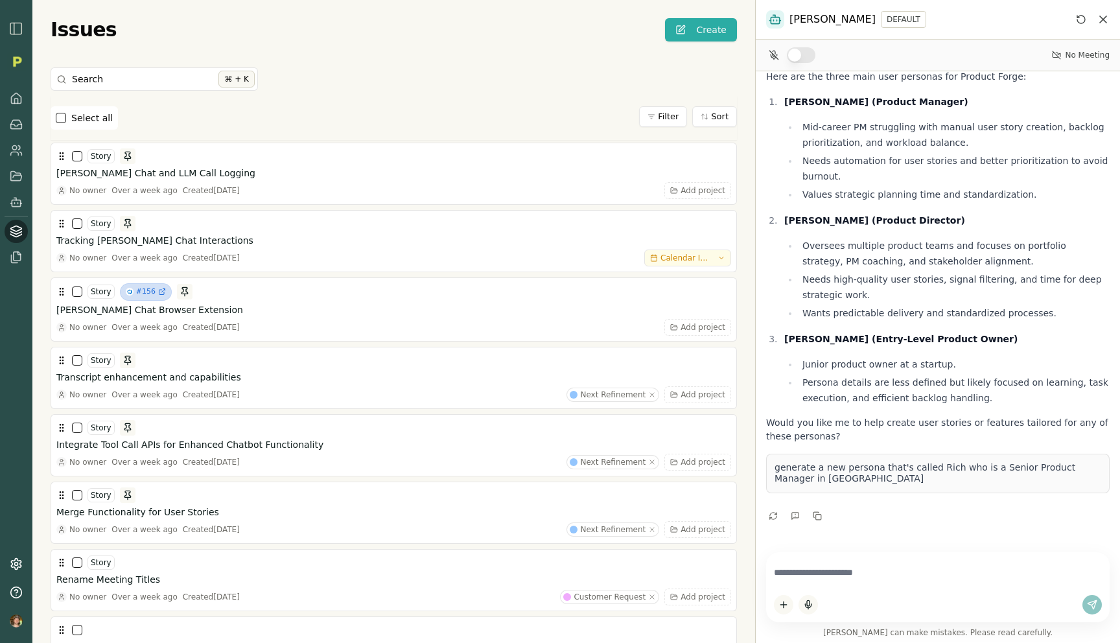
click at [16, 131] on link at bounding box center [16, 124] width 23 height 23
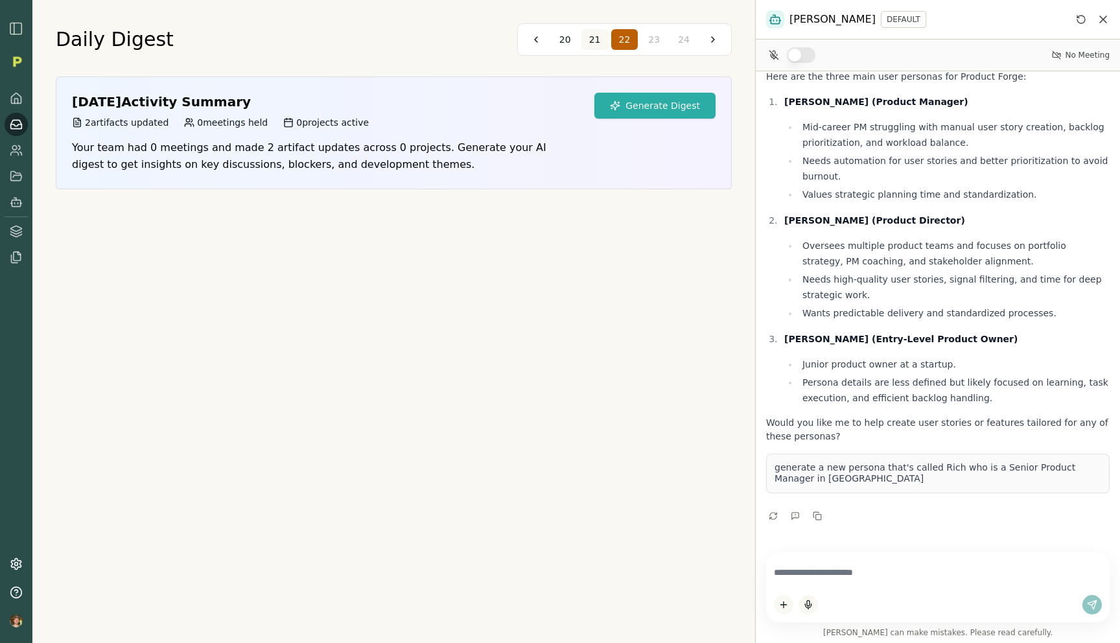
click at [599, 42] on span "21" at bounding box center [595, 39] width 12 height 13
click at [594, 40] on span "20" at bounding box center [595, 39] width 12 height 13
click at [638, 99] on button "Generate Digest" at bounding box center [654, 106] width 121 height 26
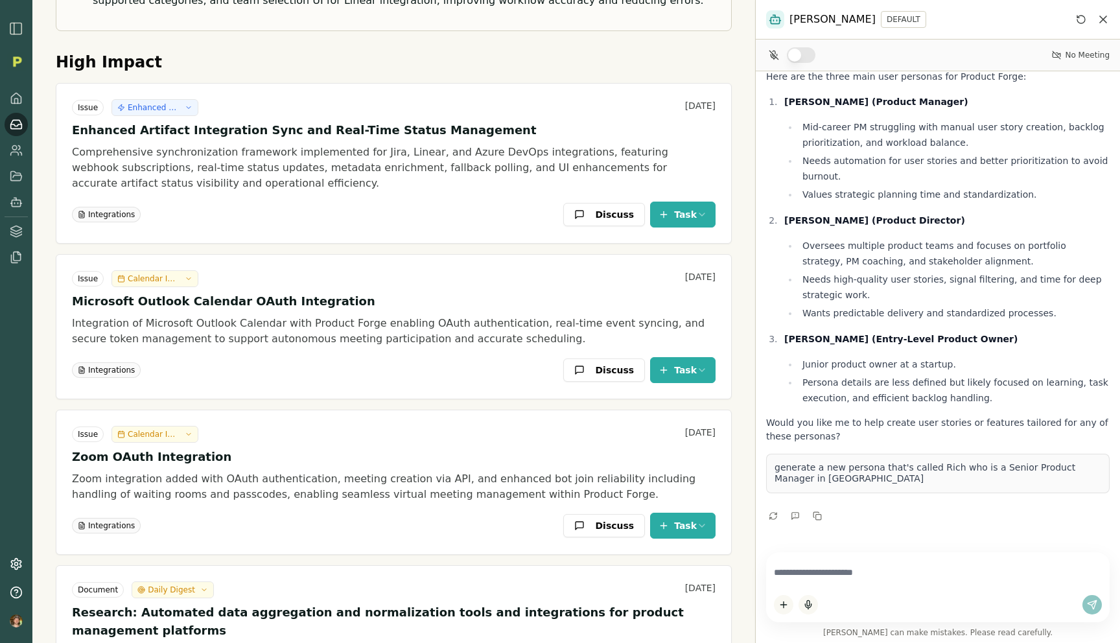
scroll to position [369, 0]
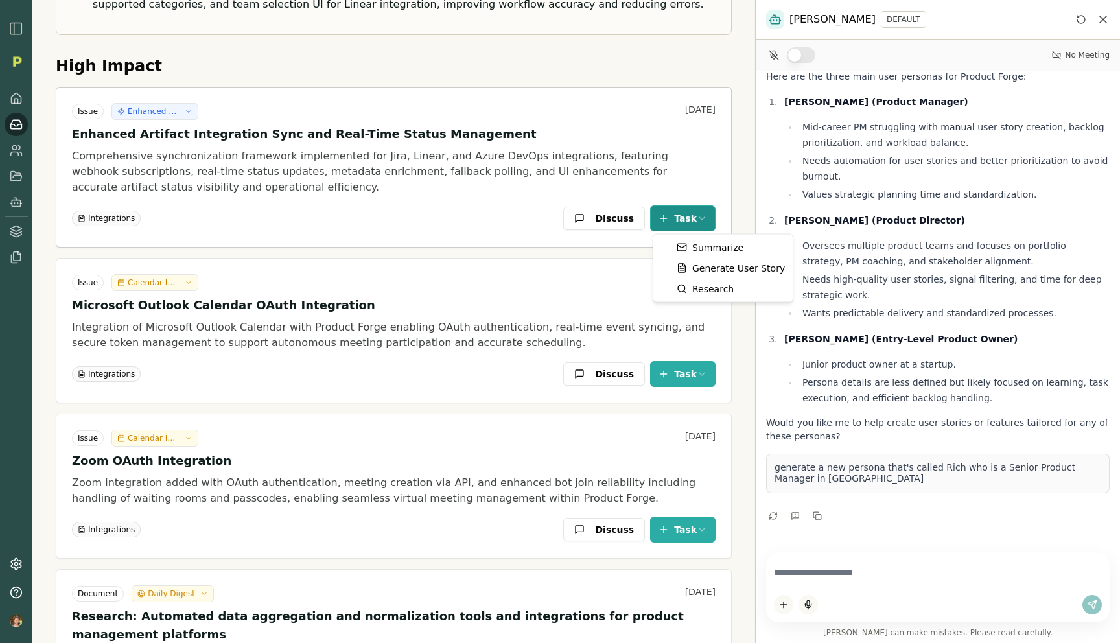
click at [664, 212] on html "Daily Digest Listen to digest 18 19 20 21 22 Briefing Significant strides made …" at bounding box center [560, 321] width 1120 height 643
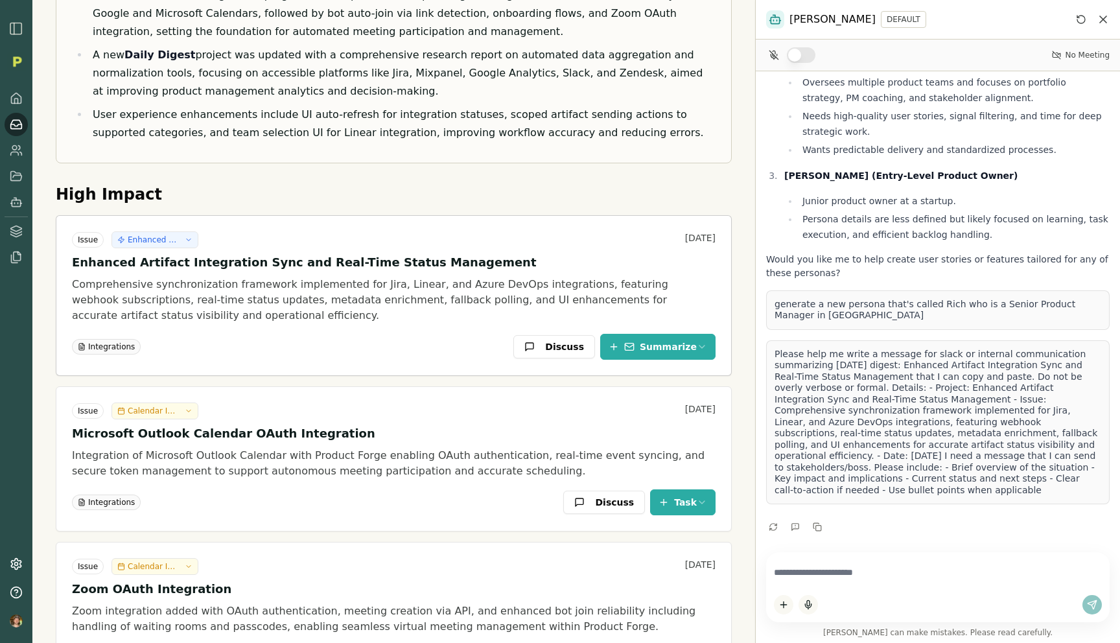
scroll to position [223, 0]
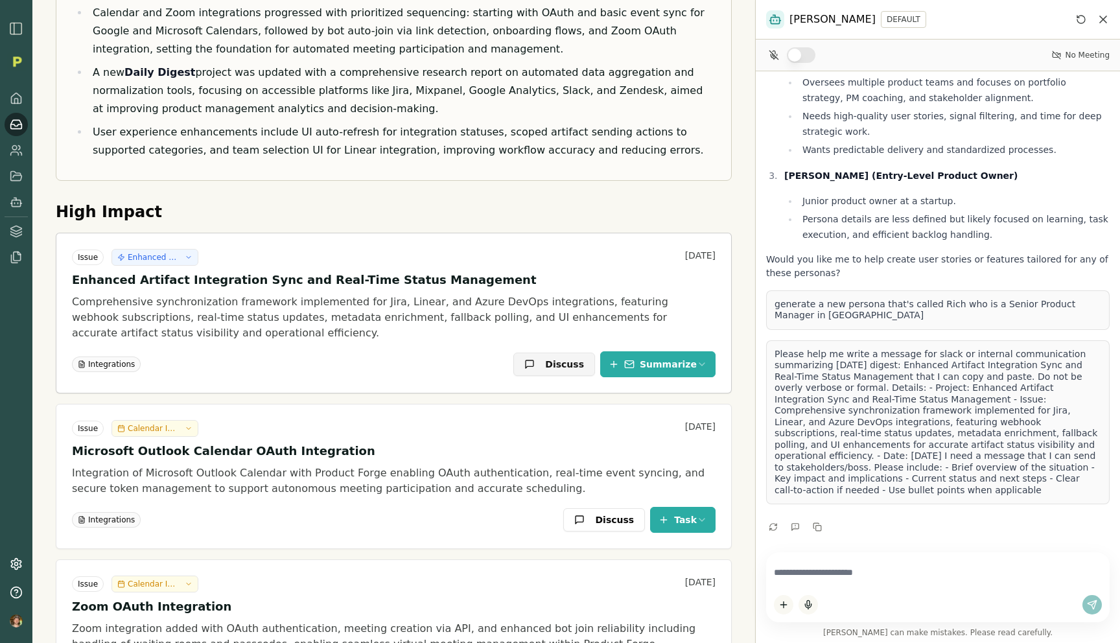
click at [559, 359] on button "Discuss" at bounding box center [554, 363] width 82 height 23
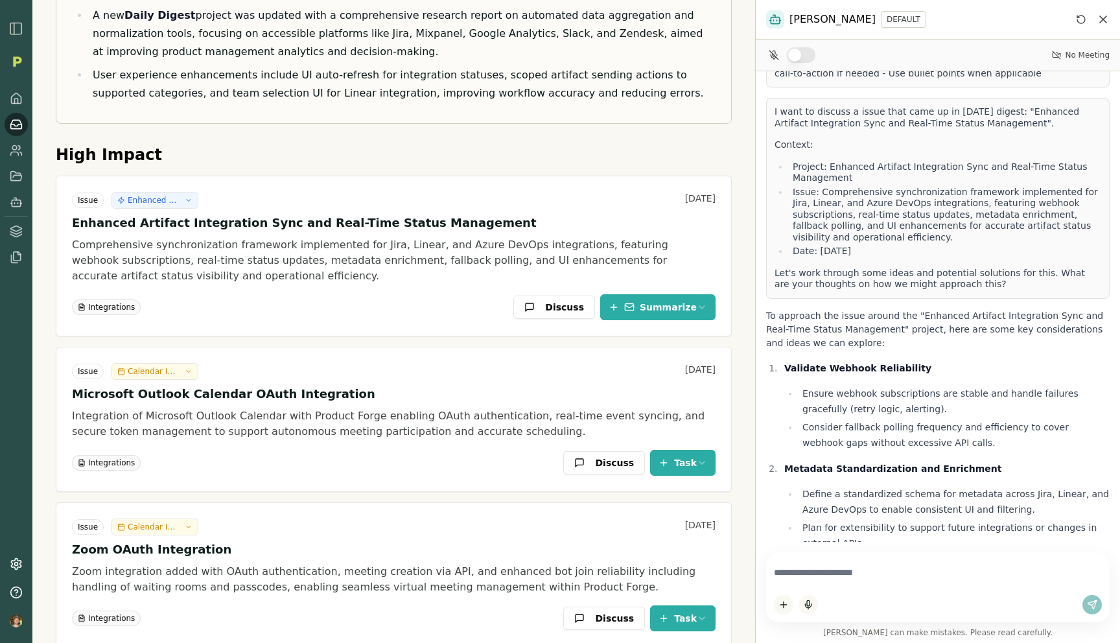
scroll to position [1310, 0]
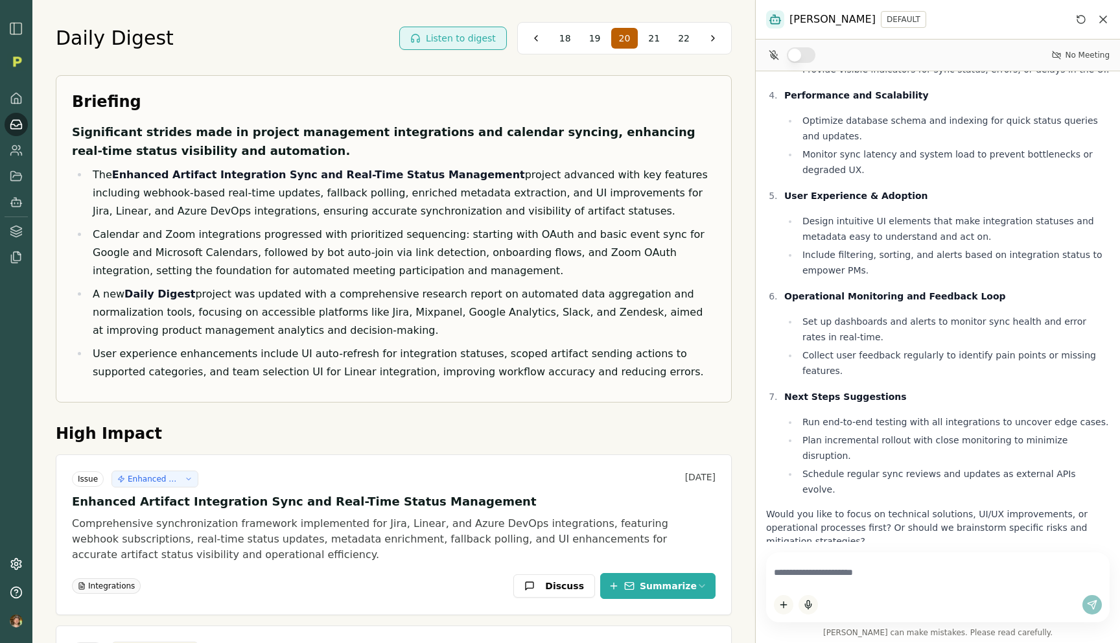
scroll to position [0, 0]
click at [14, 227] on icon at bounding box center [16, 228] width 11 height 5
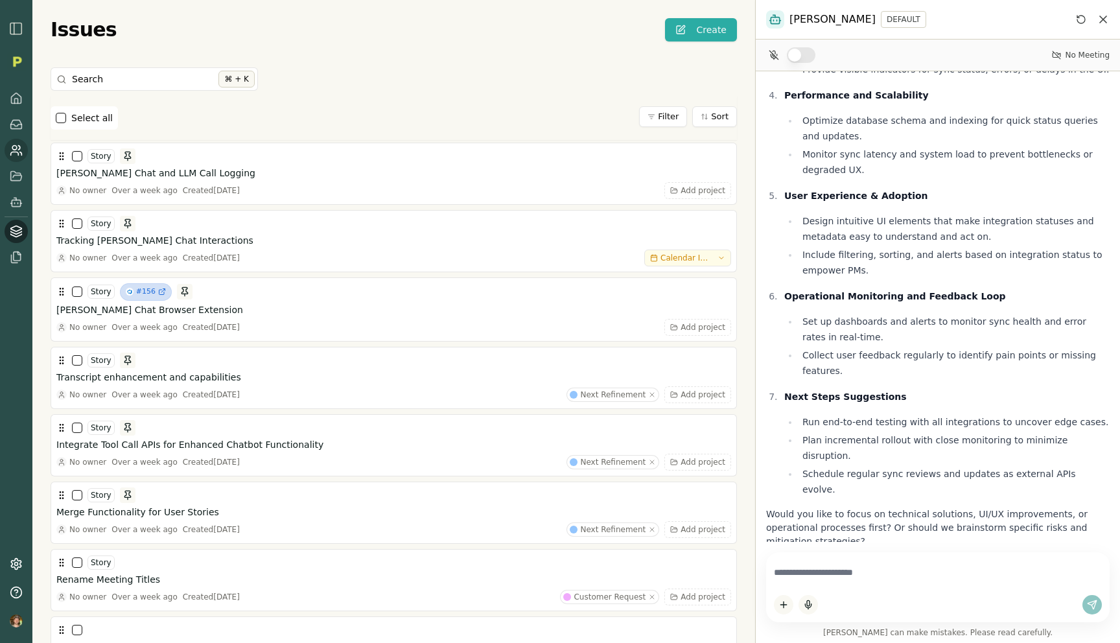
click at [16, 148] on icon at bounding box center [16, 150] width 13 height 13
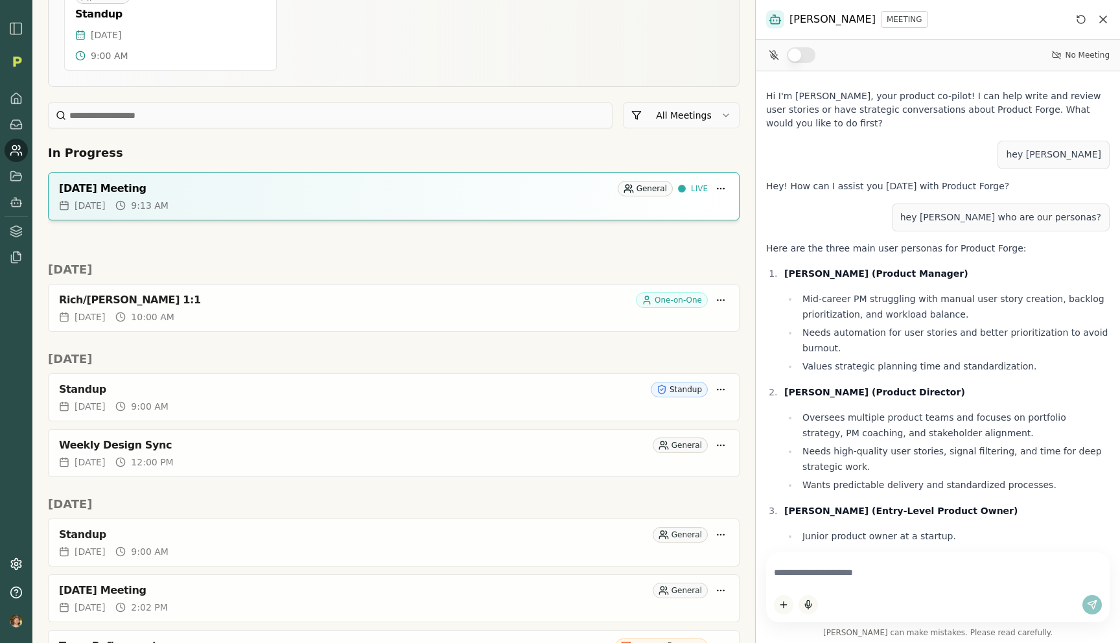
drag, startPoint x: 756, startPoint y: 218, endPoint x: 814, endPoint y: 218, distance: 57.7
click at [814, 218] on div "Smith MEETING No Meeting Hi I'm Smith, your product co-pilot! I can help write …" at bounding box center [937, 321] width 365 height 643
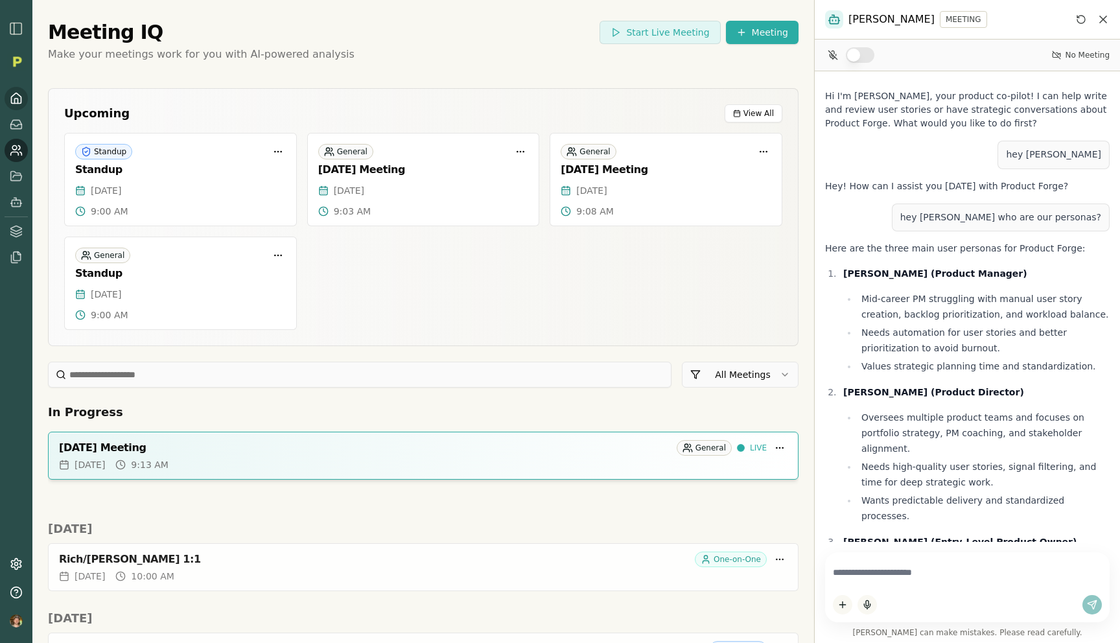
click at [17, 102] on icon at bounding box center [16, 100] width 3 height 5
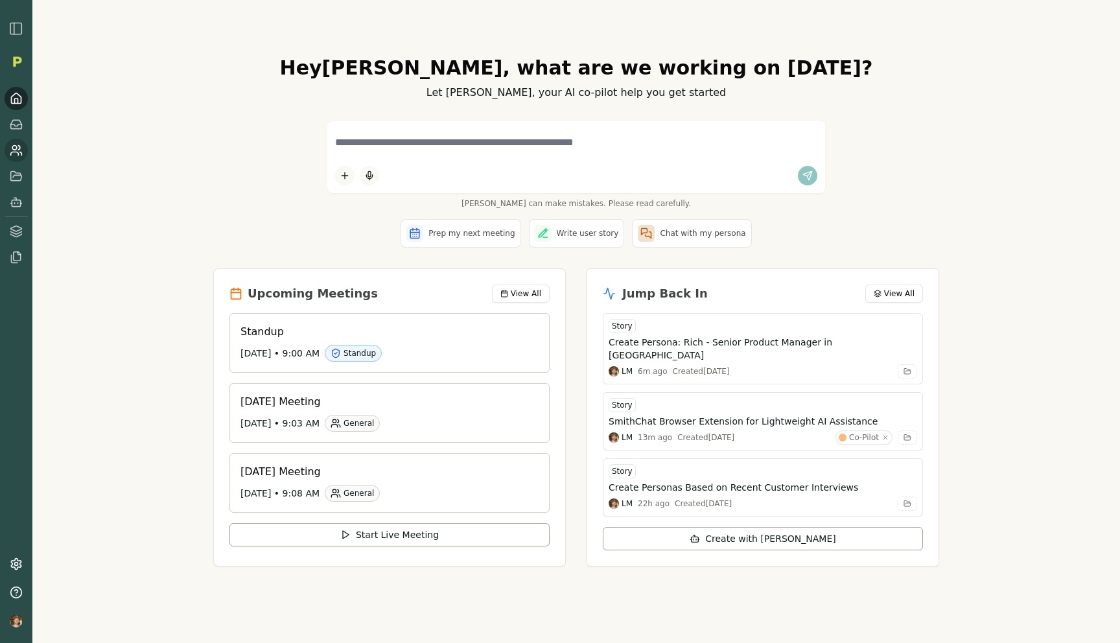
click at [19, 157] on link at bounding box center [16, 150] width 23 height 23
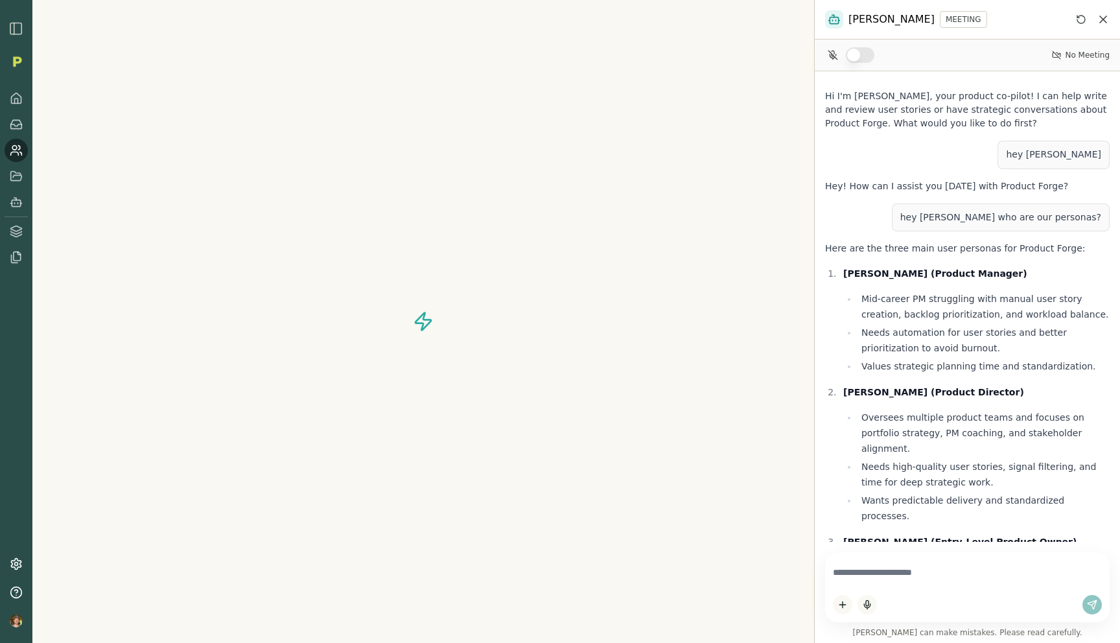
scroll to position [1445, 0]
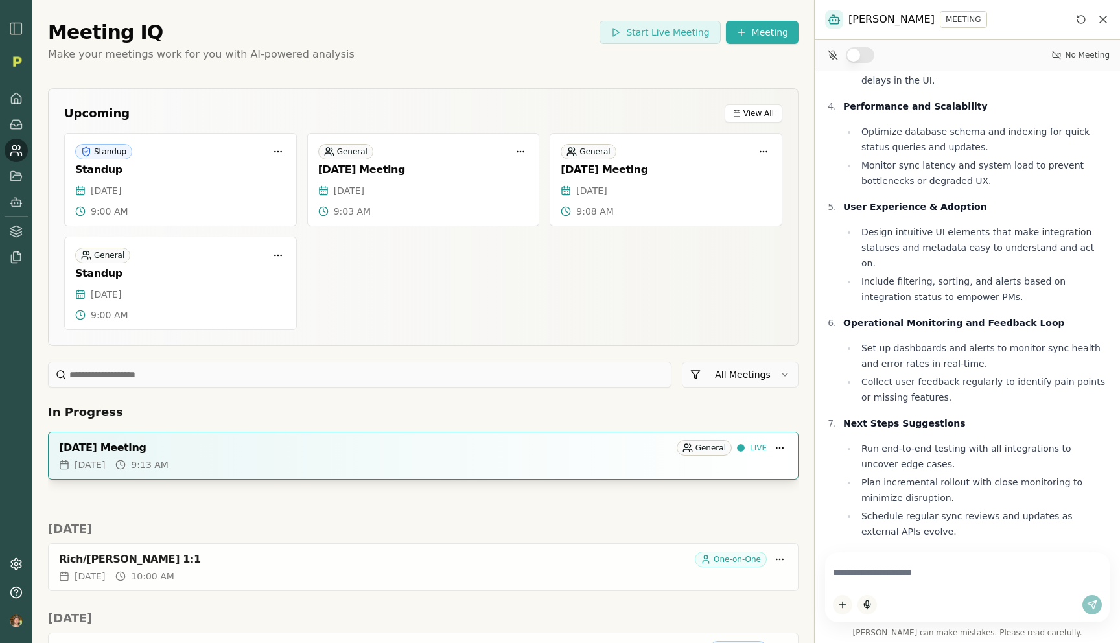
click at [314, 448] on div "August 22, 2025 Meeting" at bounding box center [365, 447] width 612 height 13
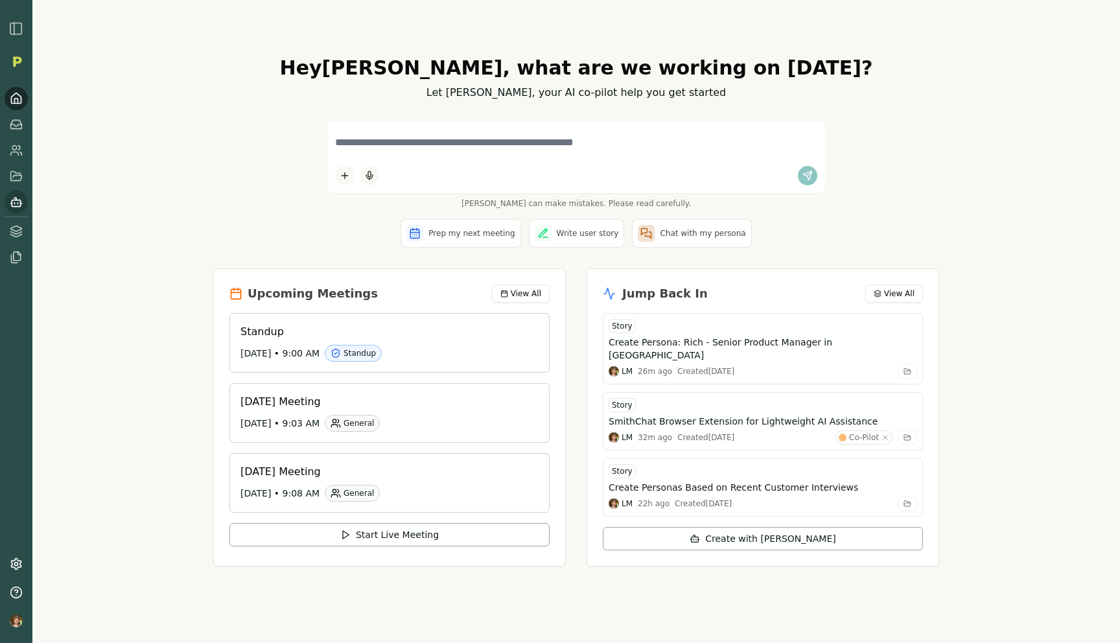
click at [14, 205] on icon at bounding box center [16, 202] width 13 height 13
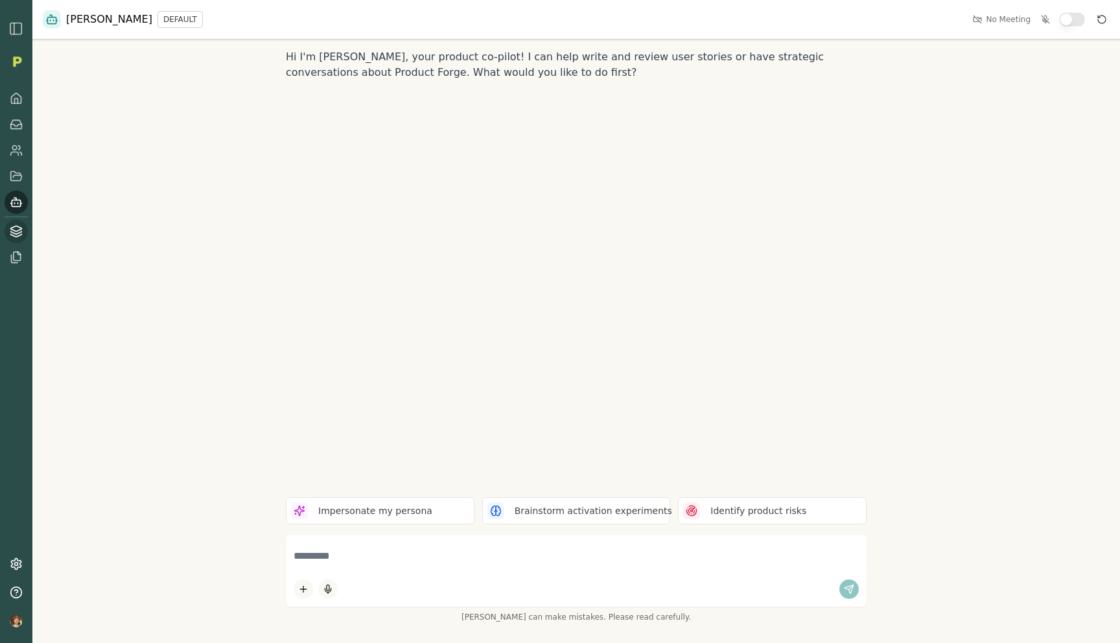
click at [16, 233] on icon at bounding box center [16, 231] width 13 height 13
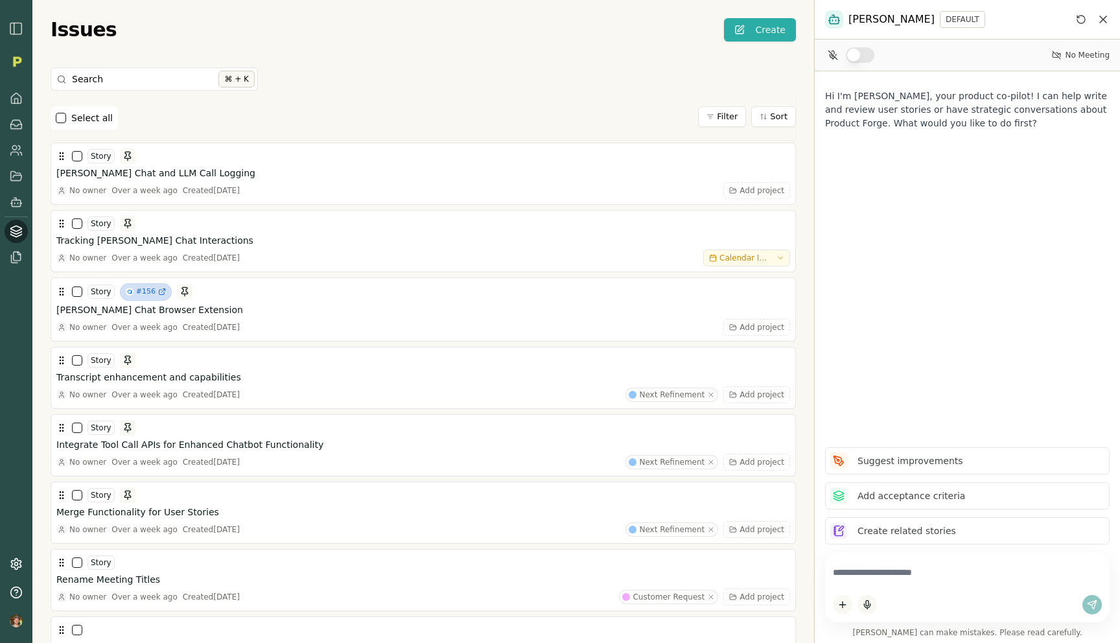
click at [816, 331] on div "Hi I'm [PERSON_NAME], your product co-pilot! I can help write and review user s…" at bounding box center [966, 253] width 305 height 365
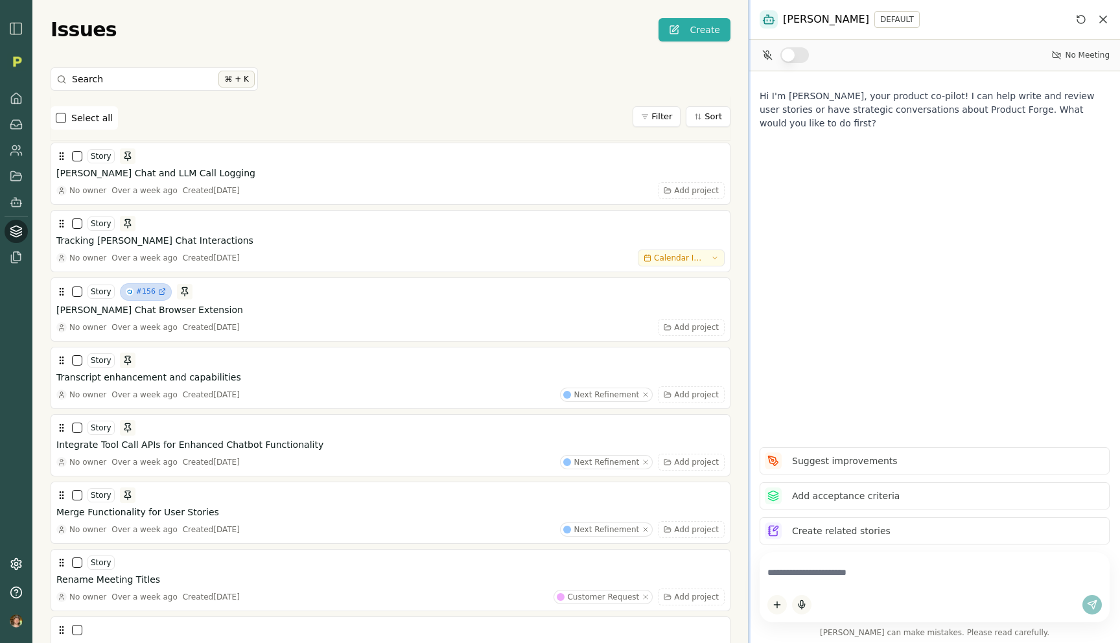
drag, startPoint x: 814, startPoint y: 331, endPoint x: 739, endPoint y: 319, distance: 76.2
click at [748, 319] on div at bounding box center [749, 321] width 3 height 643
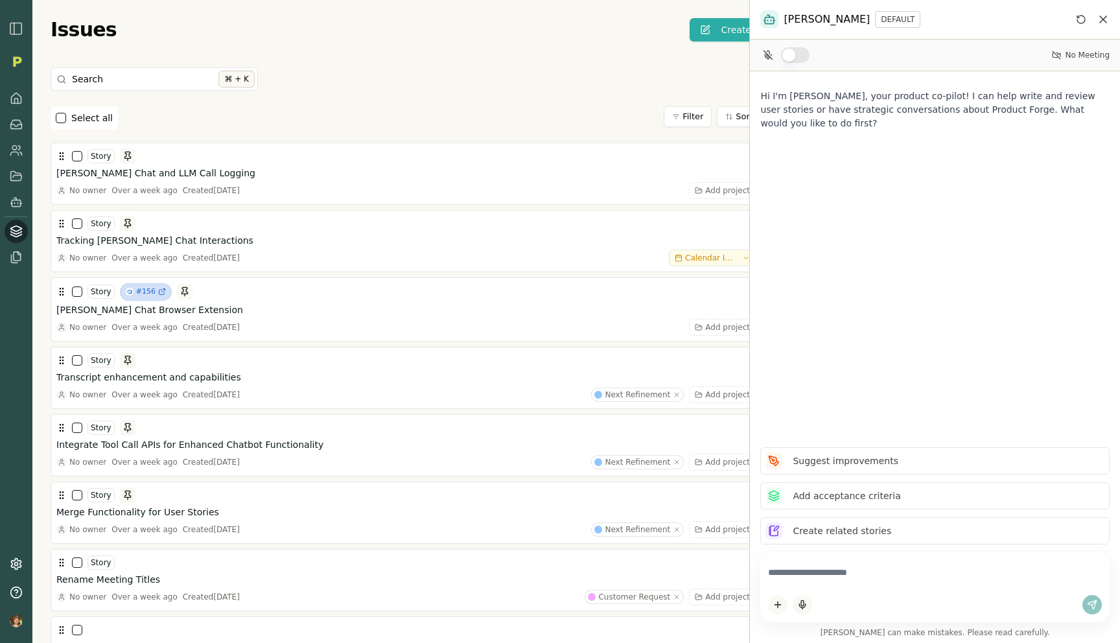
drag, startPoint x: 741, startPoint y: 351, endPoint x: 779, endPoint y: 349, distance: 38.9
click at [779, 349] on div "Smith DEFAULT No Meeting Hi I'm Smith, your product co-pilot! I can help write …" at bounding box center [934, 321] width 371 height 643
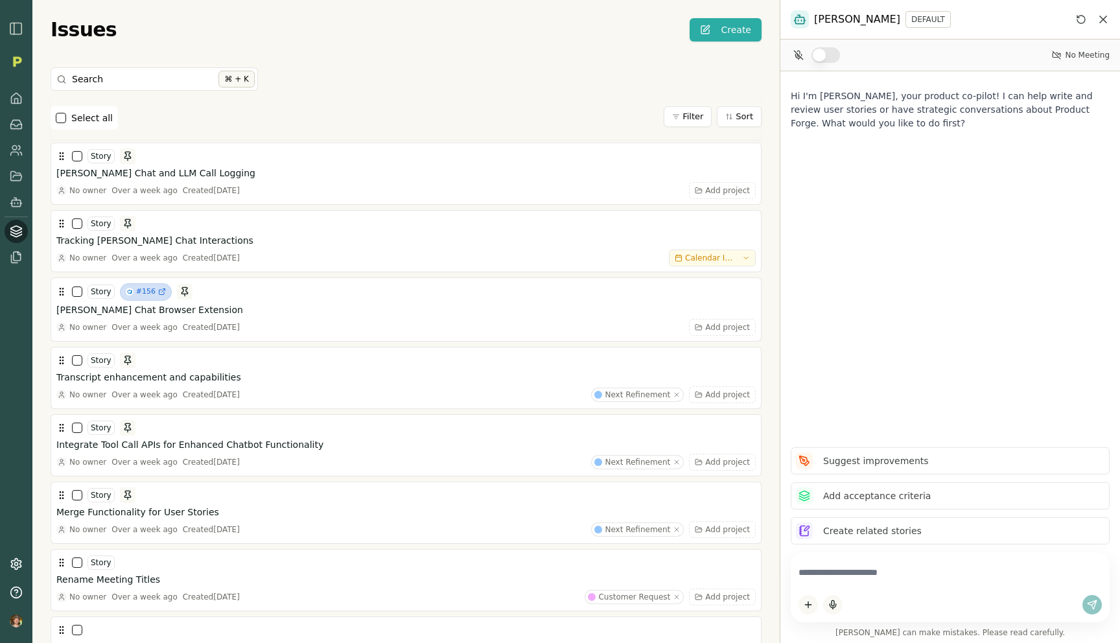
drag, startPoint x: 781, startPoint y: 89, endPoint x: 833, endPoint y: 89, distance: 51.8
click at [818, 89] on div "Smith DEFAULT No Meeting Hi I'm Smith, your product co-pilot! I can help write …" at bounding box center [949, 321] width 340 height 643
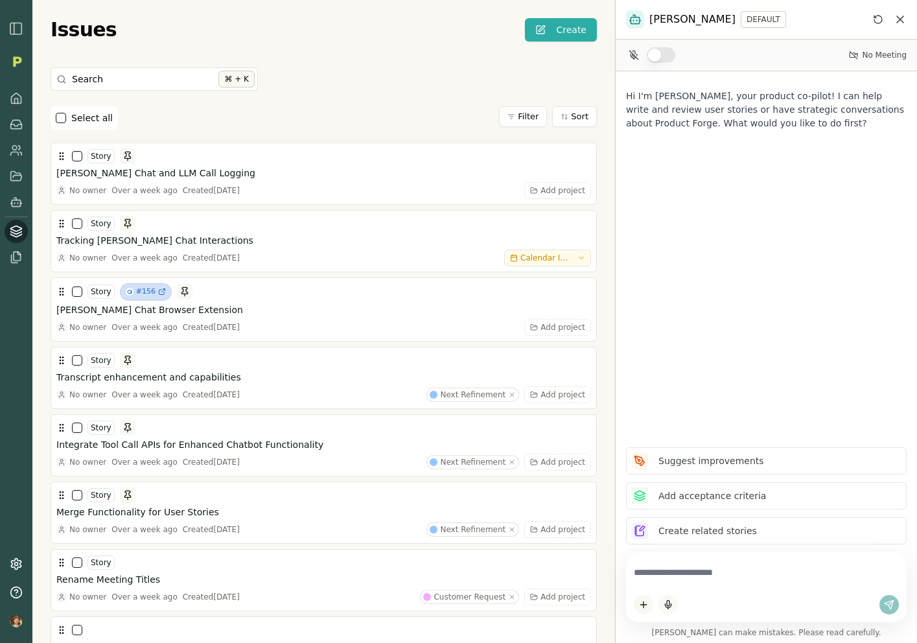
click at [722, 557] on div at bounding box center [766, 587] width 281 height 70
click at [720, 563] on textarea at bounding box center [766, 572] width 265 height 25
click at [649, 564] on textarea at bounding box center [766, 572] width 265 height 25
type textarea "*********"
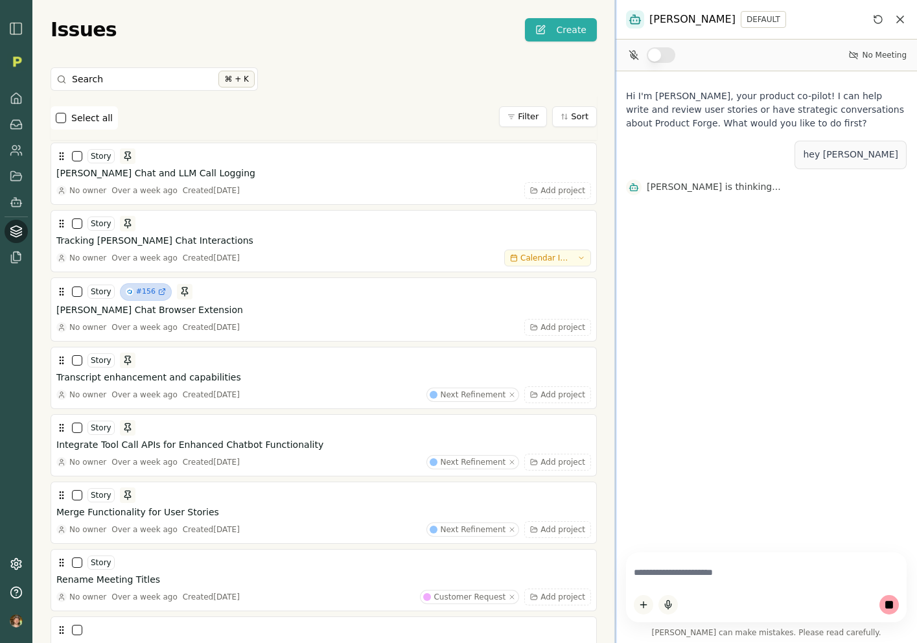
drag, startPoint x: 615, startPoint y: 268, endPoint x: 554, endPoint y: 266, distance: 60.9
click at [614, 266] on div at bounding box center [615, 321] width 3 height 643
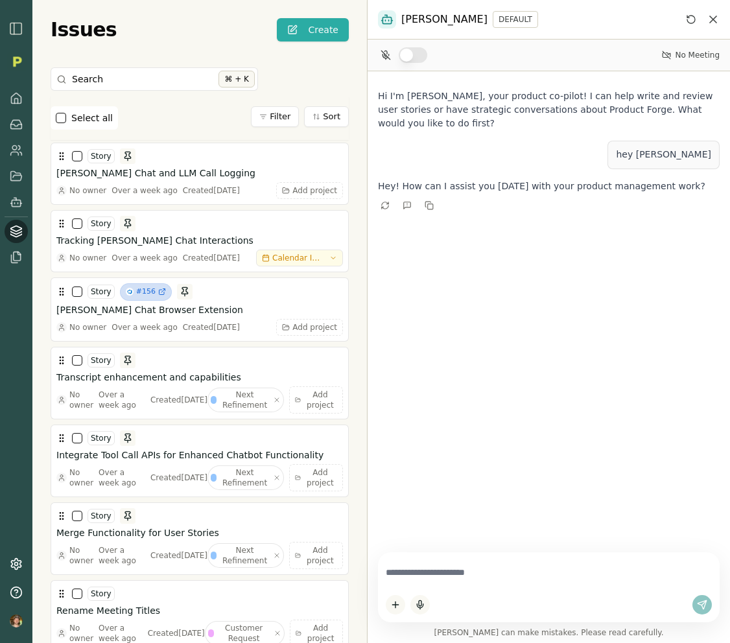
click at [469, 590] on div at bounding box center [548, 587] width 341 height 70
click at [471, 579] on textarea at bounding box center [549, 572] width 326 height 25
type textarea "**********"
click at [503, 552] on div "[PERSON_NAME] can make mistakes. Please read carefully." at bounding box center [548, 592] width 362 height 101
click at [501, 562] on textarea at bounding box center [549, 572] width 326 height 25
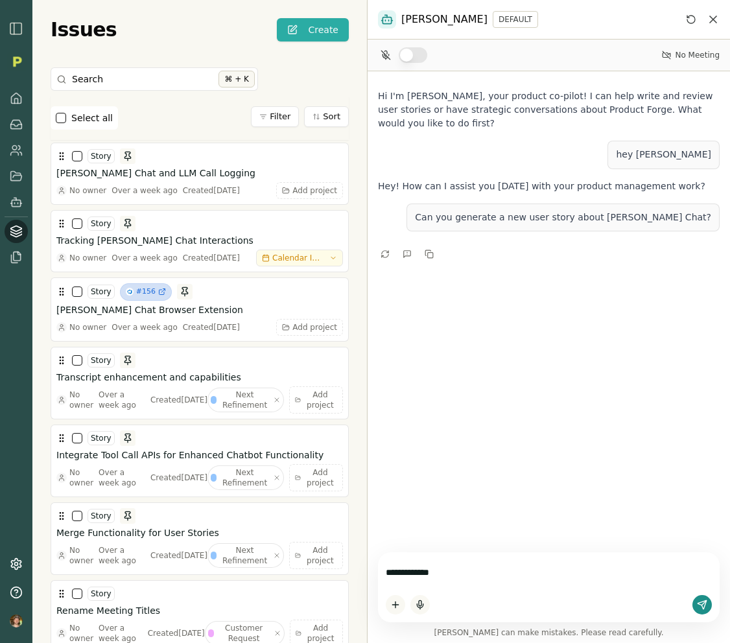
type textarea "**********"
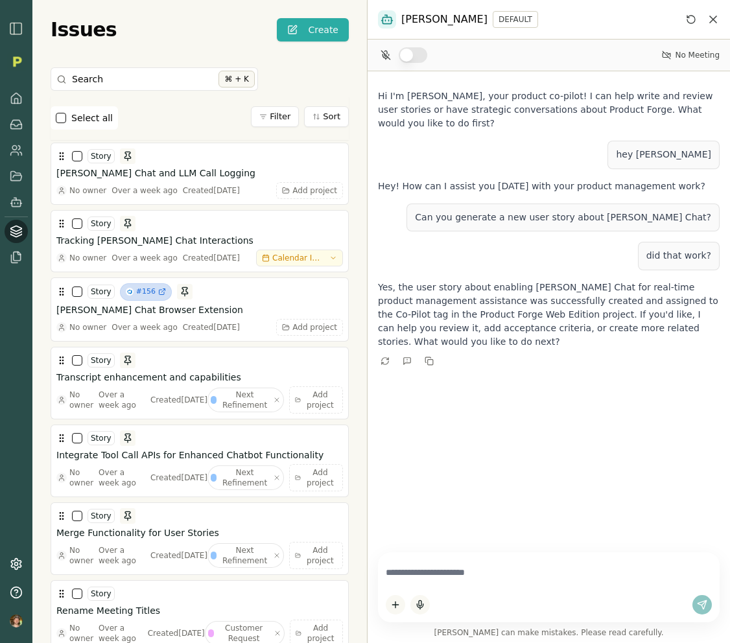
click at [680, 325] on p "Yes, the user story about enabling Smith Chat for real-time product management …" at bounding box center [548, 315] width 341 height 68
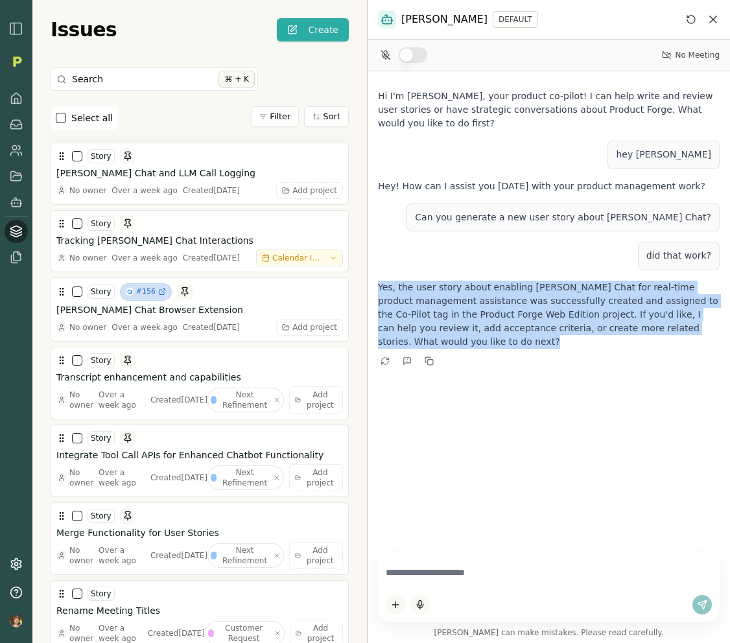
click at [680, 325] on p "Yes, the user story about enabling Smith Chat for real-time product management …" at bounding box center [548, 315] width 341 height 68
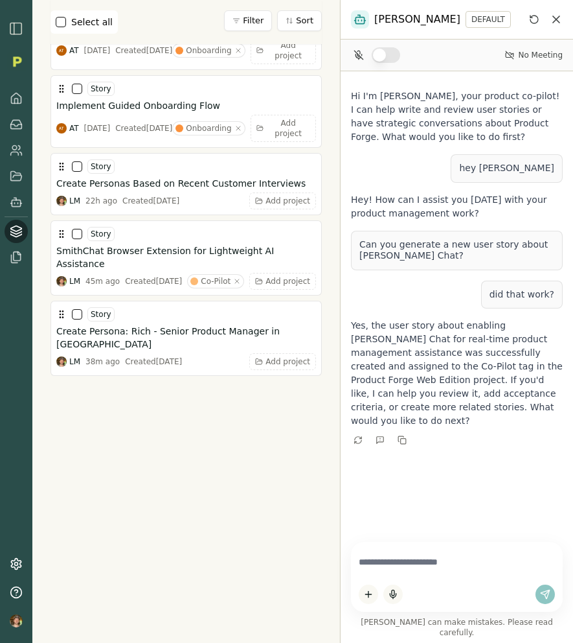
scroll to position [5373, 0]
drag, startPoint x: 211, startPoint y: 424, endPoint x: 426, endPoint y: 427, distance: 214.5
click at [426, 427] on div "Smith DEFAULT No Meeting Hi I'm Smith, your product co-pilot! I can help write …" at bounding box center [456, 321] width 233 height 643
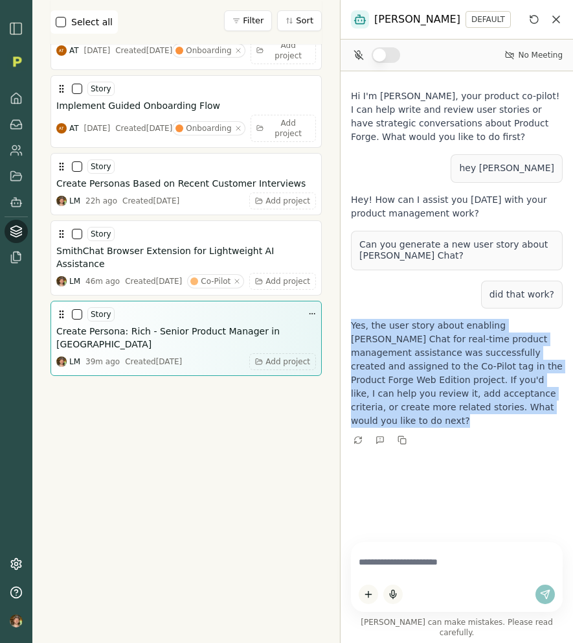
click at [126, 338] on h3 "Create Persona: Rich - Senior Product Manager in [GEOGRAPHIC_DATA]" at bounding box center [186, 338] width 260 height 26
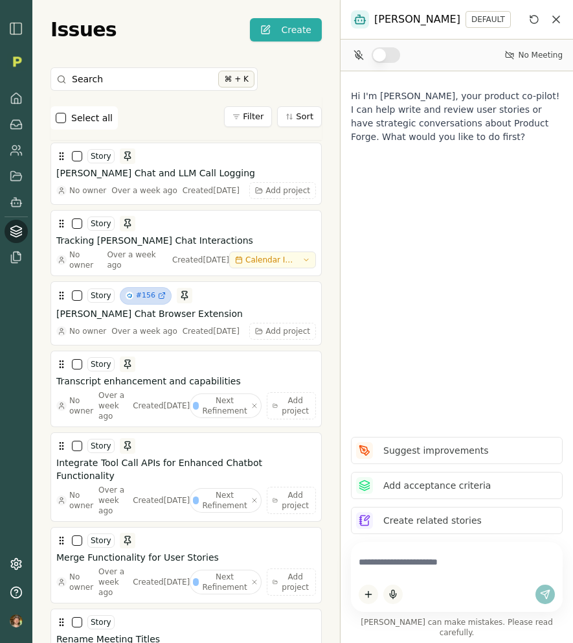
drag, startPoint x: 341, startPoint y: 113, endPoint x: 387, endPoint y: 114, distance: 46.0
click at [387, 114] on div "[PERSON_NAME] DEFAULT No Meeting Hi I'm [PERSON_NAME], your product co-pilot! I…" at bounding box center [456, 321] width 233 height 643
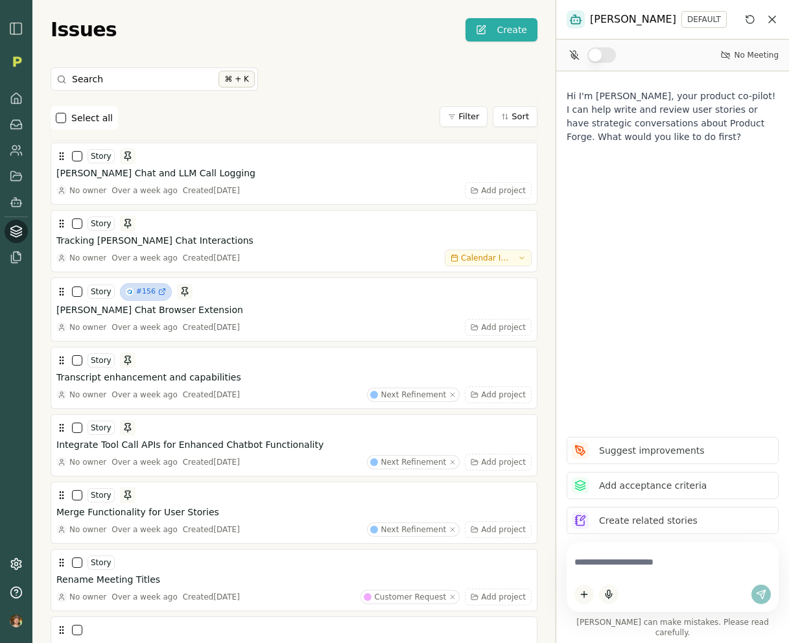
click at [634, 575] on textarea at bounding box center [672, 561] width 196 height 25
type textarea "*********"
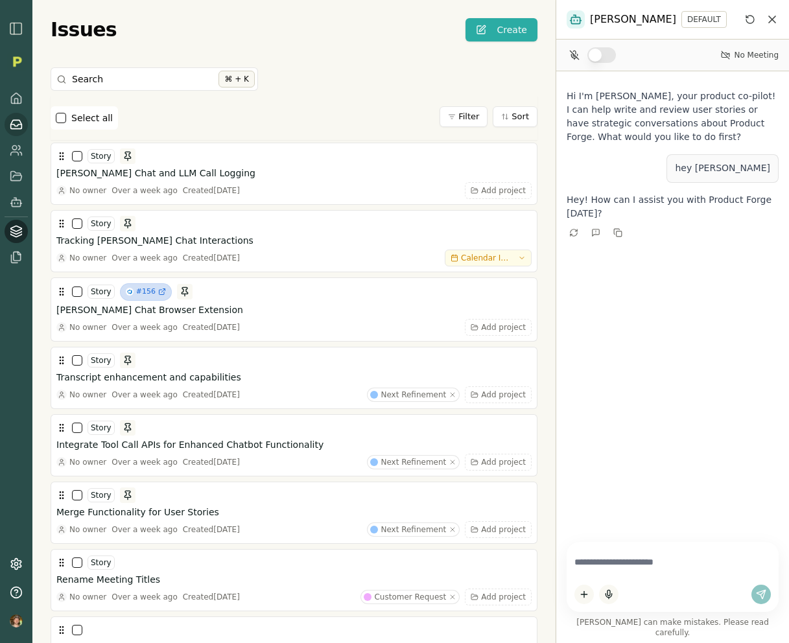
click at [17, 123] on icon at bounding box center [16, 124] width 13 height 13
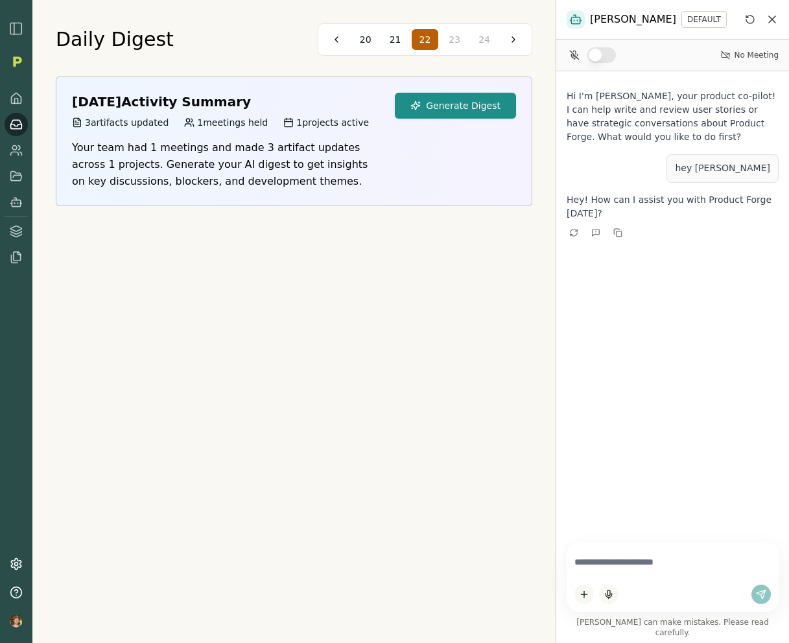
click at [450, 105] on button "Generate Digest" at bounding box center [455, 106] width 121 height 26
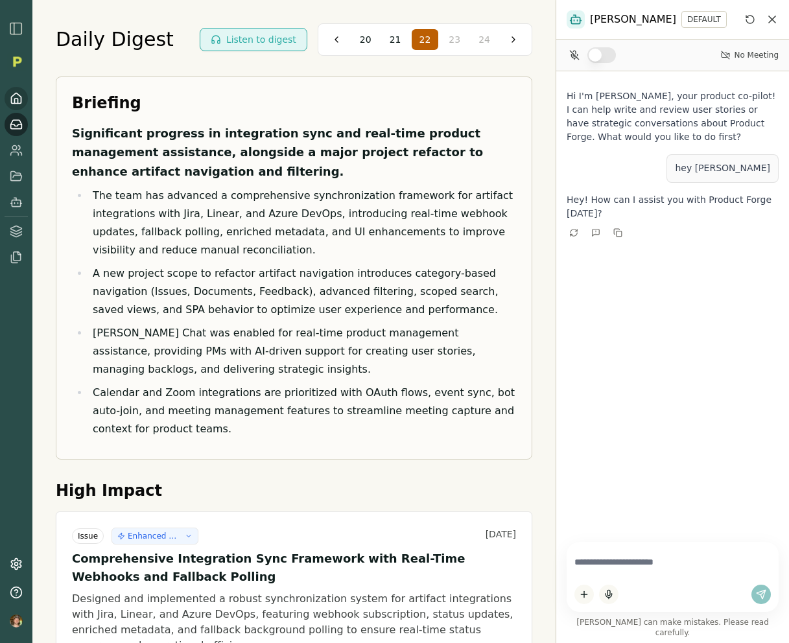
click at [17, 97] on icon at bounding box center [16, 98] width 13 height 13
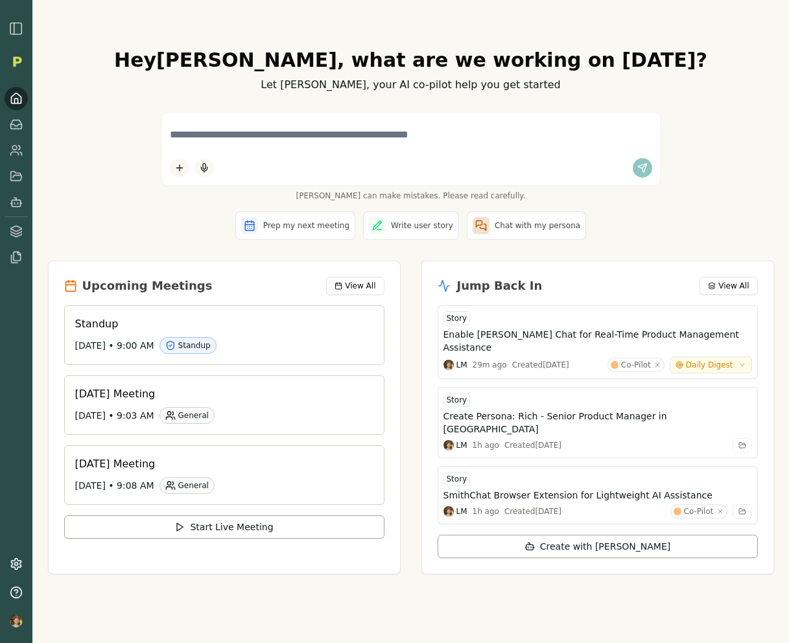
click at [108, 128] on div "[PERSON_NAME] can make mistakes. Please read carefully." at bounding box center [411, 156] width 726 height 87
click at [12, 216] on hr at bounding box center [16, 216] width 23 height 1
click at [12, 224] on link at bounding box center [16, 231] width 23 height 23
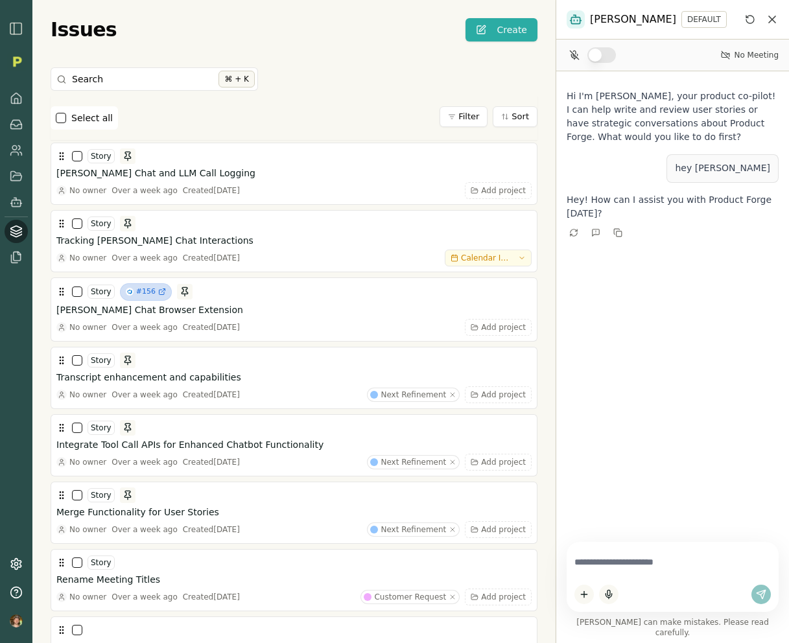
click at [619, 575] on textarea at bounding box center [672, 561] width 196 height 25
type textarea "**********"
click at [658, 586] on div at bounding box center [672, 577] width 212 height 70
click at [680, 574] on textarea at bounding box center [672, 561] width 196 height 25
type textarea "**********"
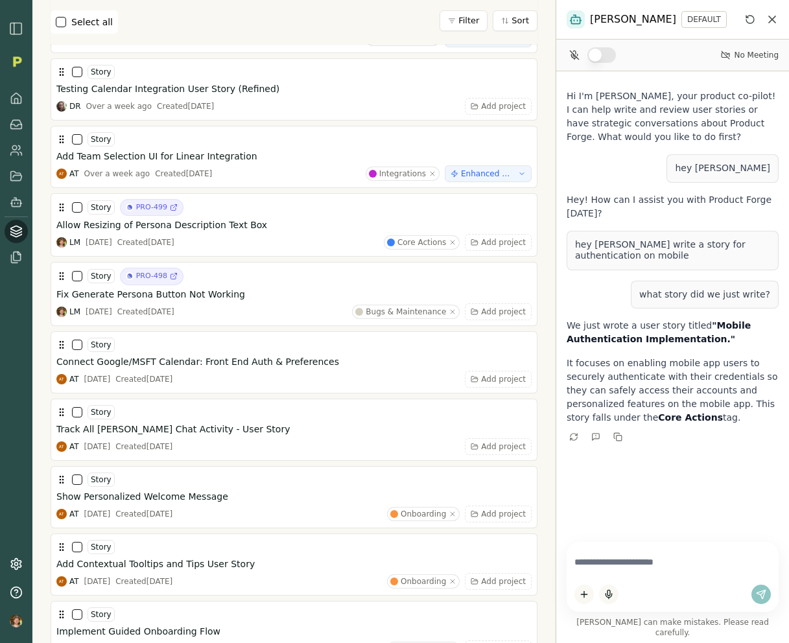
scroll to position [4557, 0]
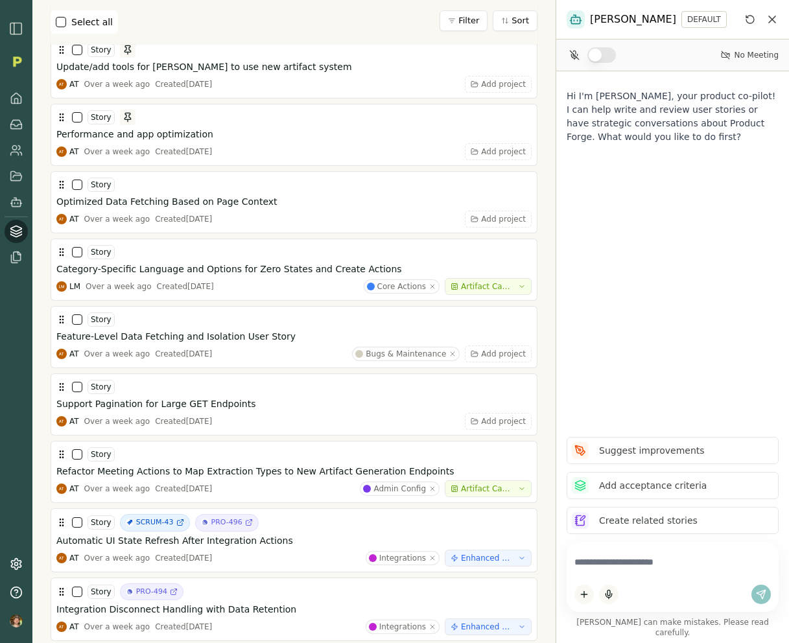
scroll to position [4624, 0]
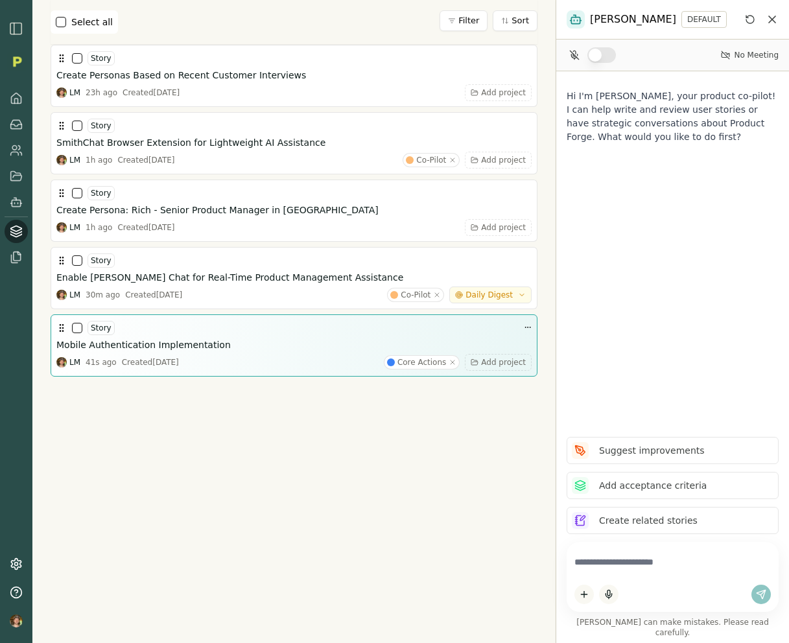
click at [154, 349] on h3 "Mobile Authentication Implementation" at bounding box center [143, 344] width 174 height 13
